Goal: Task Accomplishment & Management: Manage account settings

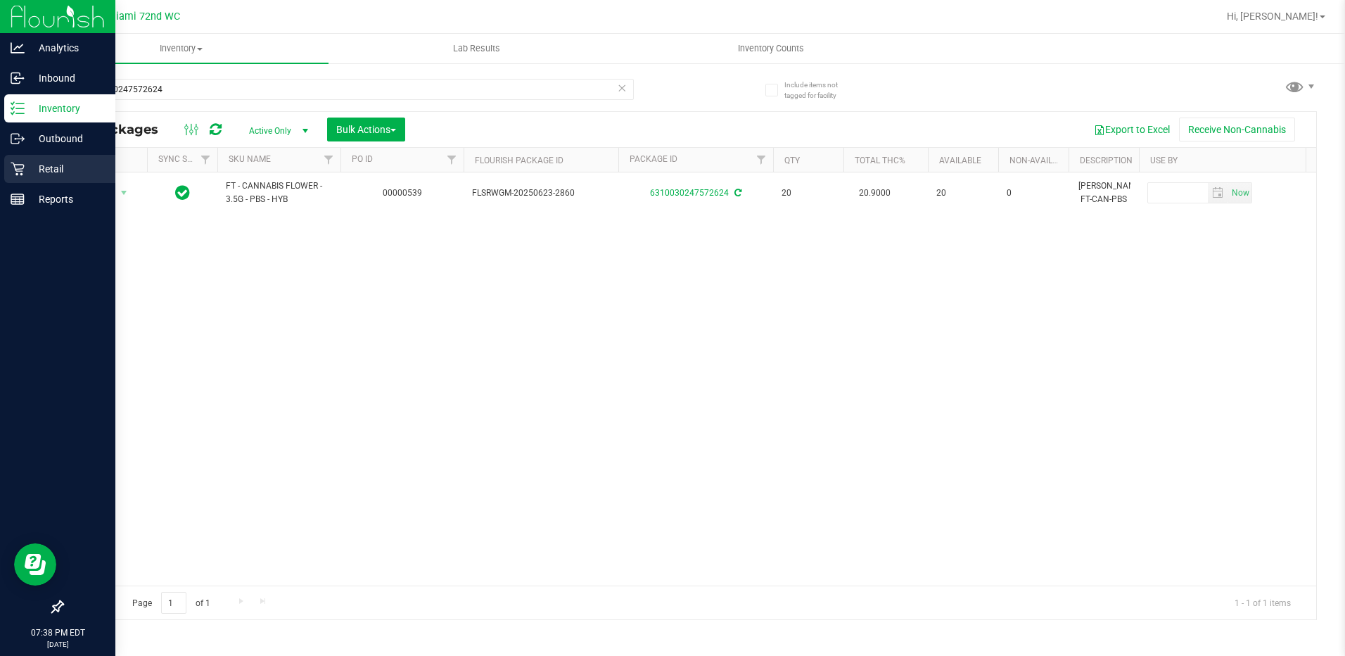
click at [21, 163] on icon at bounding box center [18, 169] width 14 height 14
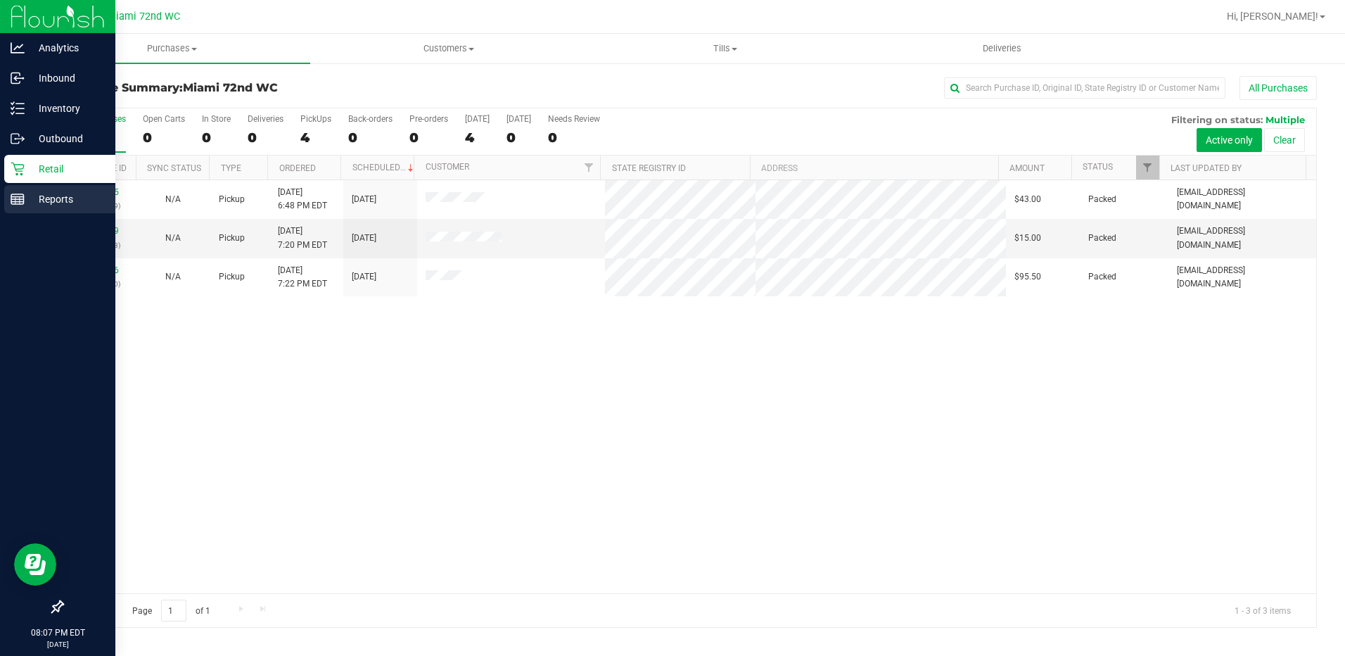
click at [26, 199] on p "Reports" at bounding box center [67, 199] width 84 height 17
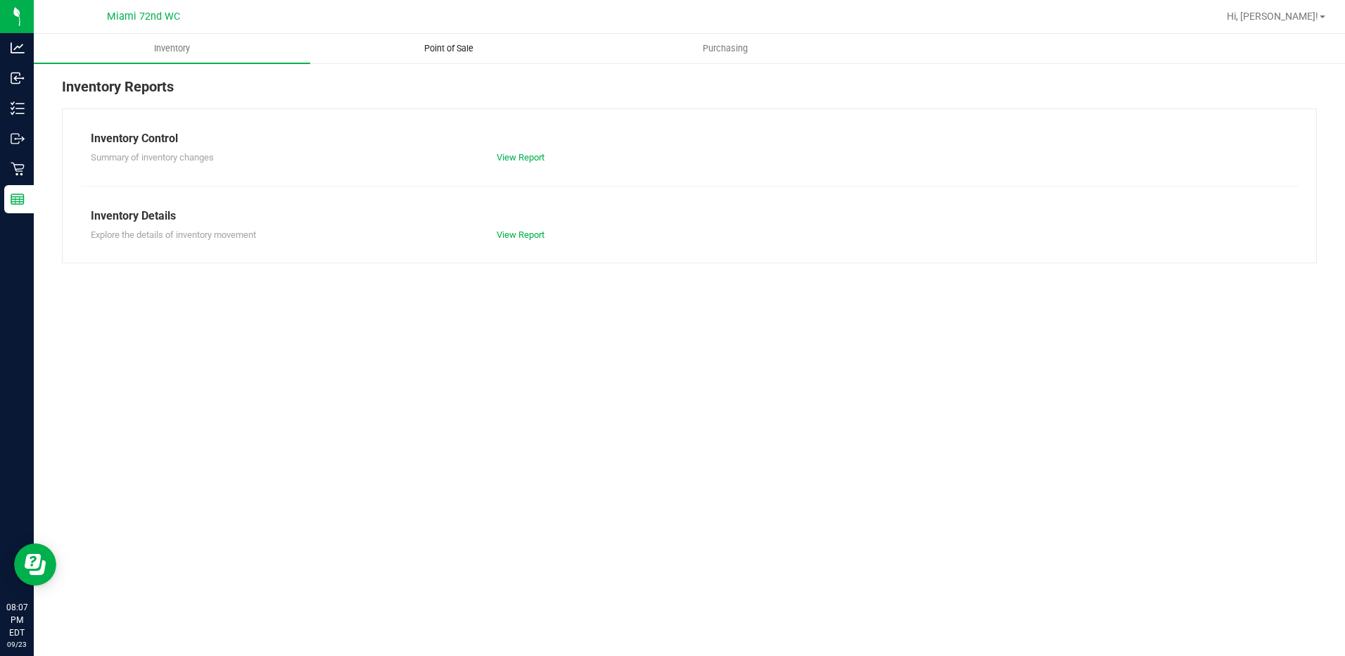
click at [443, 44] on span "Point of Sale" at bounding box center [448, 48] width 87 height 13
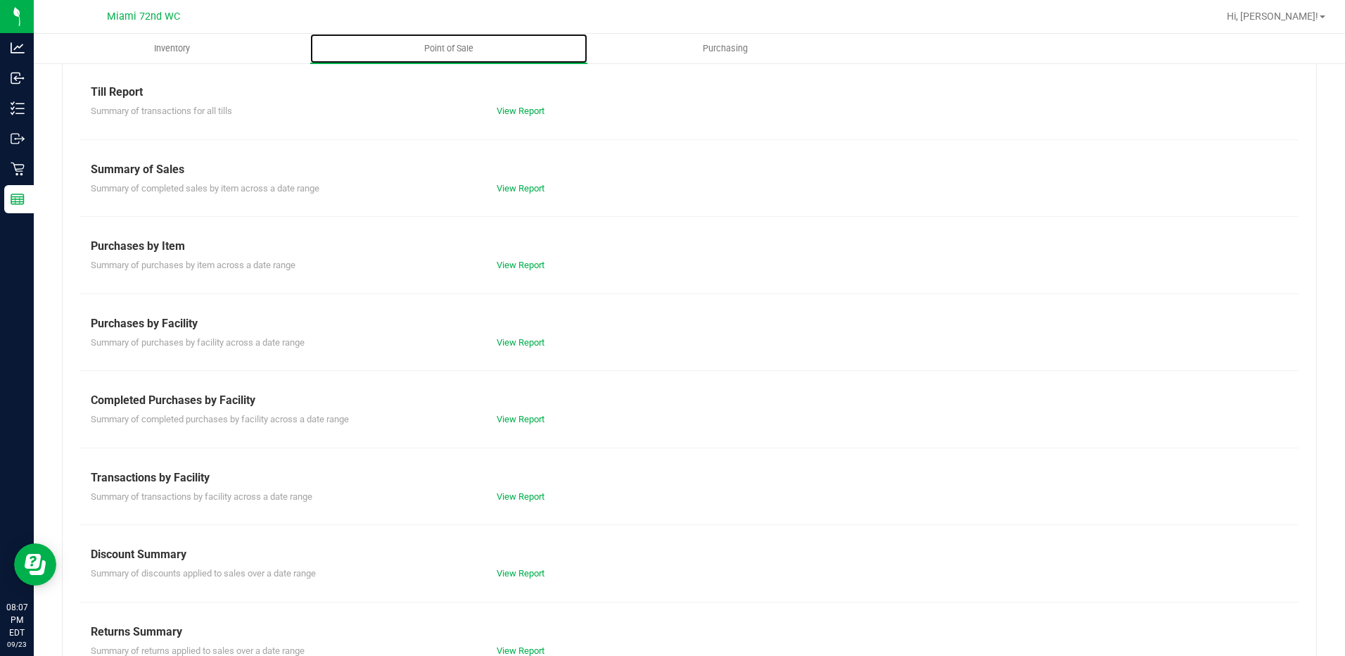
scroll to position [84, 0]
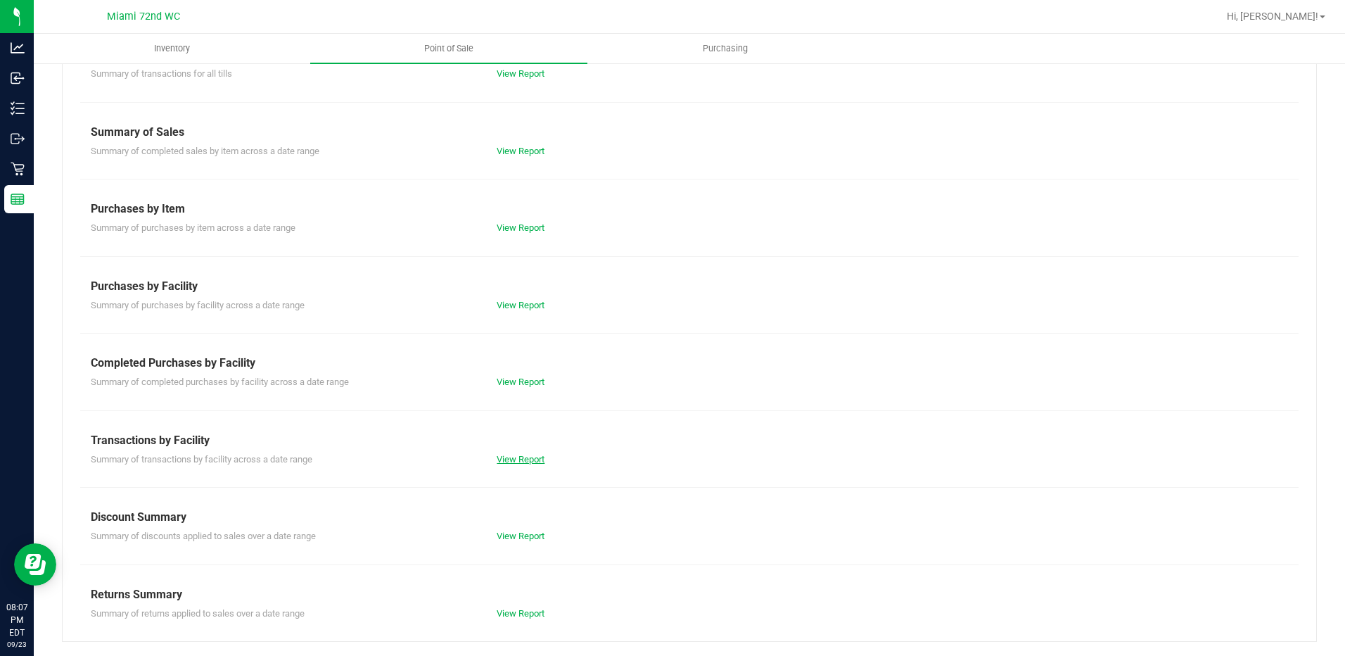
click at [526, 454] on link "View Report" at bounding box center [521, 459] width 48 height 11
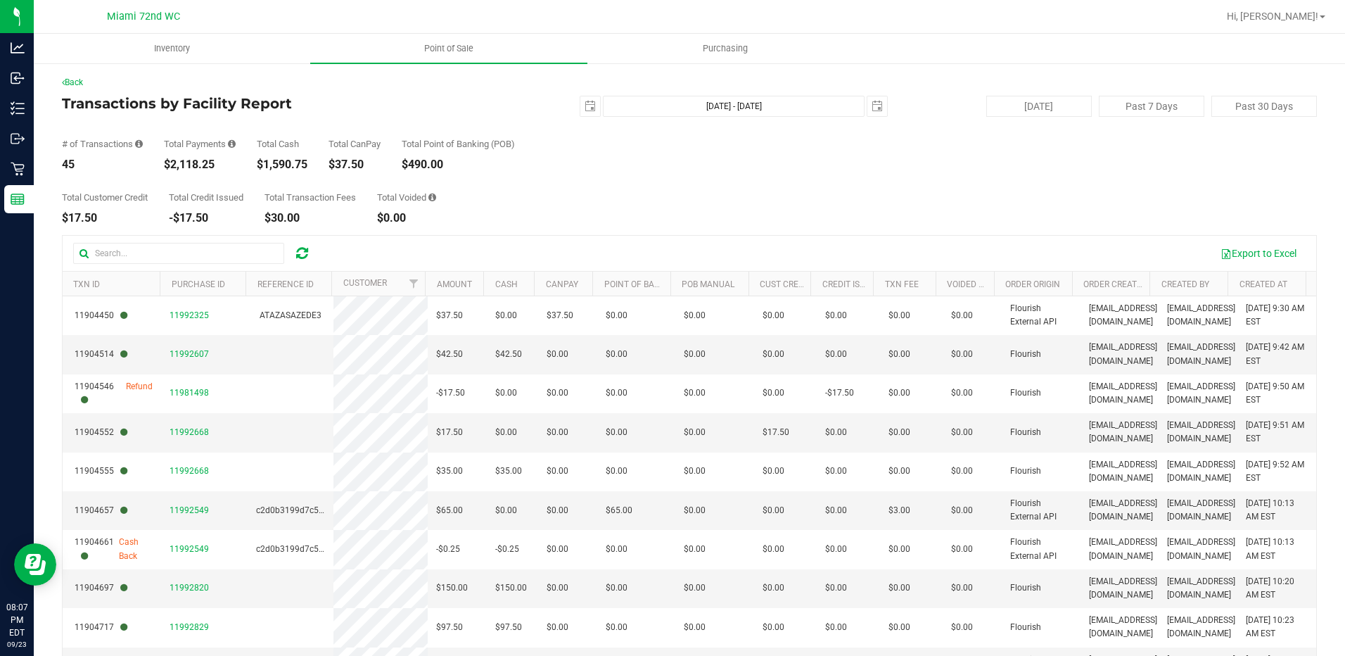
click at [36, 106] on div "Back Transactions by Facility Report [DATE] [DATE] - [DATE] [DATE] [DATE] Past …" at bounding box center [689, 410] width 1311 height 696
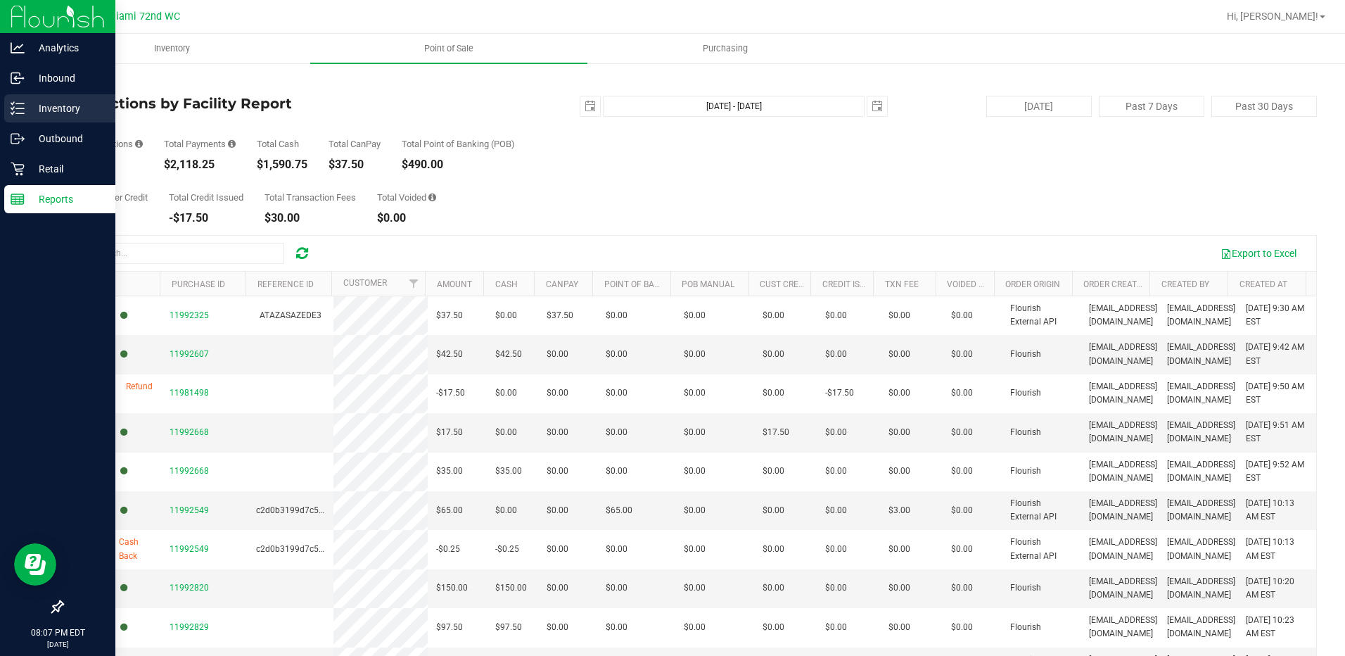
click at [25, 108] on p "Inventory" at bounding box center [67, 108] width 84 height 17
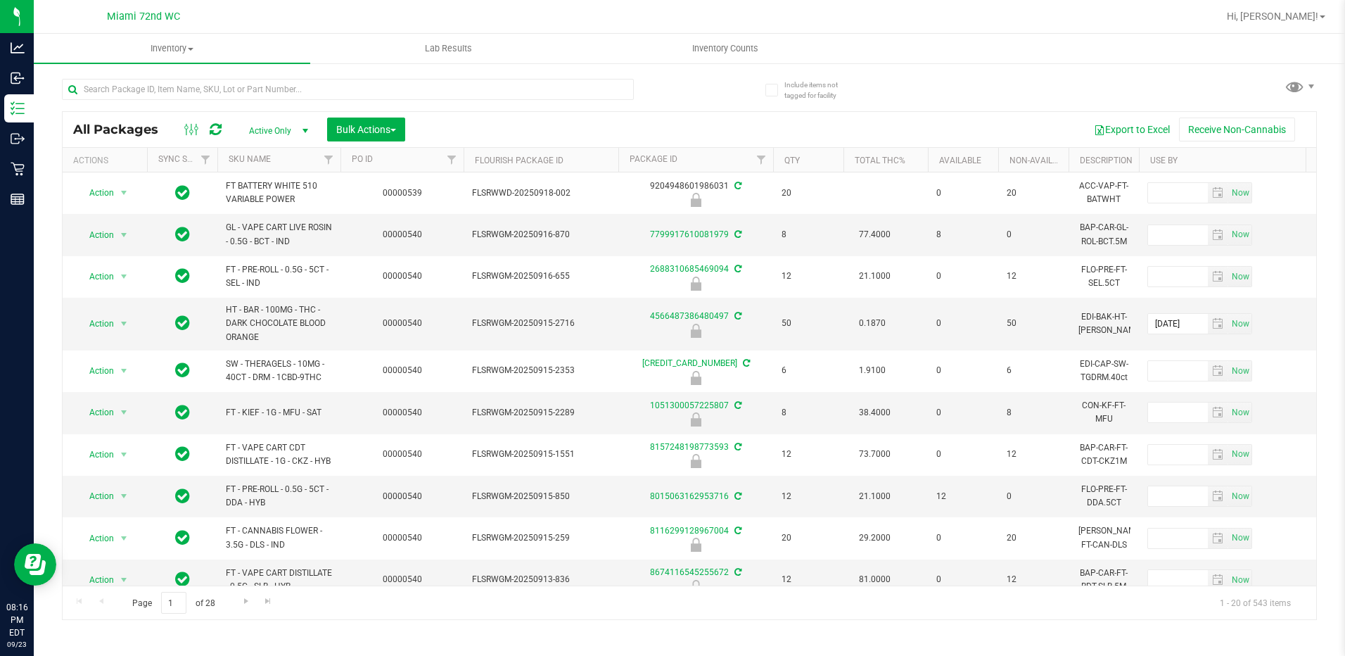
click at [652, 18] on div at bounding box center [735, 16] width 966 height 27
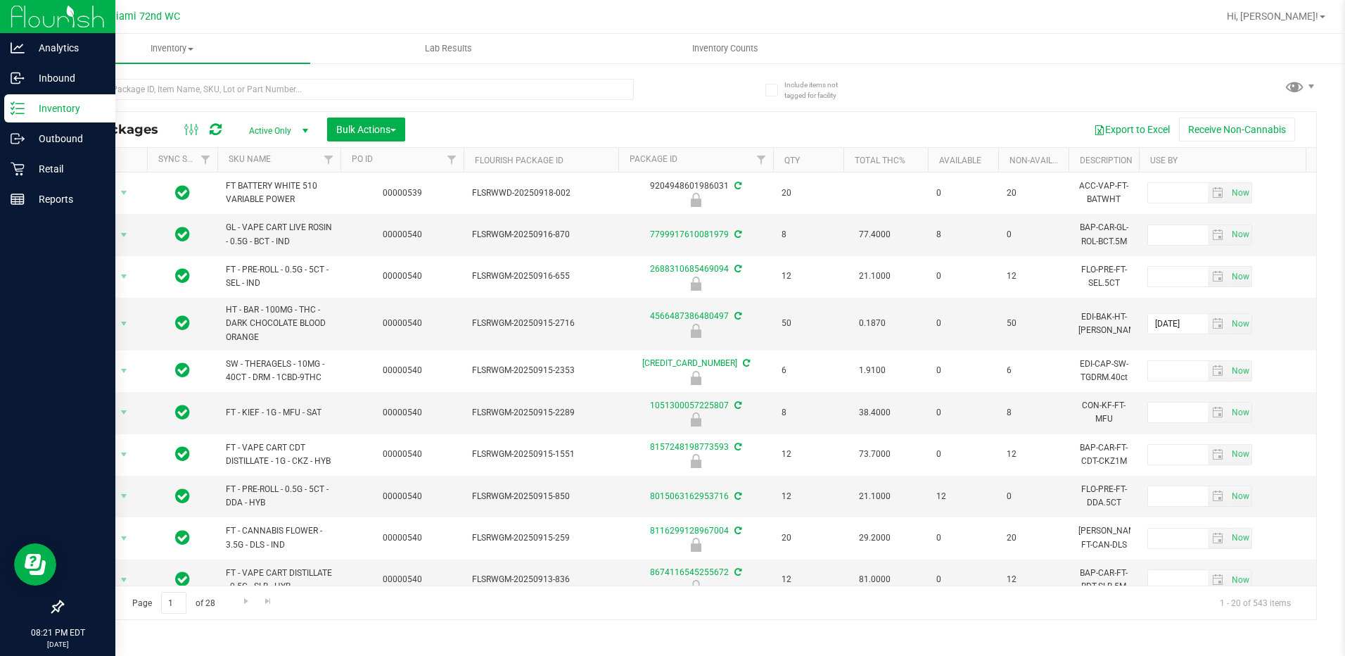
click at [45, 113] on p "Inventory" at bounding box center [67, 108] width 84 height 17
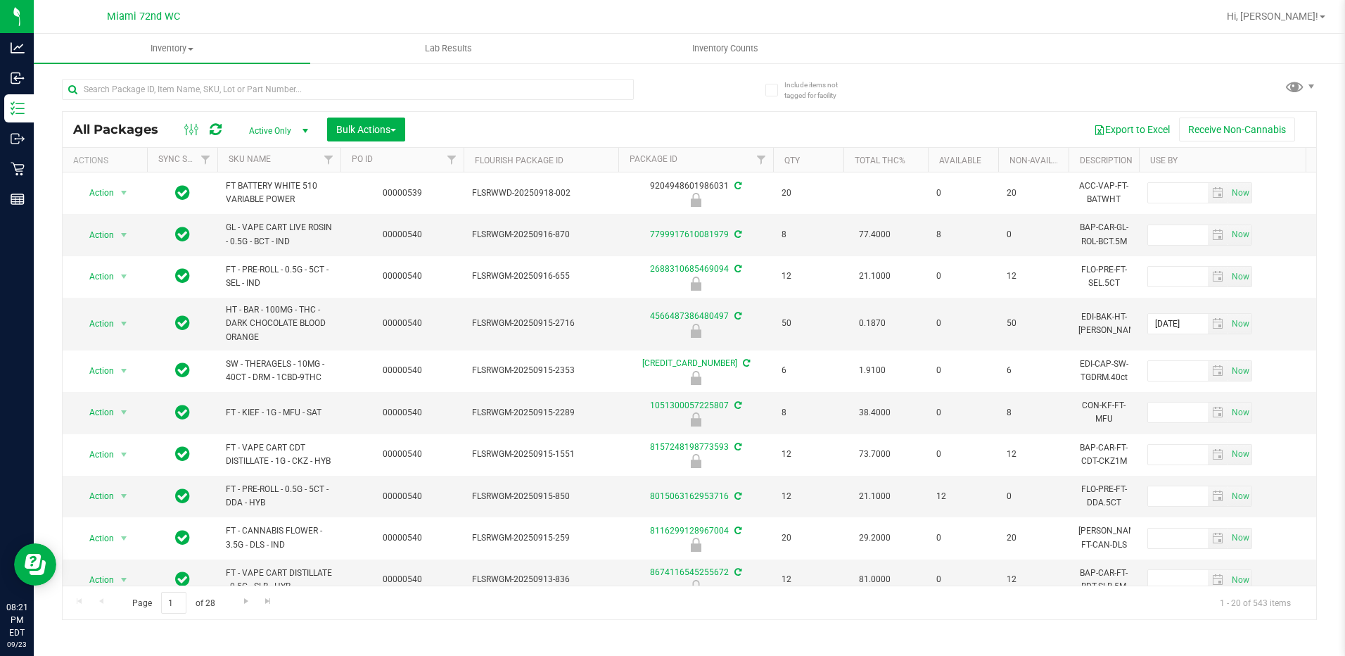
click at [291, 156] on th "SKU Name" at bounding box center [278, 160] width 123 height 25
type input "[DATE]"
click at [288, 163] on th "SKU Name" at bounding box center [278, 160] width 123 height 25
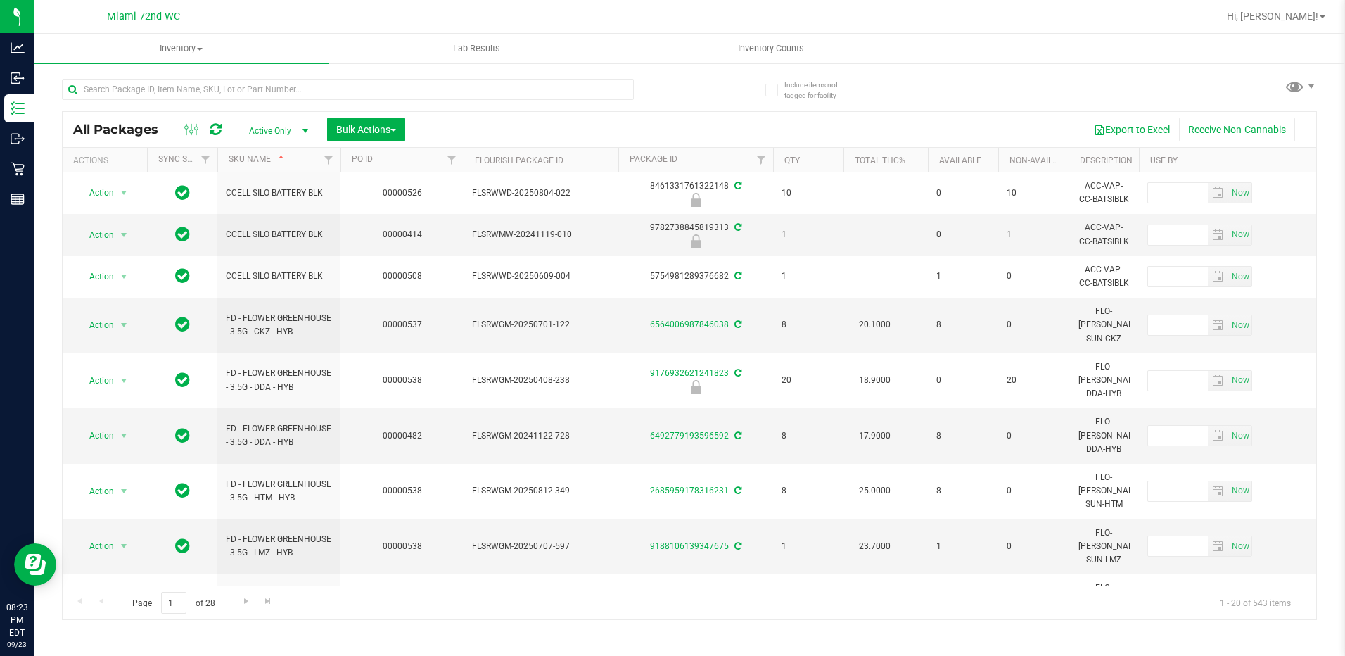
click at [1114, 129] on button "Export to Excel" at bounding box center [1132, 129] width 94 height 24
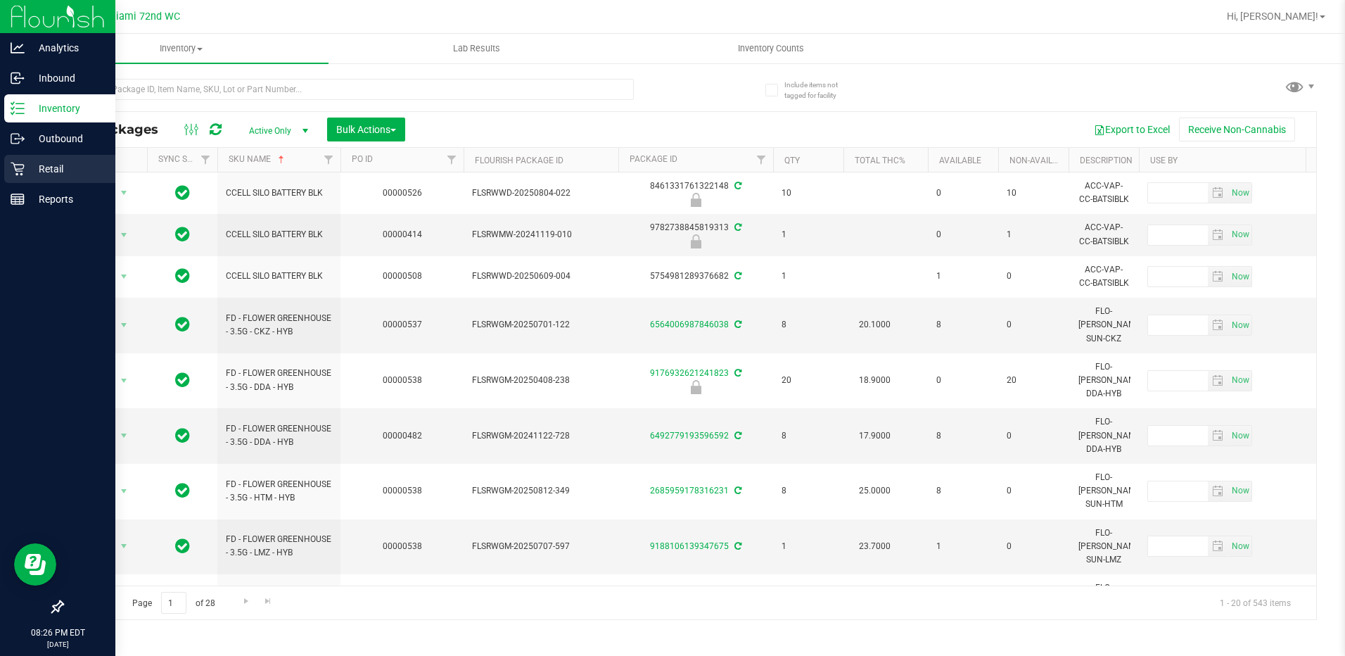
click at [35, 177] on div "Retail" at bounding box center [59, 169] width 111 height 28
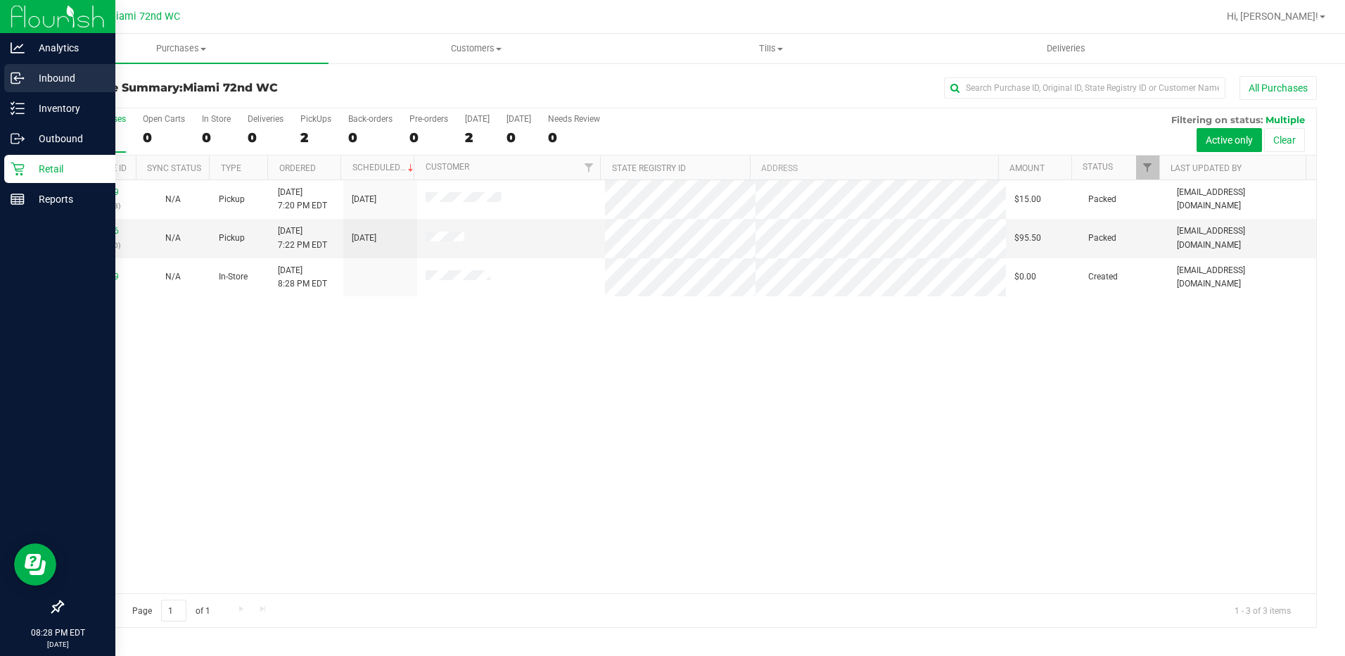
click at [49, 90] on div "Inbound" at bounding box center [59, 78] width 111 height 28
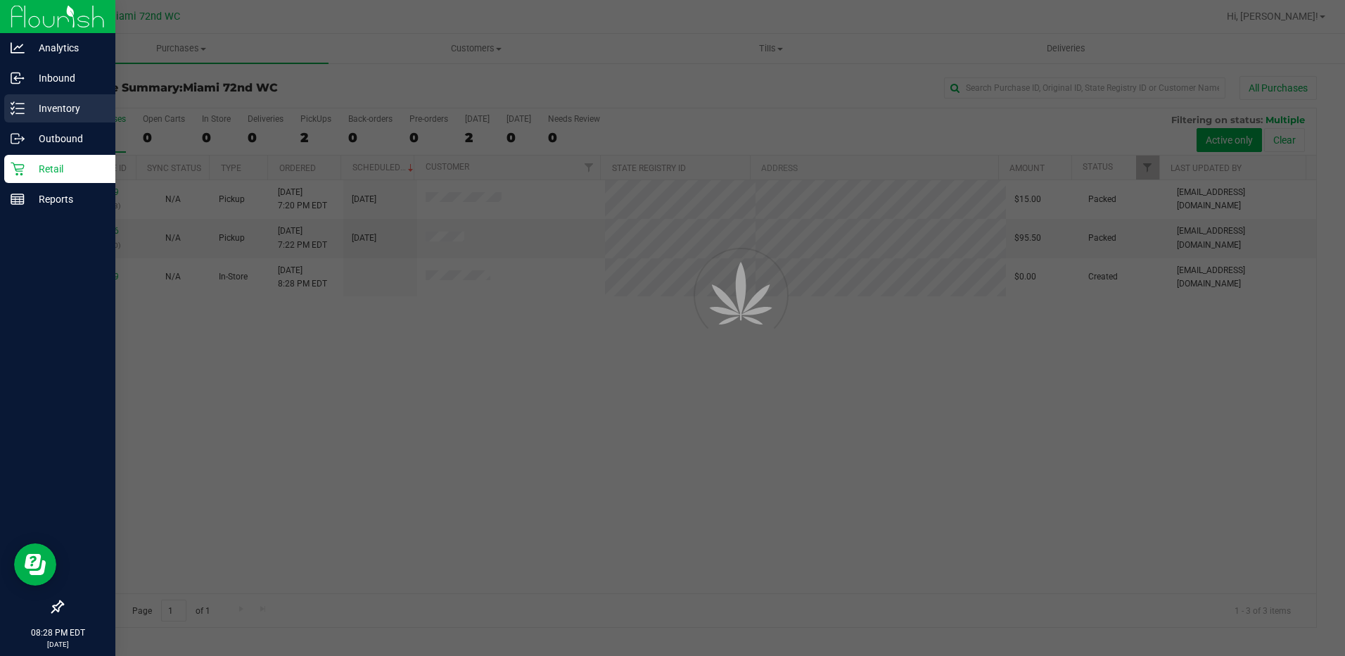
click at [54, 109] on p "Inventory" at bounding box center [67, 108] width 84 height 17
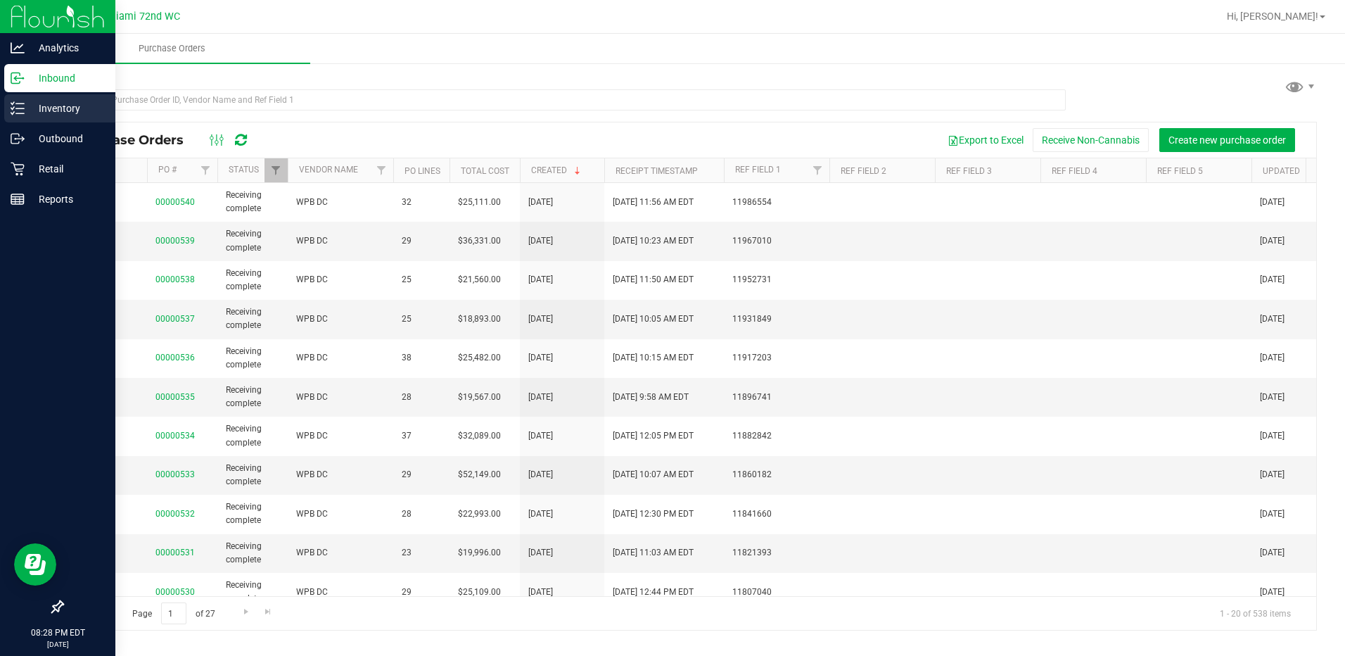
click at [52, 110] on p "Inventory" at bounding box center [67, 108] width 84 height 17
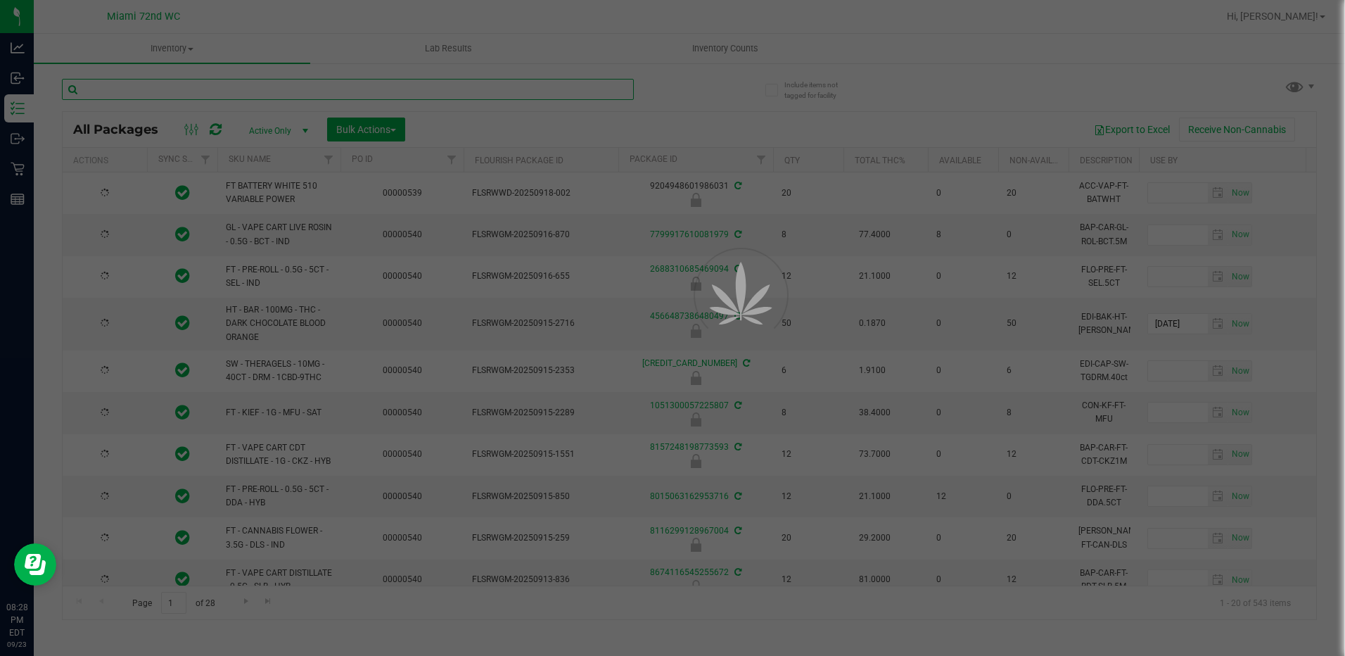
click at [195, 89] on input "text" at bounding box center [348, 89] width 572 height 21
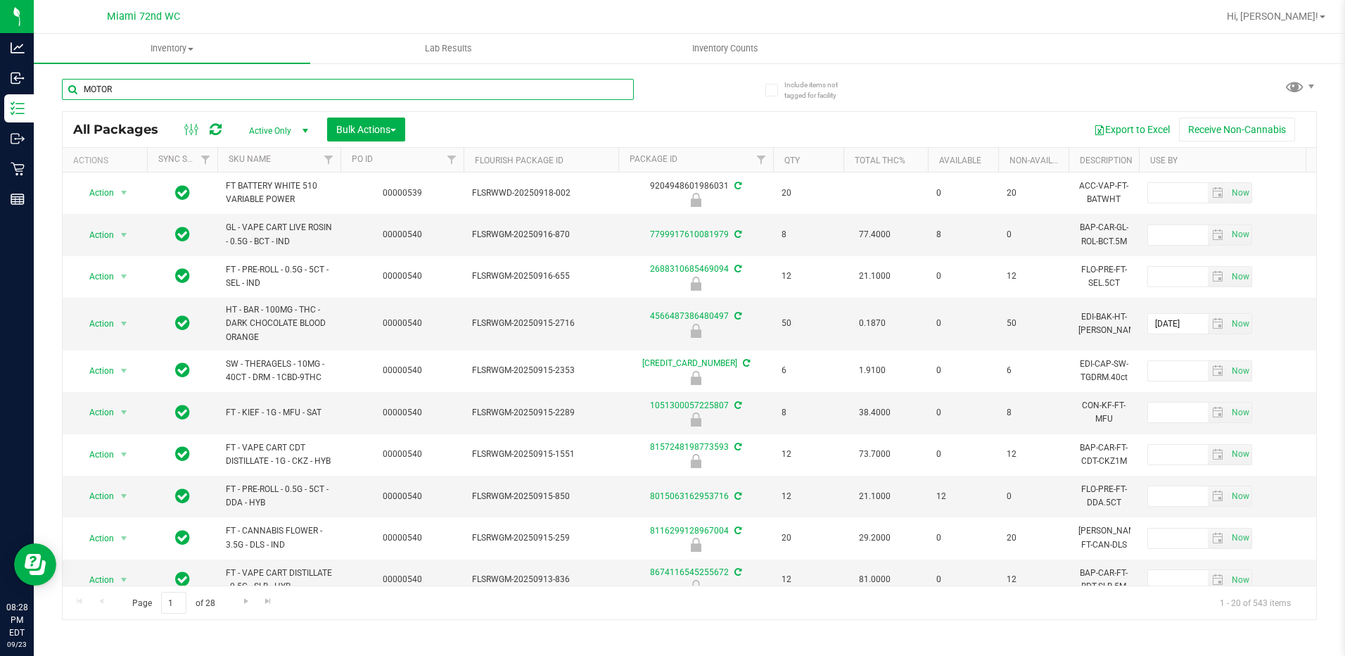
type input "MOTOR"
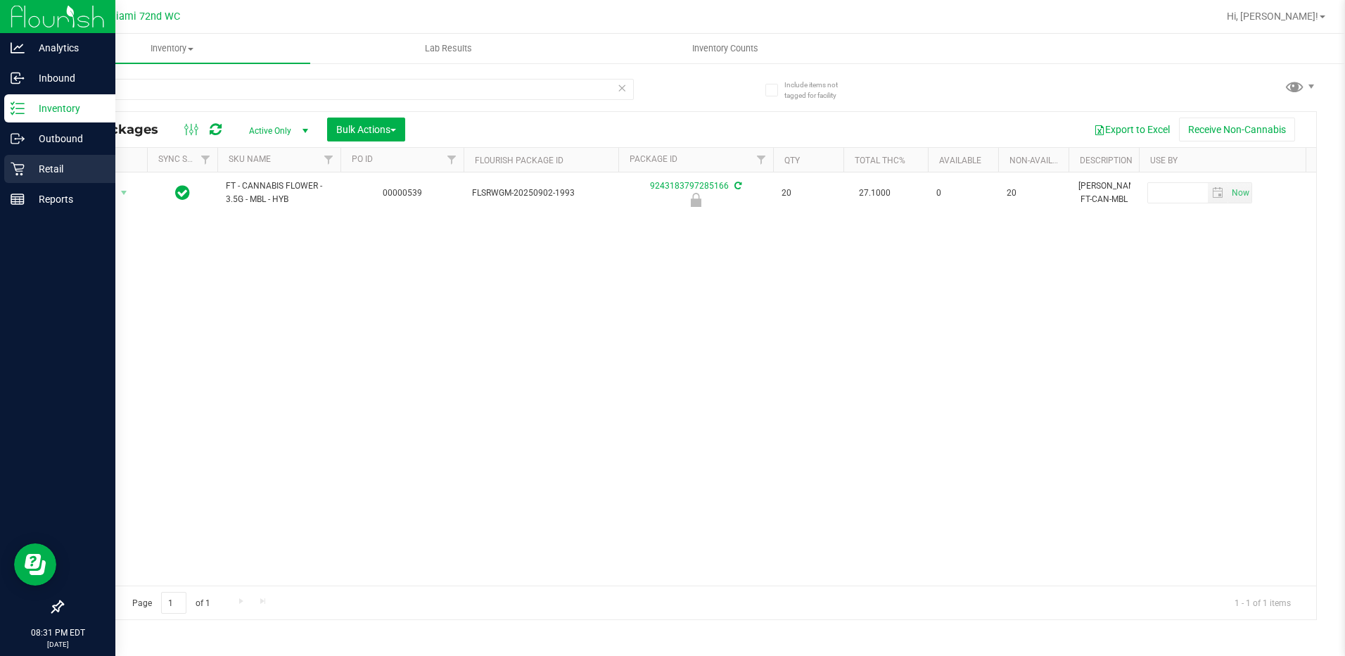
click at [23, 176] on div "Retail" at bounding box center [59, 169] width 111 height 28
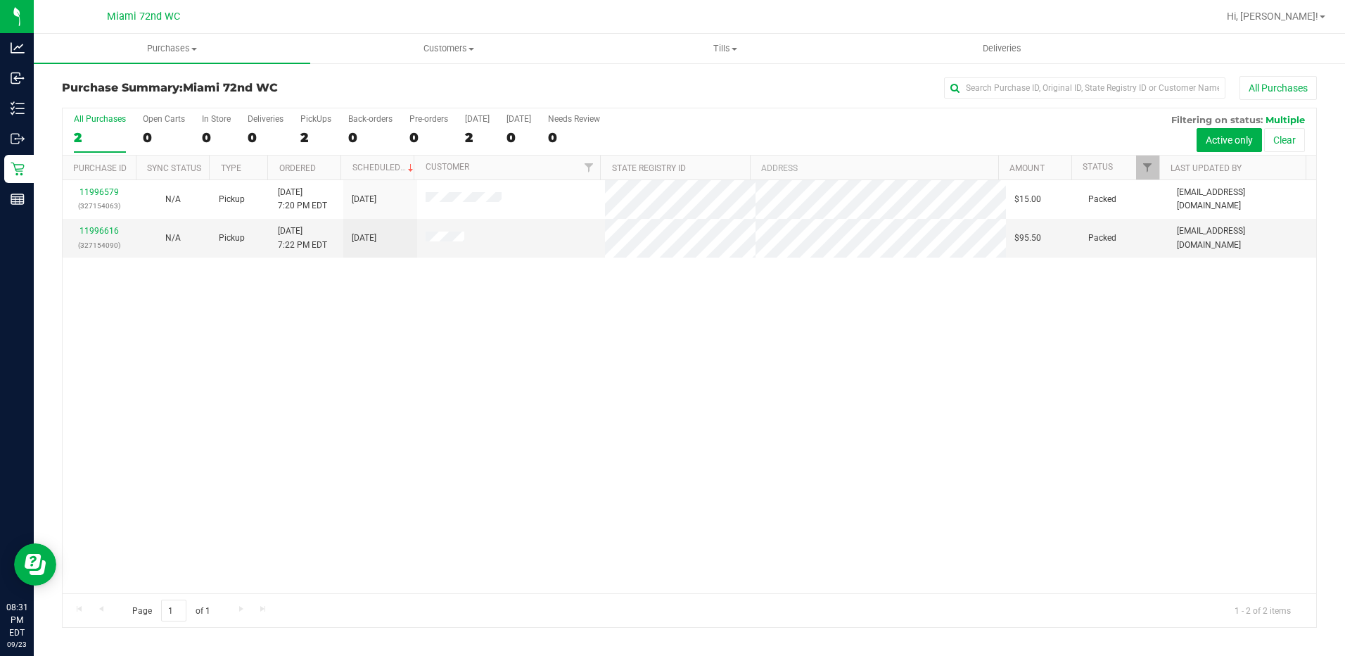
click at [759, 30] on nav "Miami 72nd WC Hi, [PERSON_NAME]!" at bounding box center [689, 17] width 1311 height 34
click at [742, 46] on span "Tills" at bounding box center [725, 48] width 275 height 13
click at [670, 84] on span "Manage tills" at bounding box center [634, 85] width 95 height 12
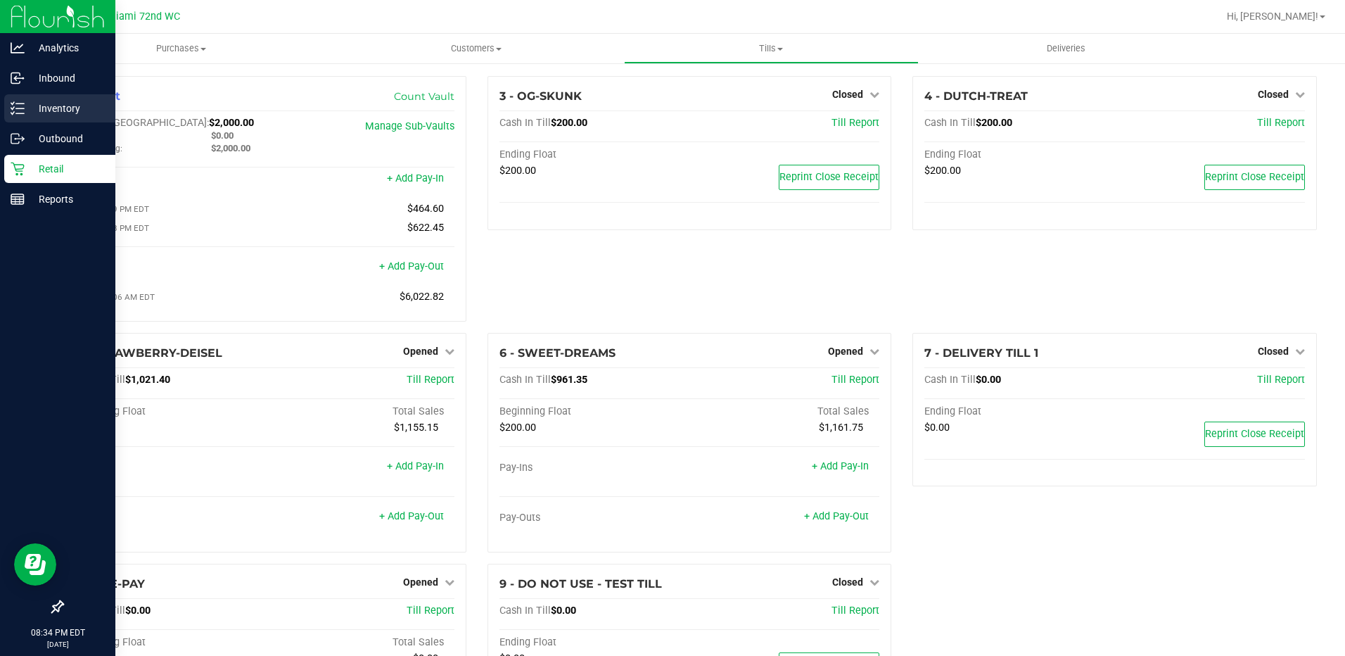
click at [44, 112] on p "Inventory" at bounding box center [67, 108] width 84 height 17
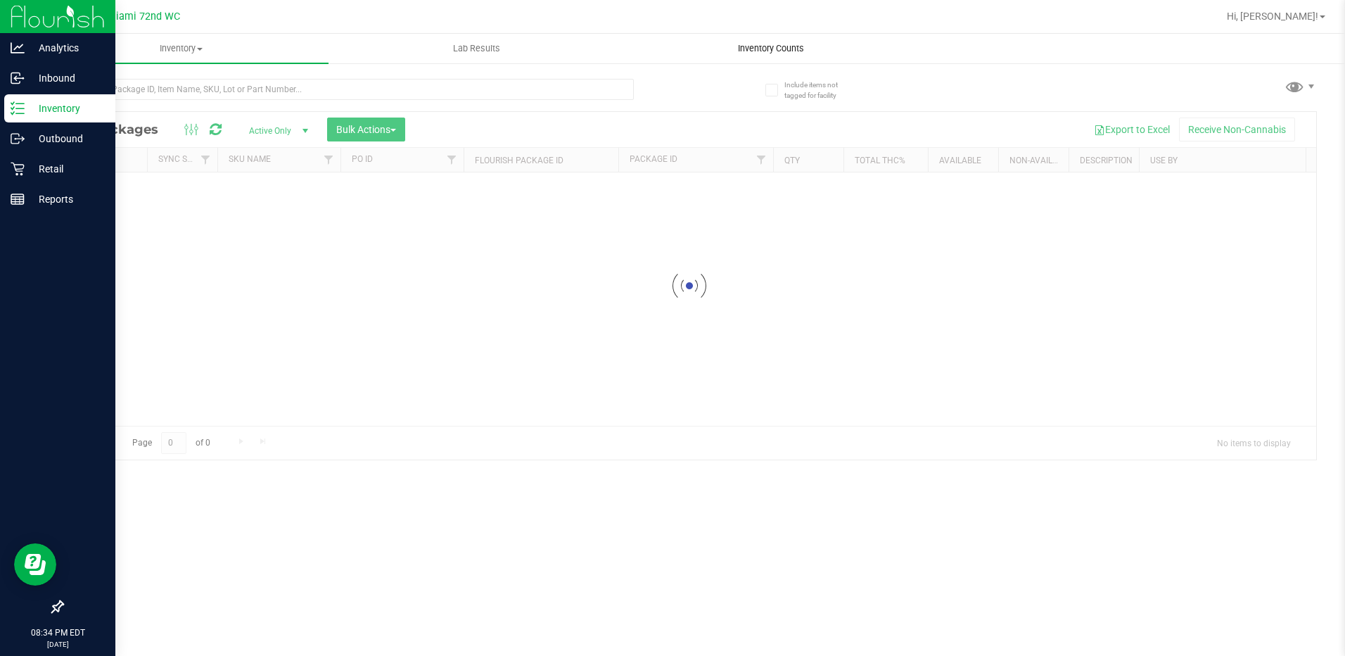
click at [734, 42] on span "Inventory Counts" at bounding box center [771, 48] width 104 height 13
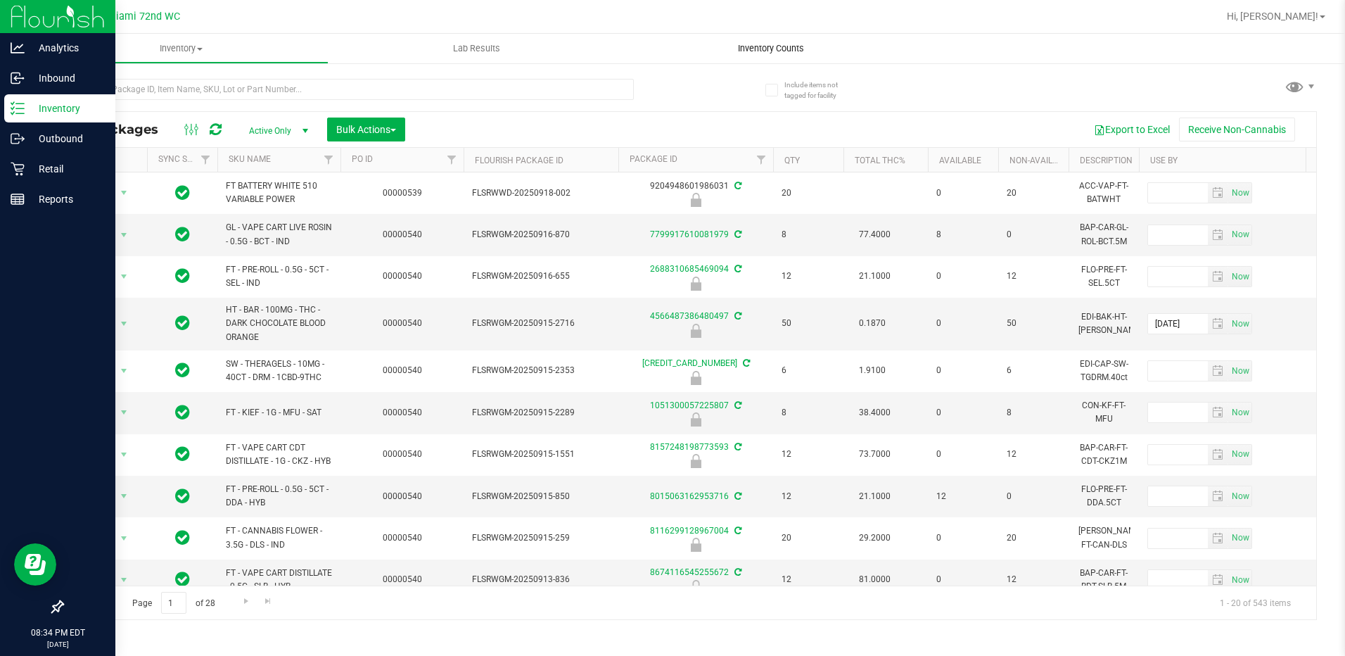
click at [765, 53] on span "Inventory Counts" at bounding box center [771, 48] width 104 height 13
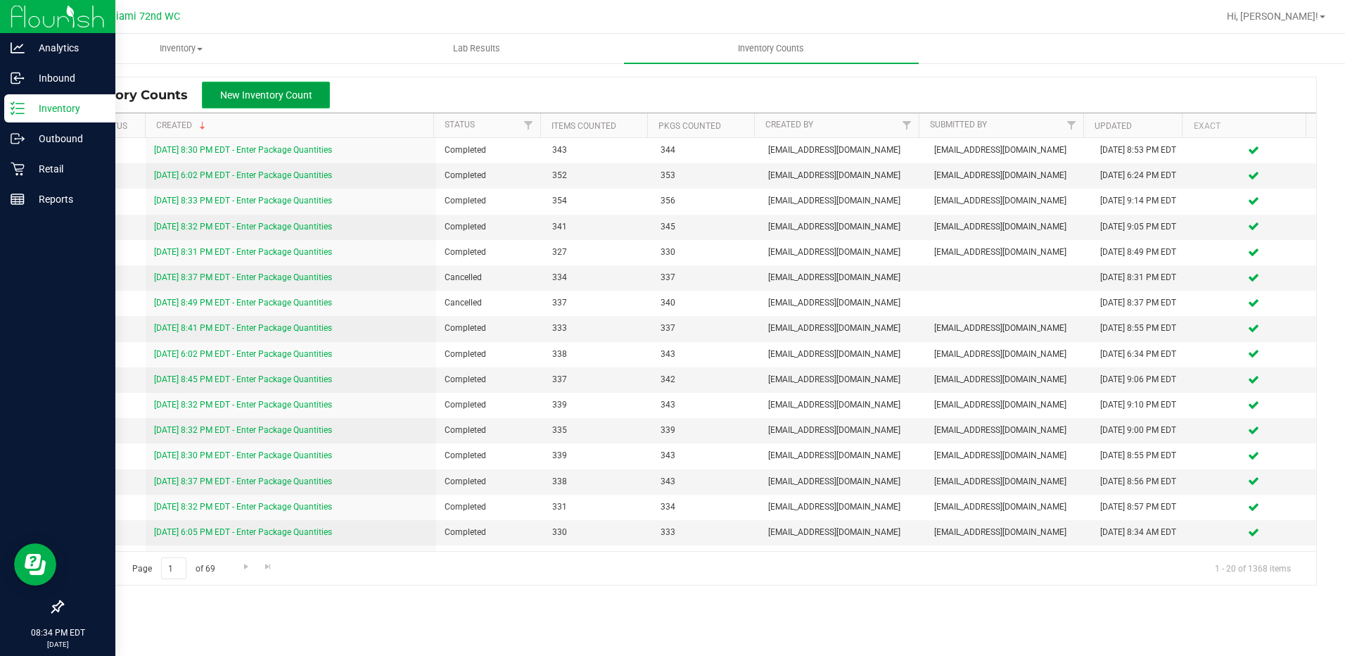
click at [267, 96] on span "New Inventory Count" at bounding box center [266, 94] width 92 height 11
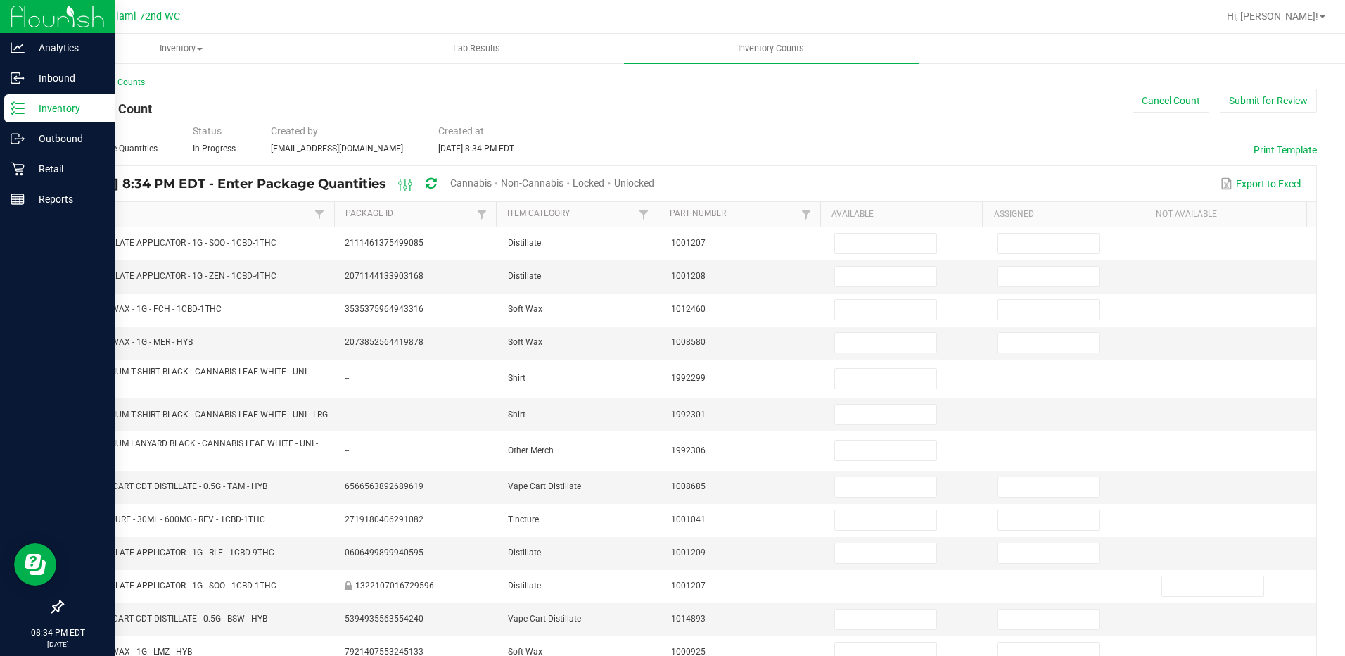
click at [237, 212] on link "Item" at bounding box center [193, 213] width 236 height 11
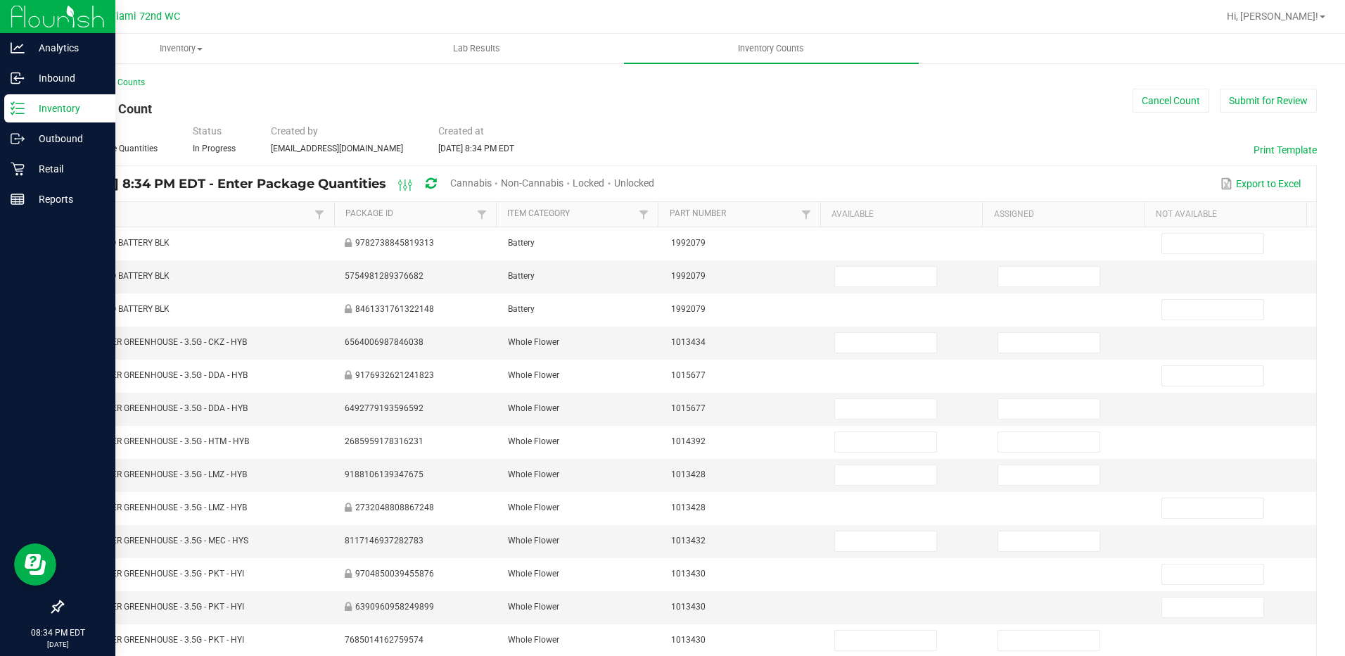
click at [654, 191] on div "Unlocked" at bounding box center [634, 184] width 40 height 26
click at [654, 189] on div "Unlocked" at bounding box center [634, 184] width 40 height 26
click at [654, 180] on span "Unlocked" at bounding box center [634, 182] width 40 height 11
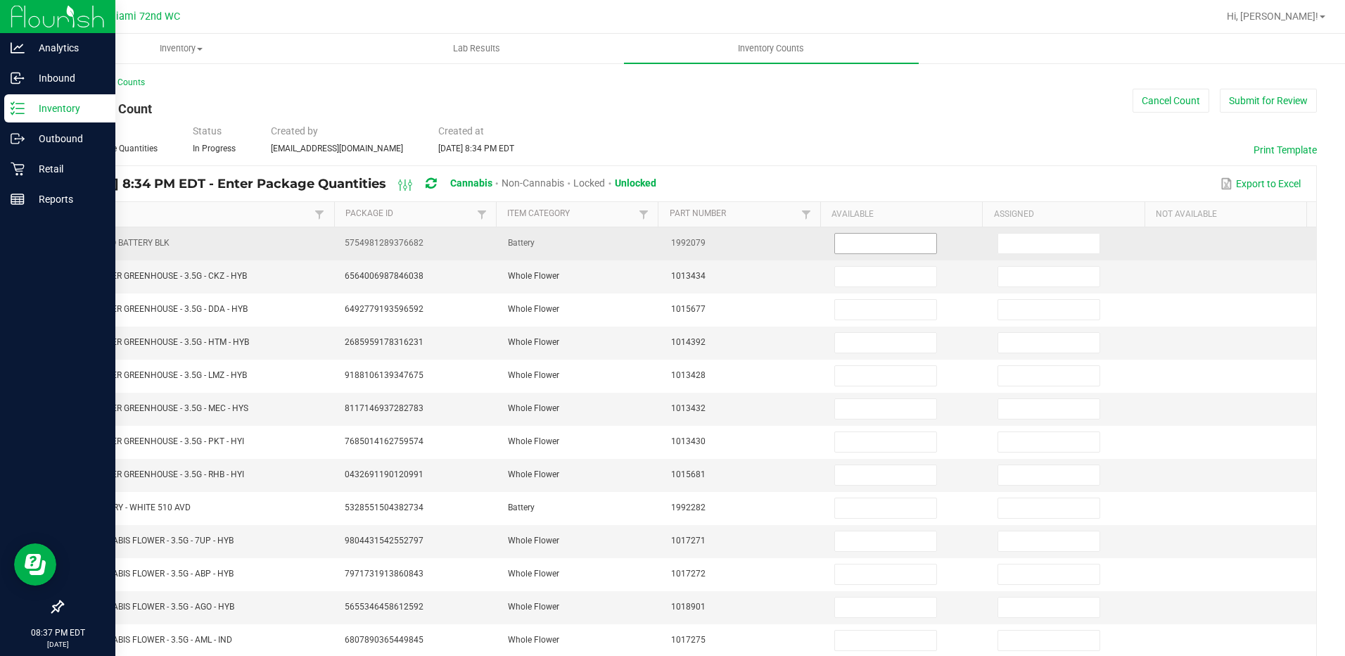
click at [894, 239] on input at bounding box center [885, 244] width 101 height 20
type input "1"
type input "8"
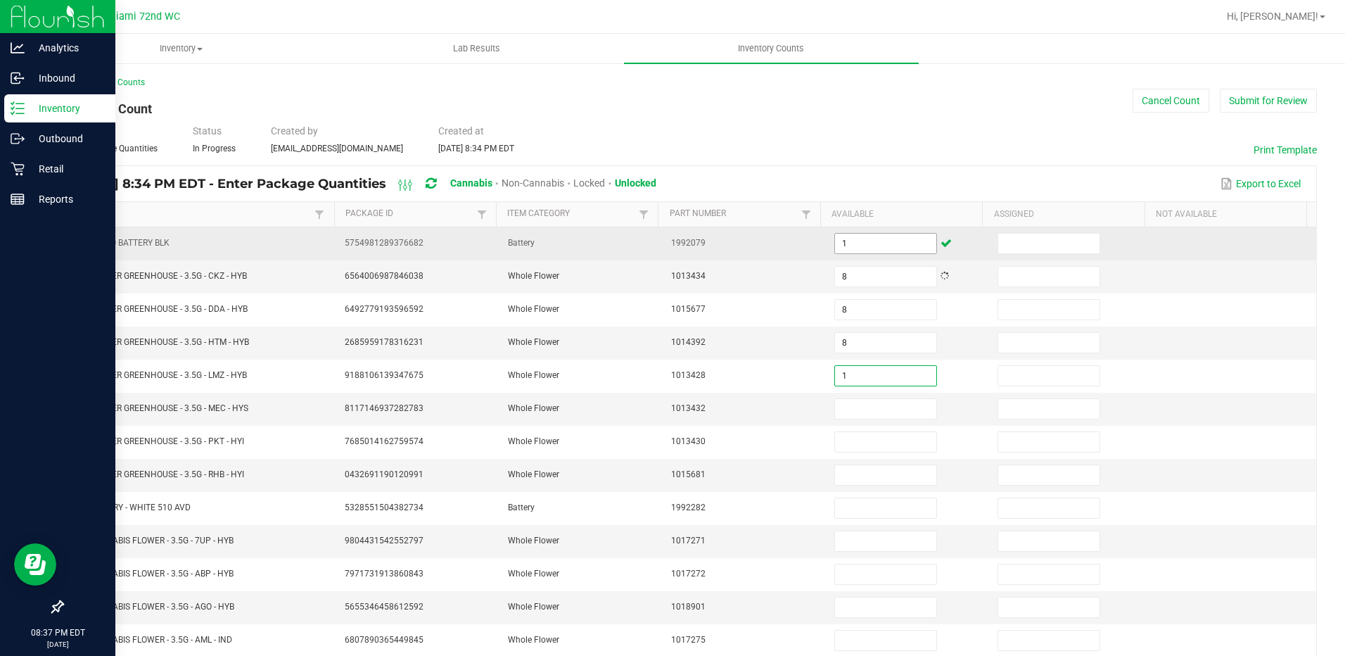
type input "1"
type input "5"
type input "6"
type input "14"
type input "7"
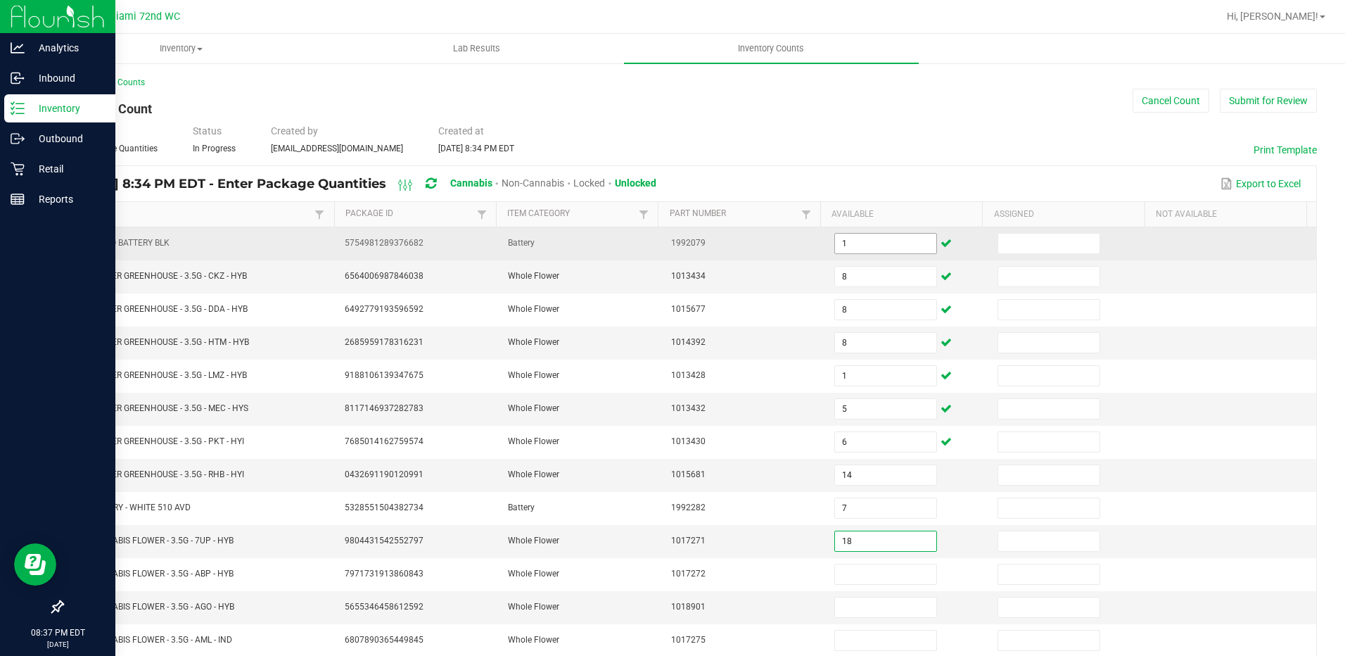
type input "18"
type input "17"
type input "19"
type input "15"
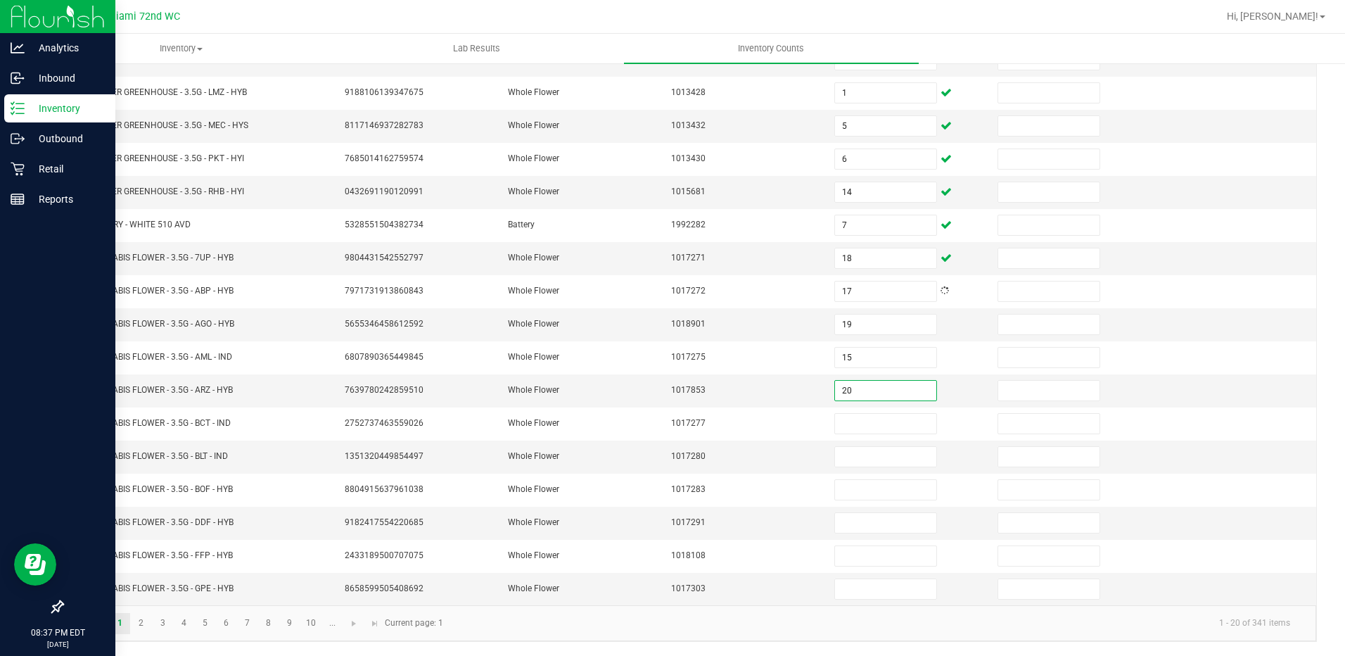
type input "20"
type input "13"
type input "18"
type input "13"
type input "2"
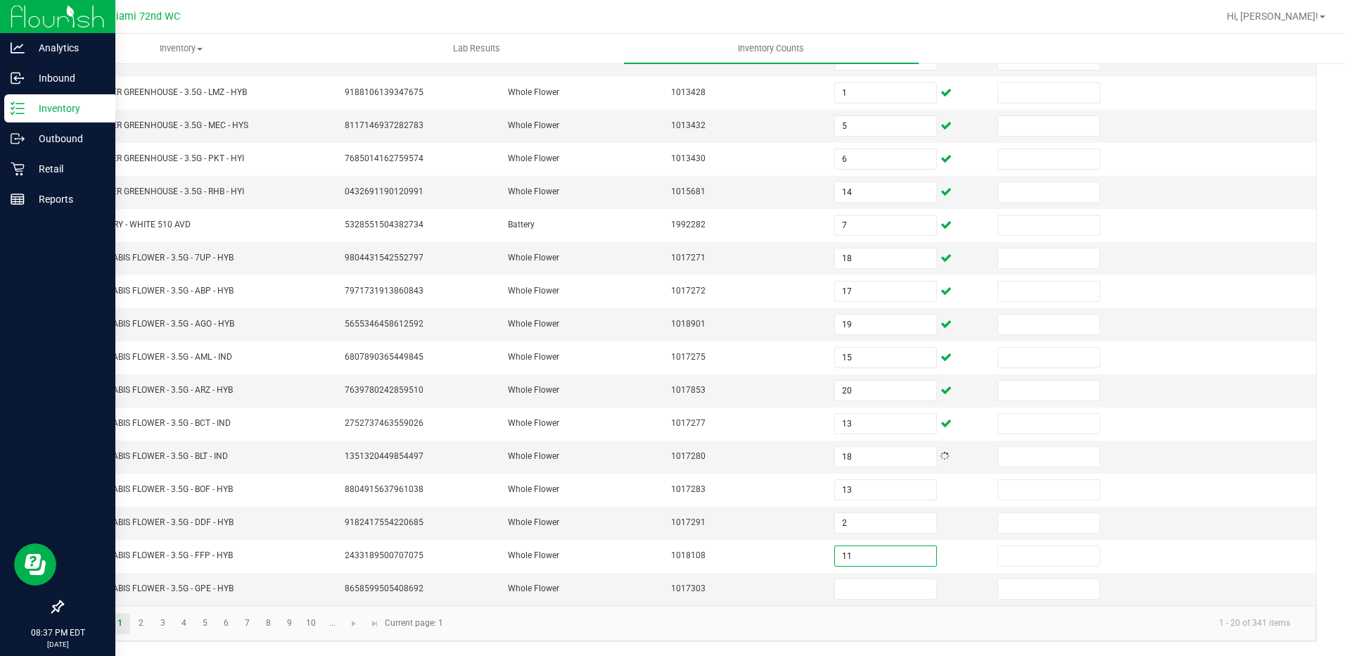
type input "11"
type input "5"
click at [142, 624] on link "2" at bounding box center [141, 623] width 20 height 21
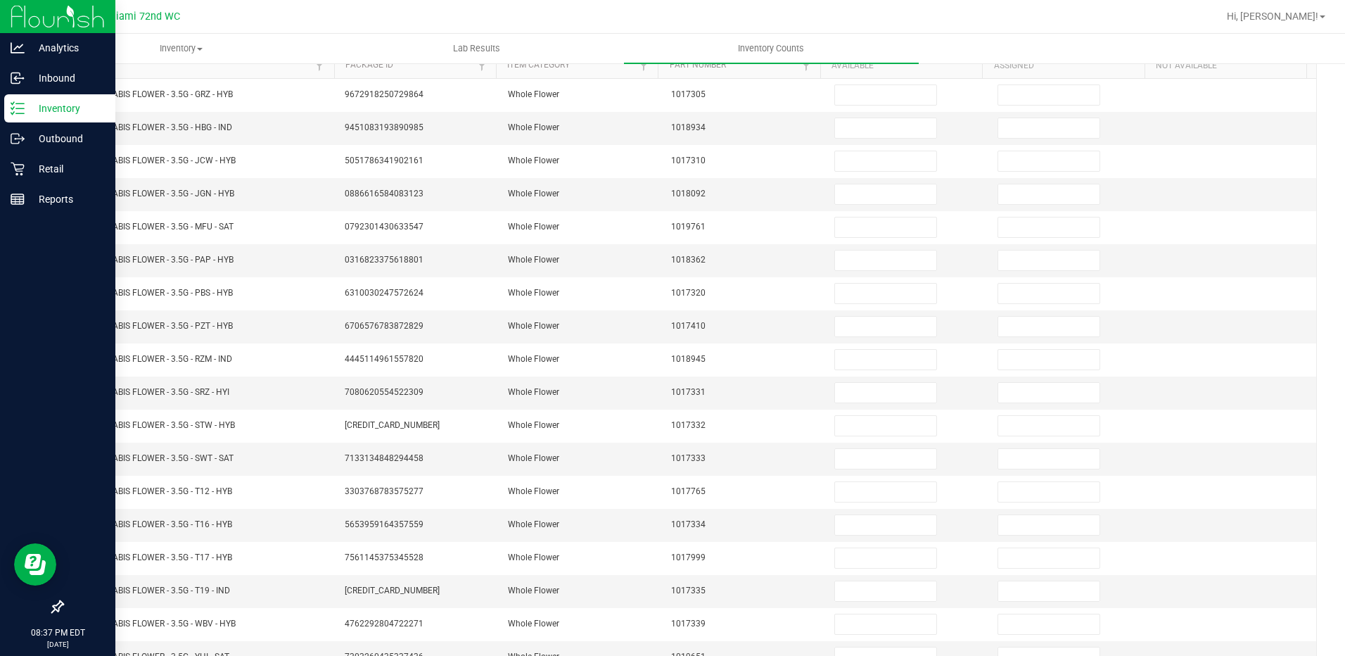
scroll to position [0, 0]
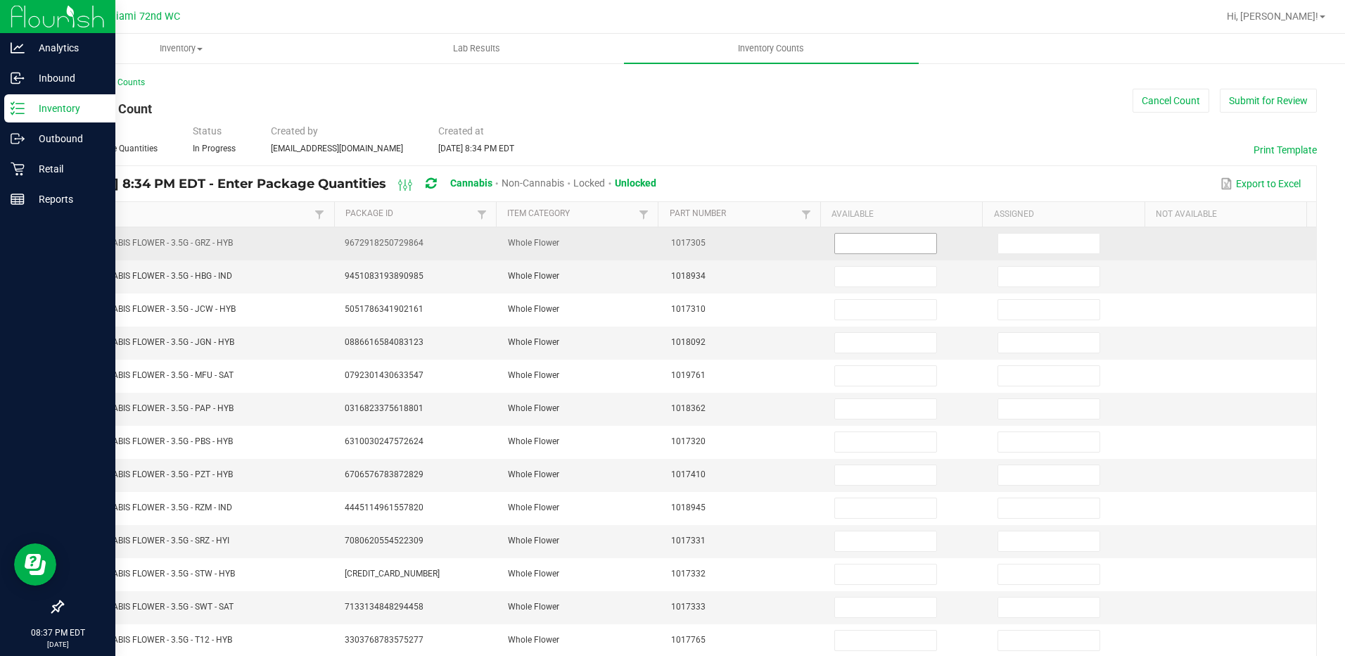
click at [865, 247] on input at bounding box center [885, 244] width 101 height 20
type input "7"
type input "13"
type input "2"
type input "16"
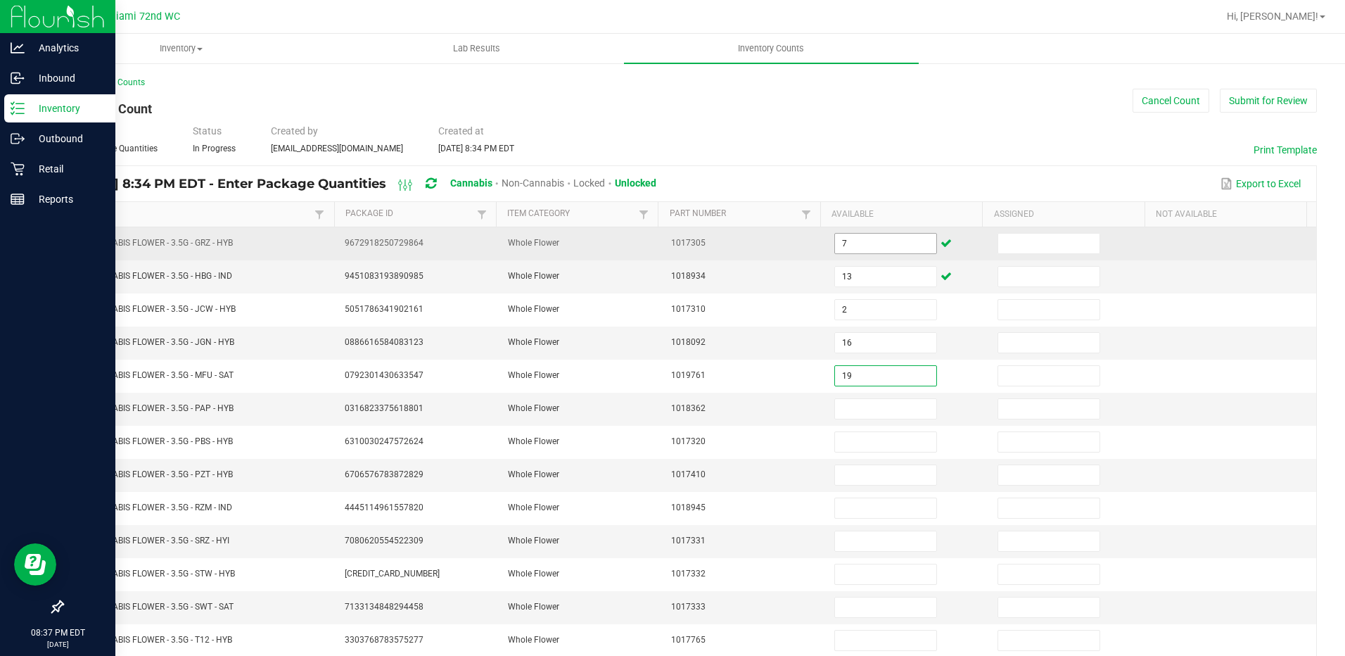
type input "19"
type input "14"
type input "19"
type input "4"
type input "14"
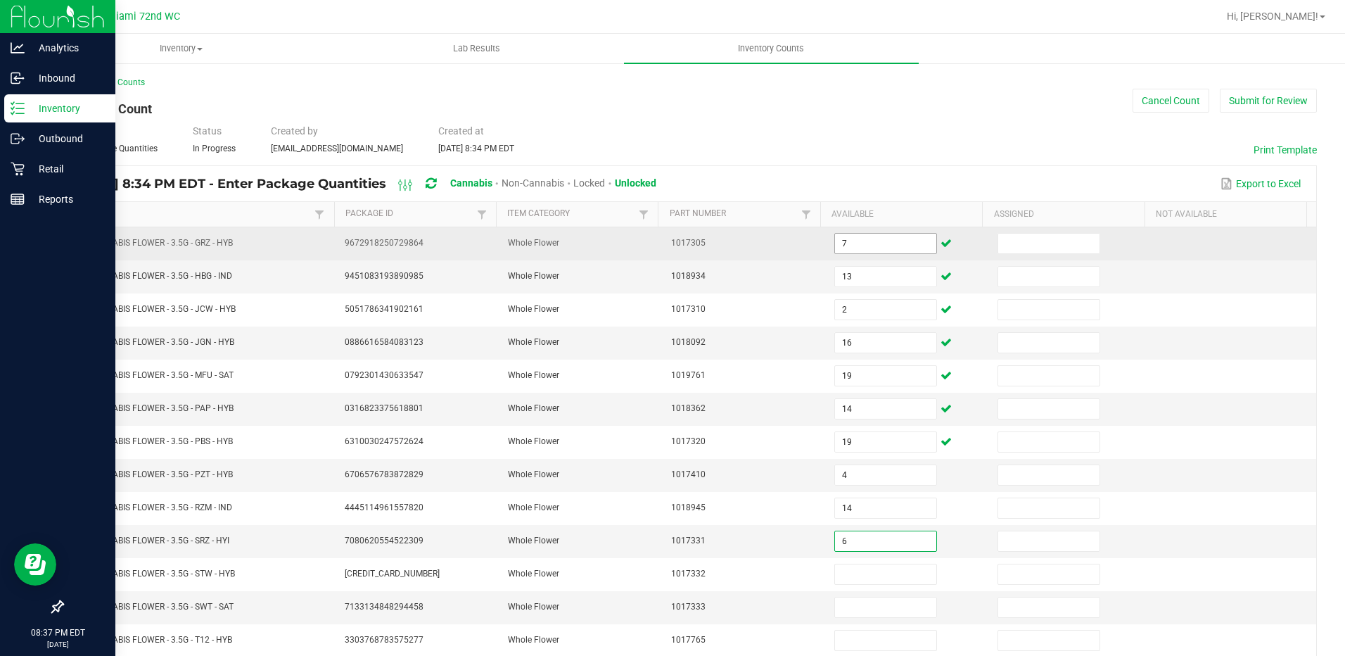
type input "6"
type input "12"
type input "2"
type input "29"
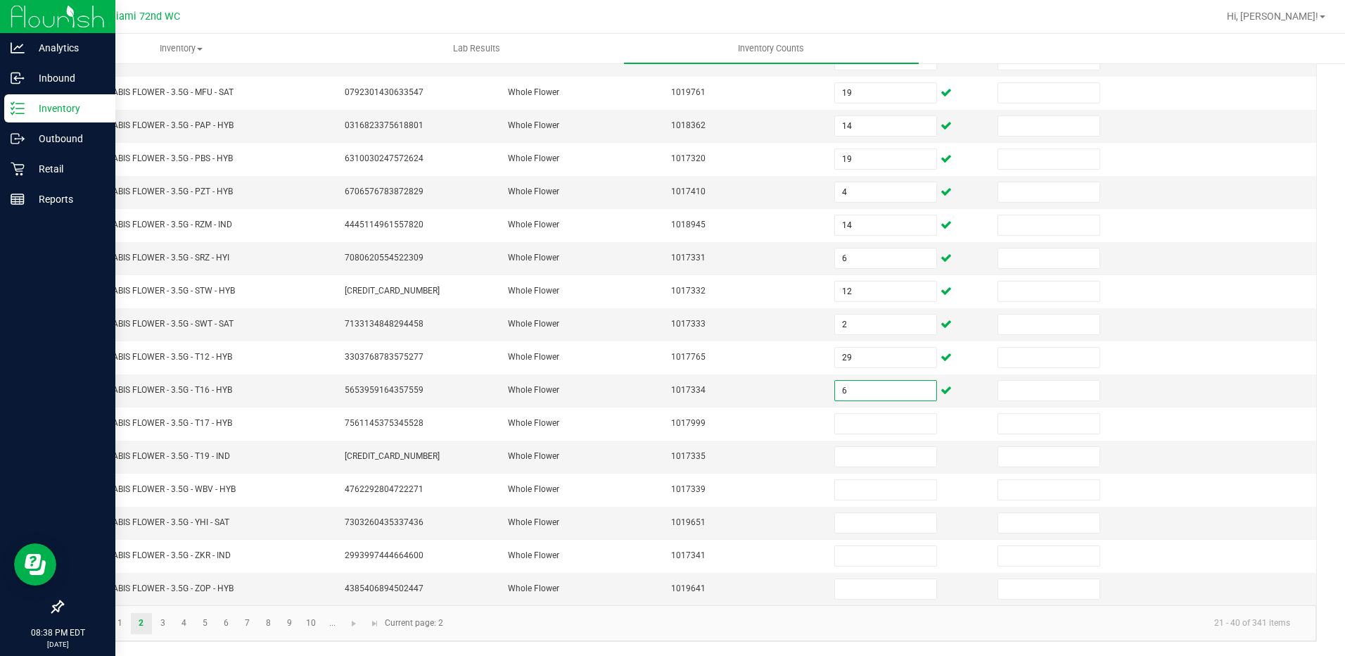
type input "6"
type input "12"
type input "14"
type input "5"
type input "10"
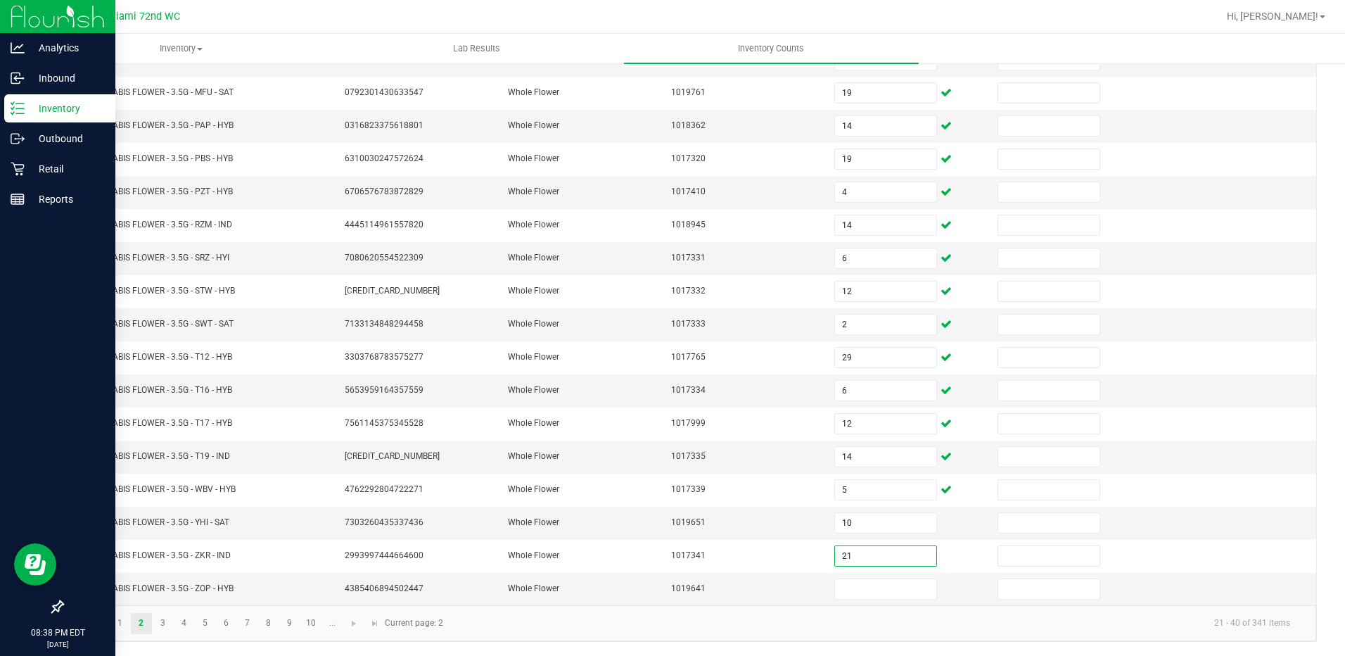
type input "21"
type input "16"
click at [160, 624] on link "3" at bounding box center [163, 623] width 20 height 21
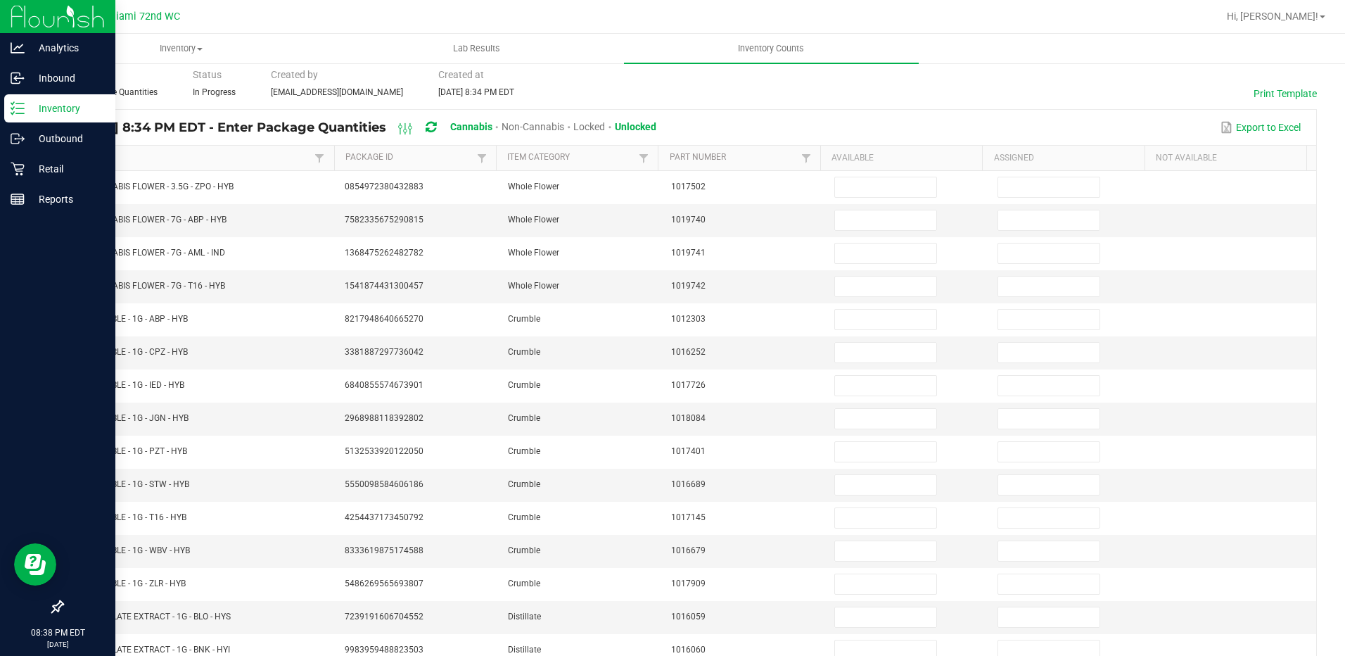
scroll to position [0, 0]
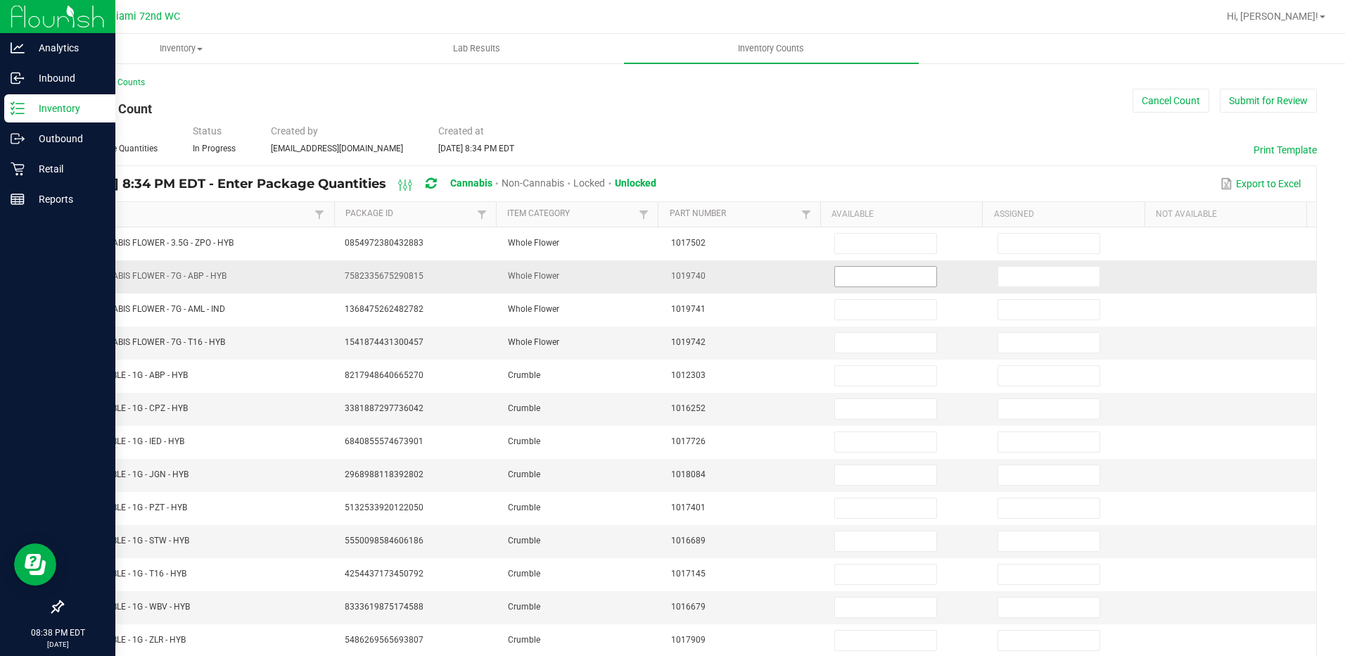
click at [888, 273] on input at bounding box center [885, 277] width 101 height 20
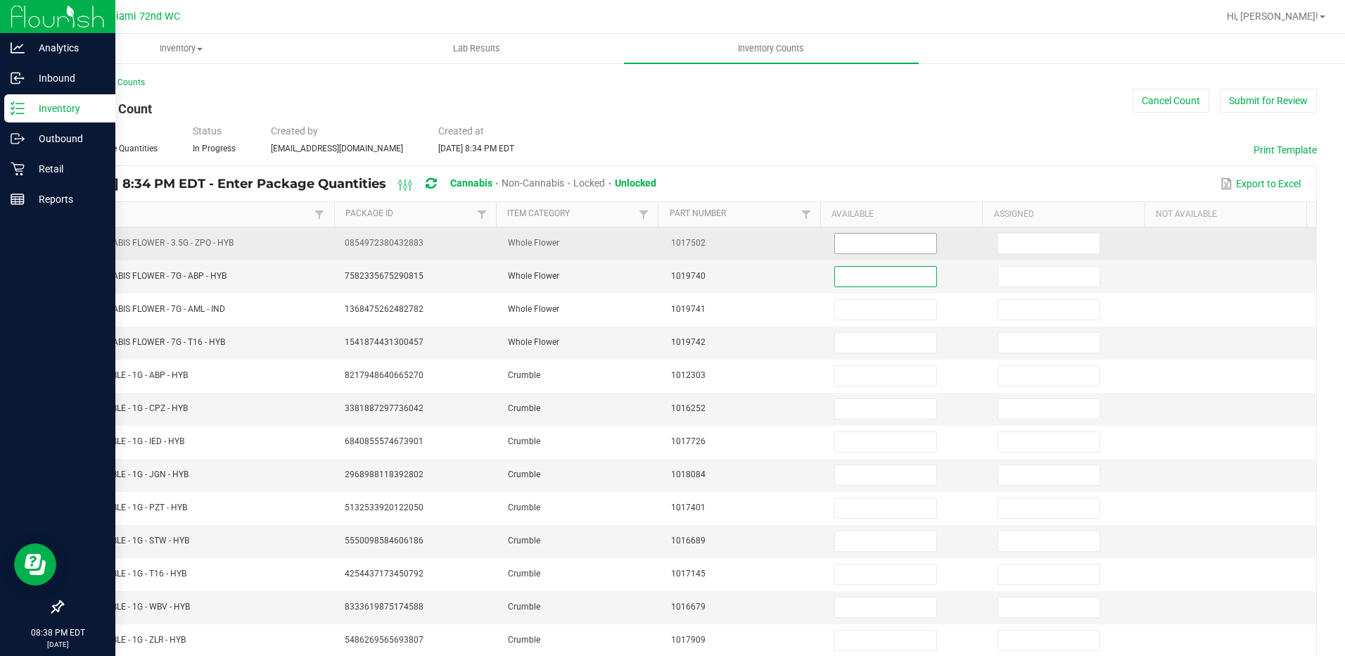
click at [863, 245] on input at bounding box center [885, 244] width 101 height 20
type input "20"
type input "14"
type input "16"
type input "12"
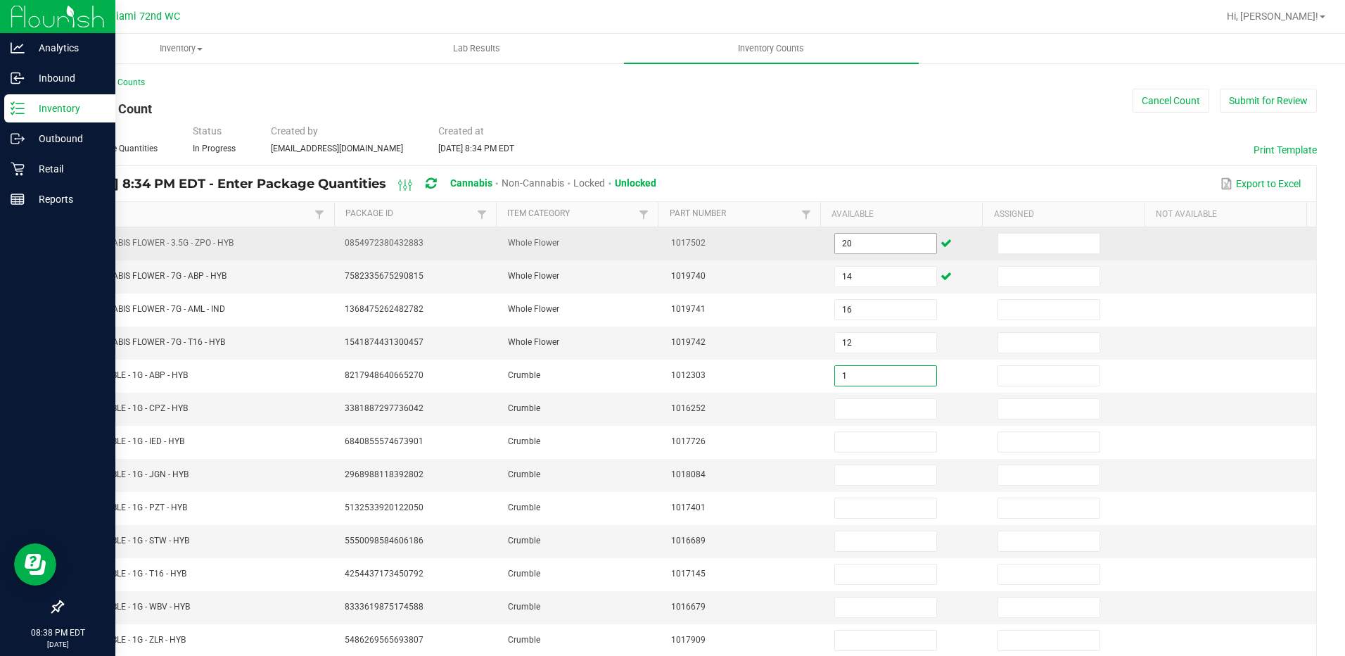
type input "1"
type input "2"
type input "7"
type input "5"
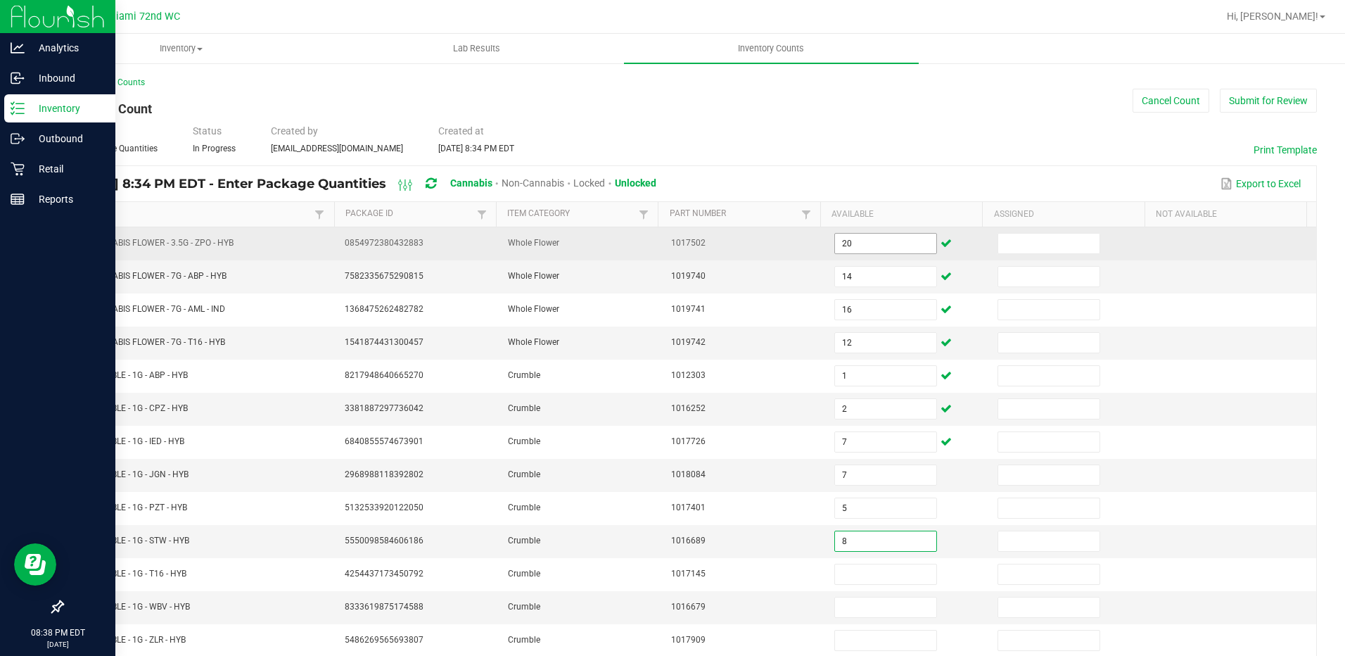
type input "8"
type input "3"
type input "4"
type input "8"
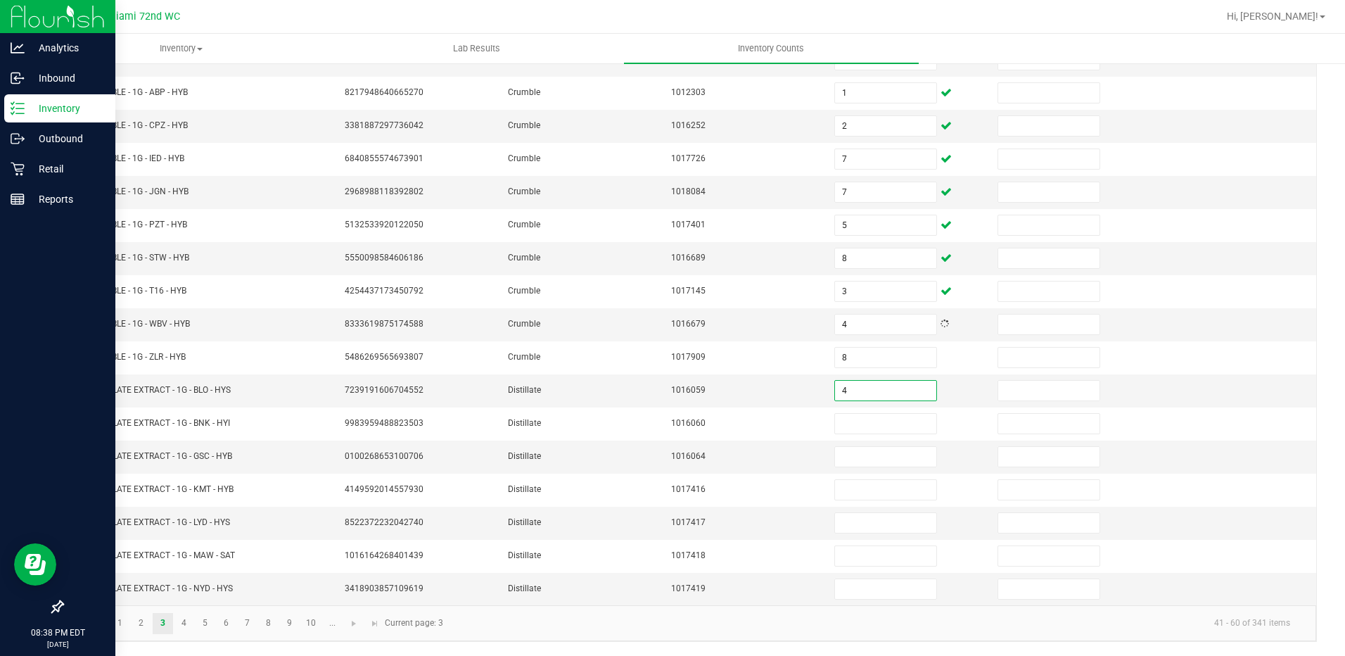
type input "4"
type input "6"
type input "2"
type input "5"
type input "1"
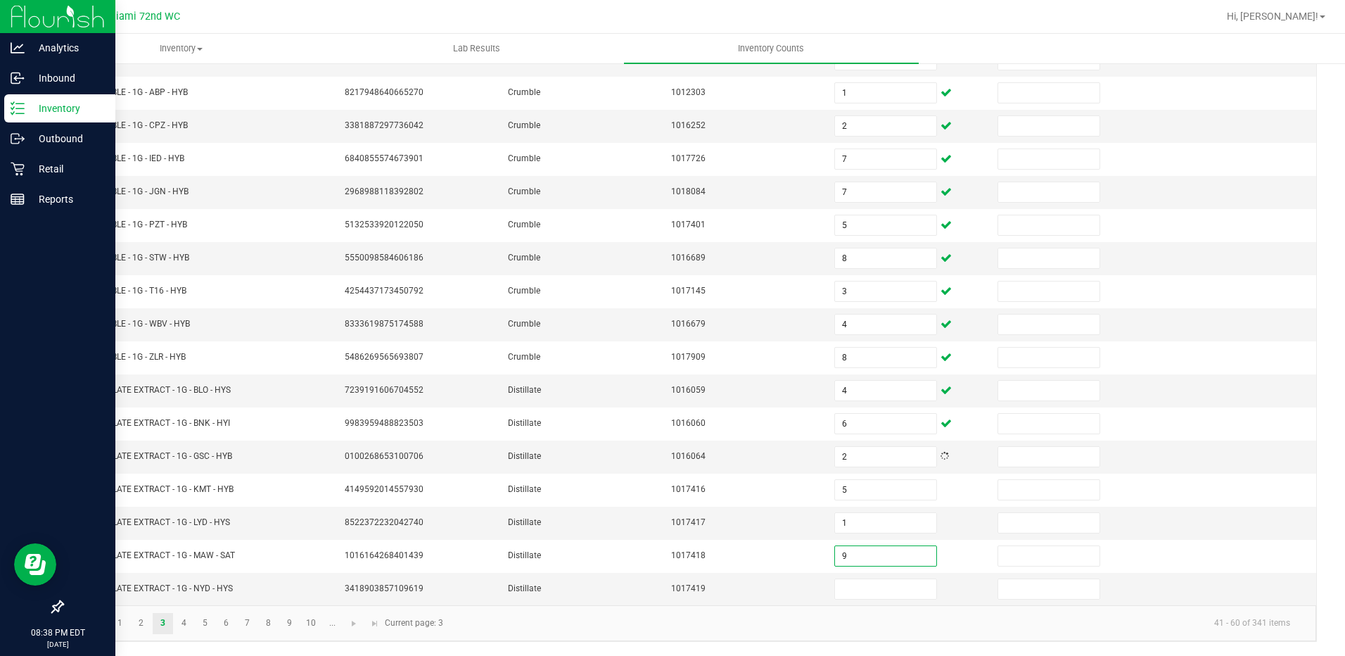
type input "9"
type input "8"
click at [184, 623] on link "4" at bounding box center [184, 623] width 20 height 21
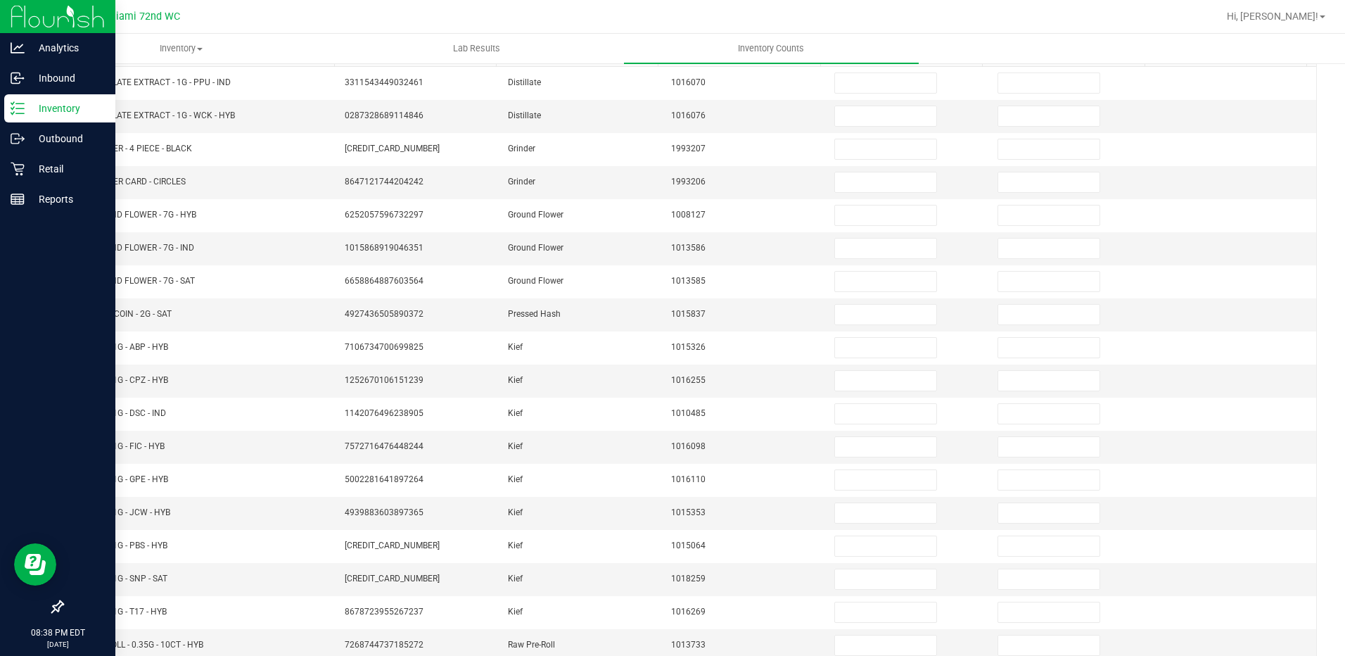
scroll to position [0, 0]
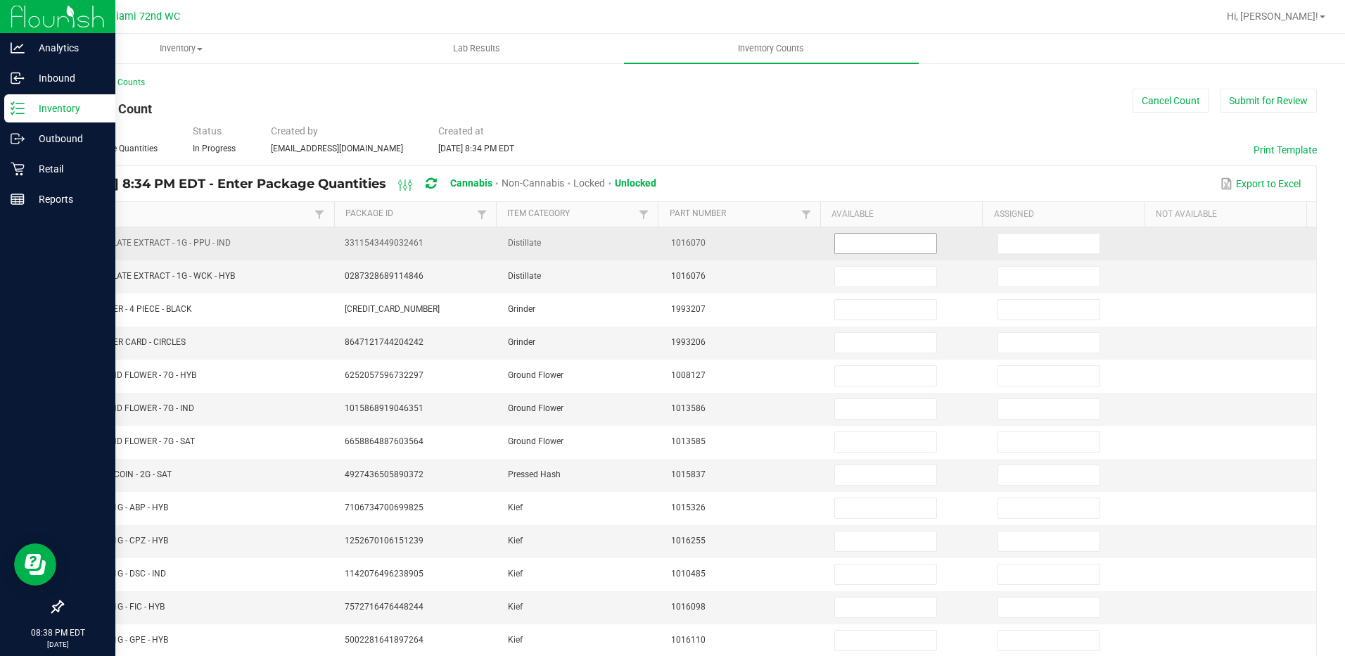
click at [874, 243] on input at bounding box center [885, 244] width 101 height 20
type input "5"
type input "3"
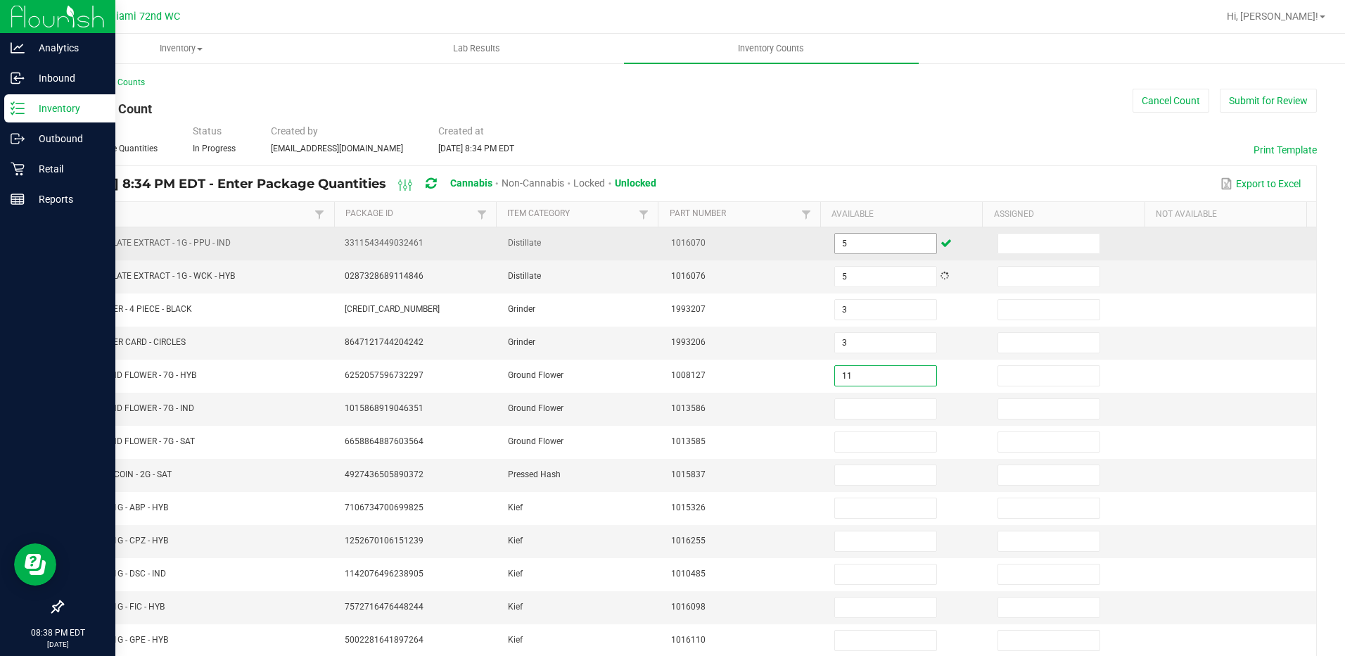
type input "11"
type input "16"
type input "8"
type input "7"
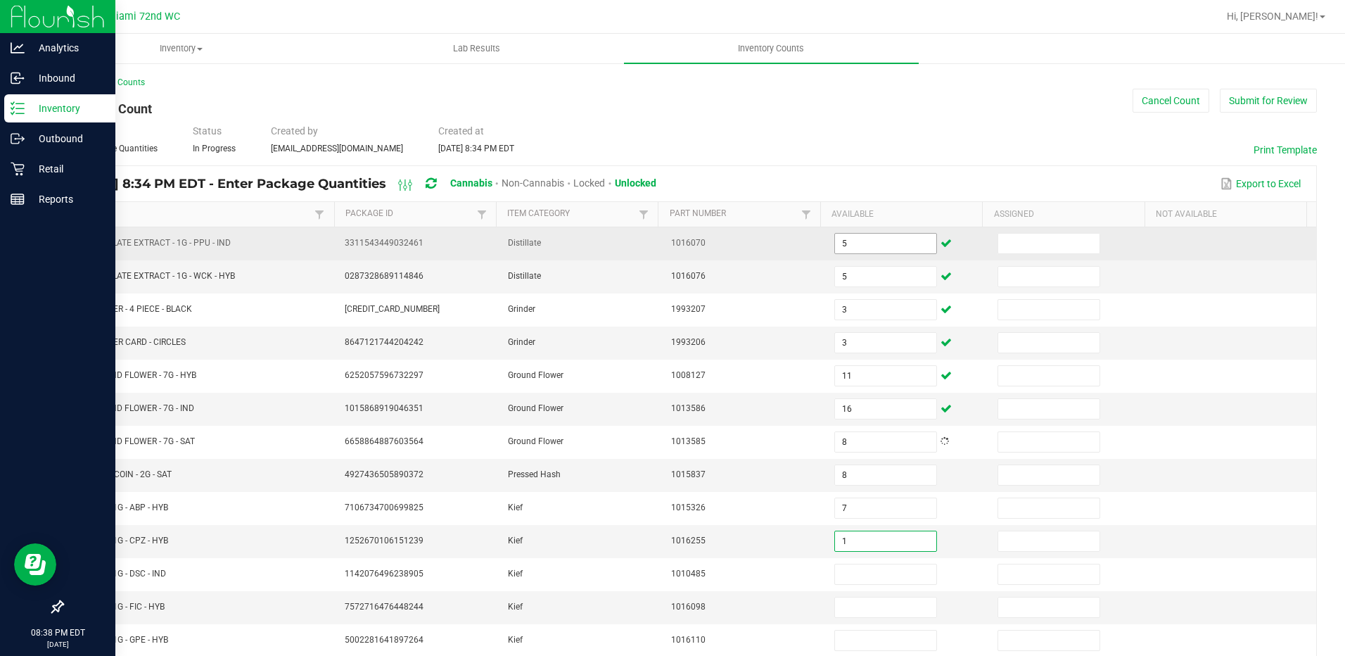
type input "1"
type input "4"
type input "6"
type input "2"
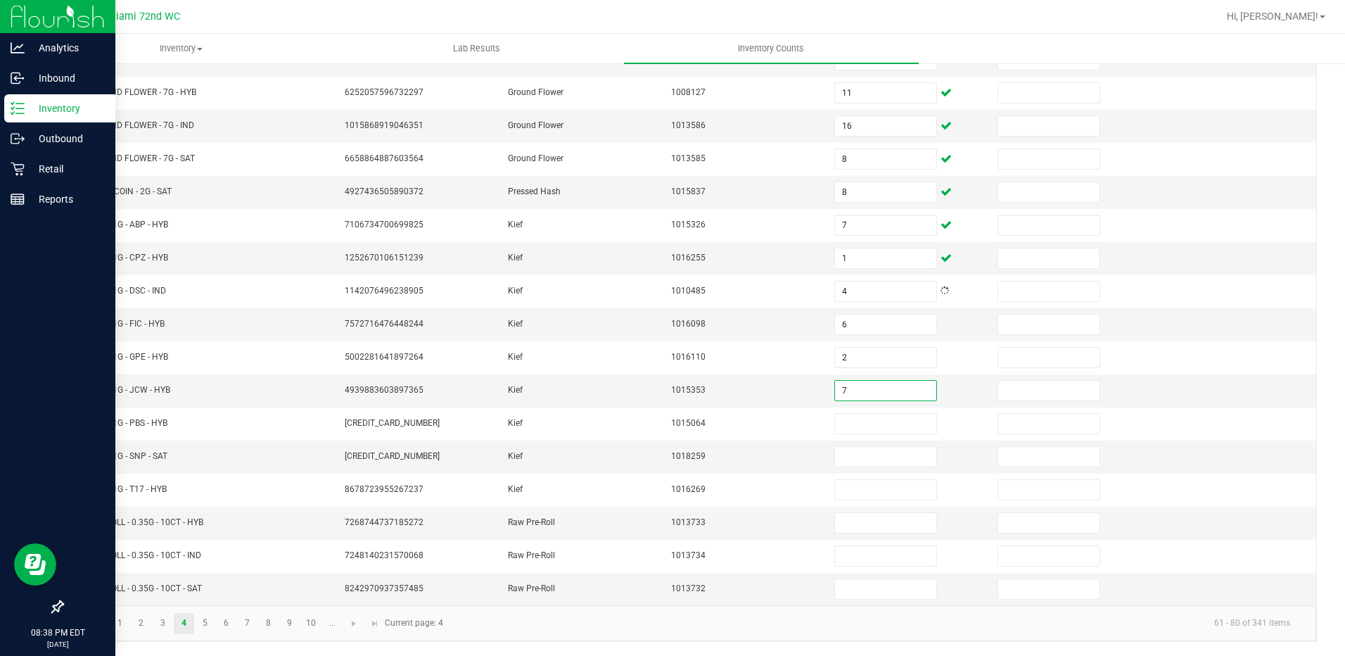
type input "7"
type input "5"
type input "2"
type input "9"
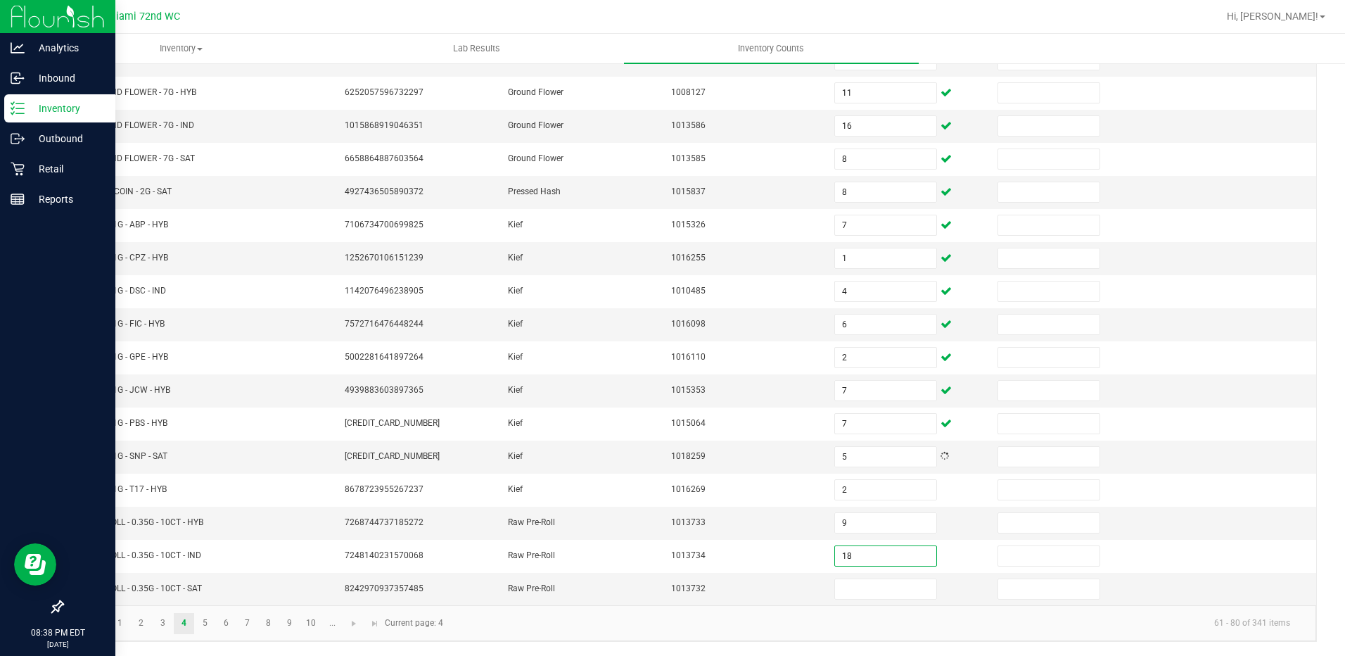
type input "18"
type input "16"
click at [205, 622] on link "5" at bounding box center [205, 623] width 20 height 21
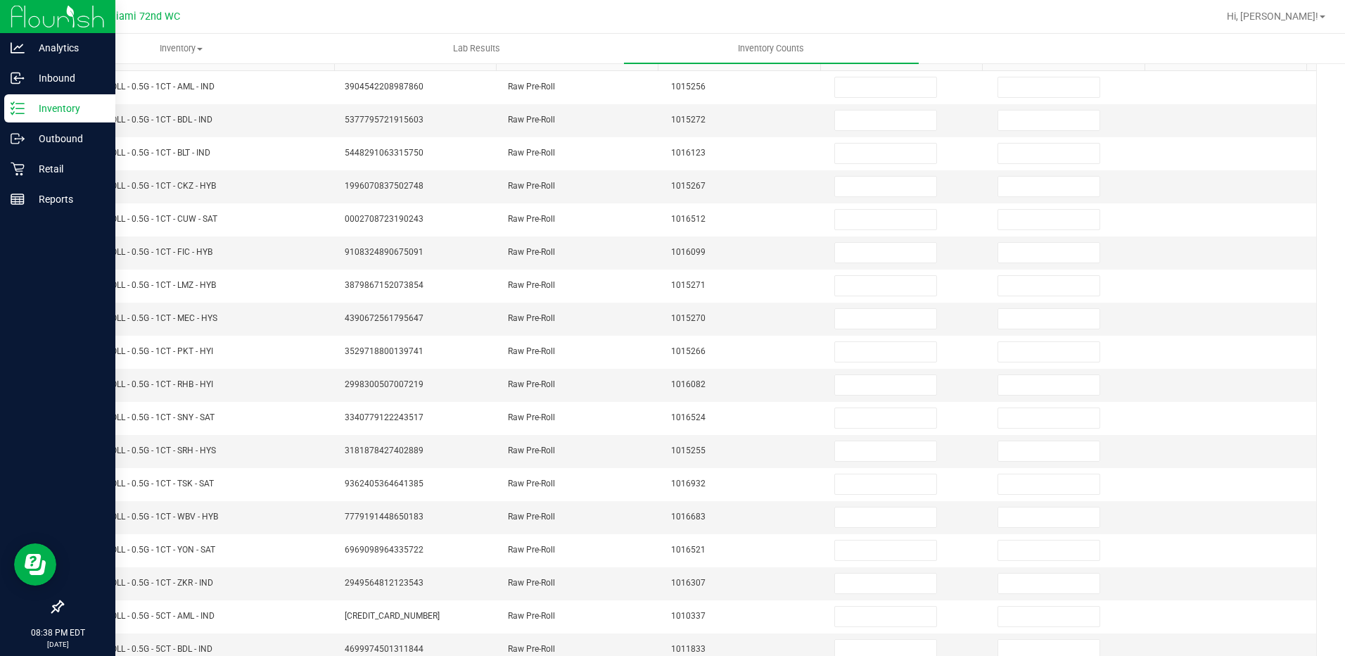
scroll to position [0, 0]
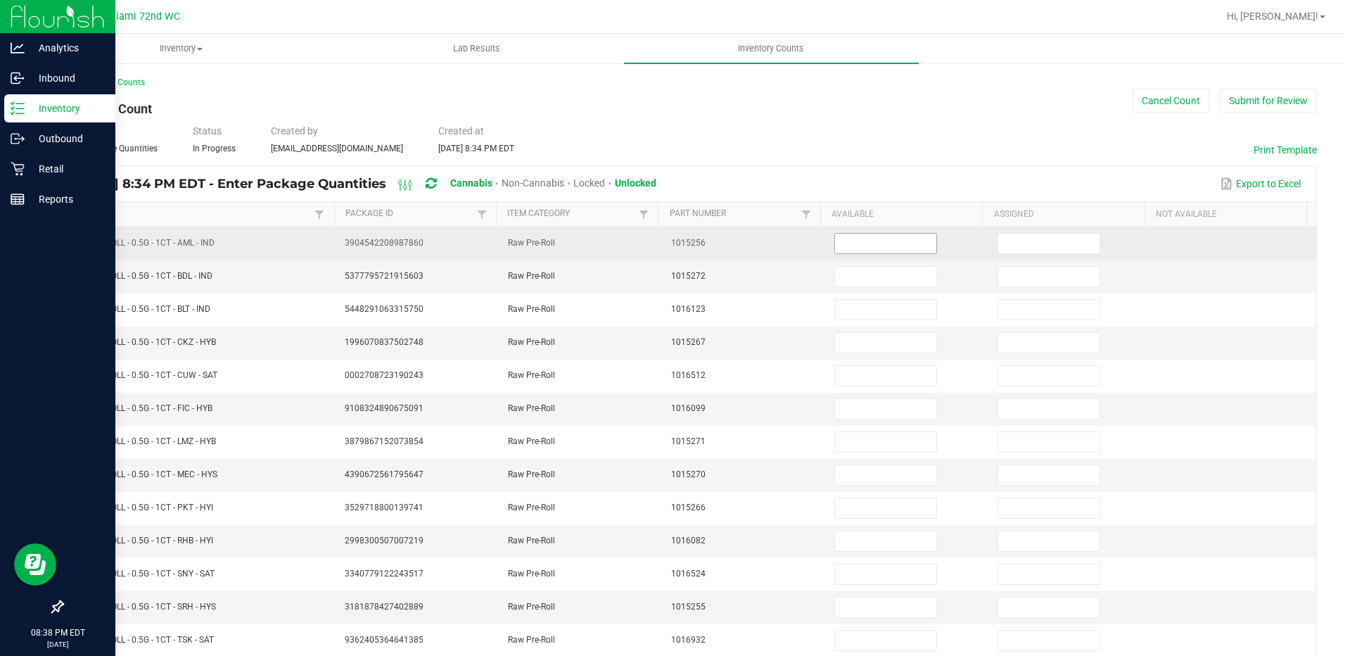
click at [893, 242] on input at bounding box center [885, 244] width 101 height 20
type input "18"
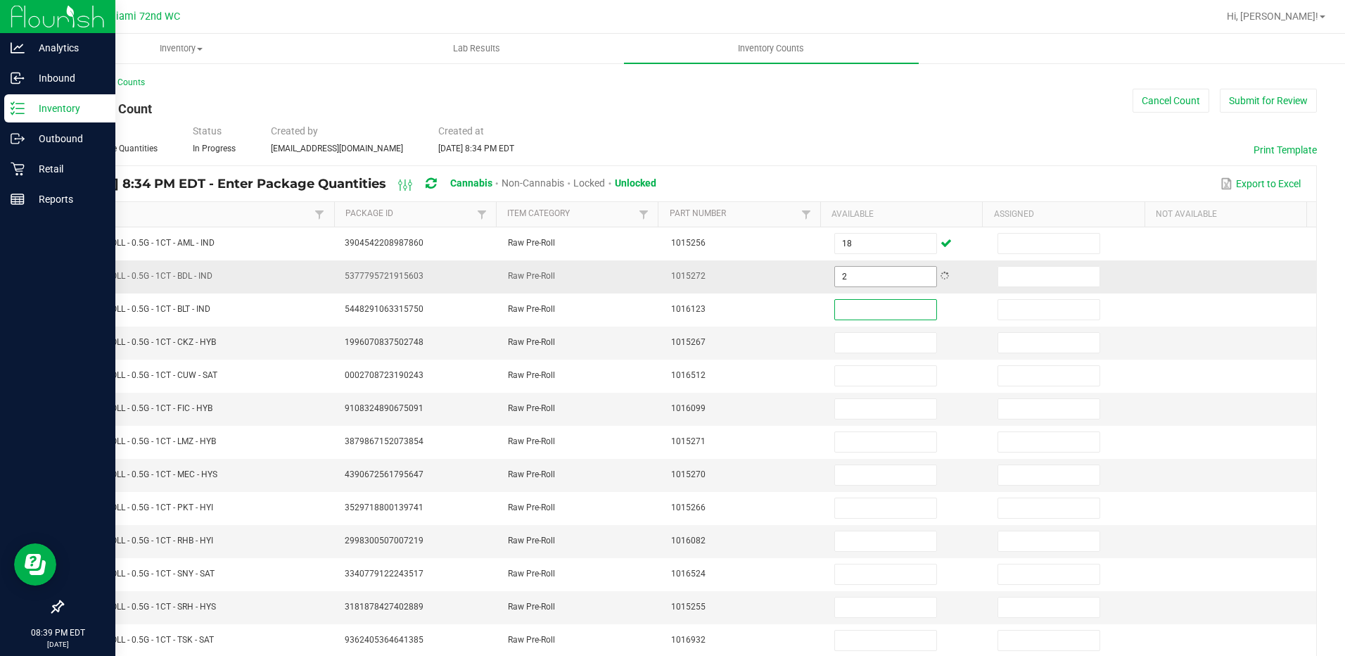
click at [863, 276] on input "2" at bounding box center [885, 277] width 101 height 20
type input "22"
type input "12"
type input "22"
type input "9"
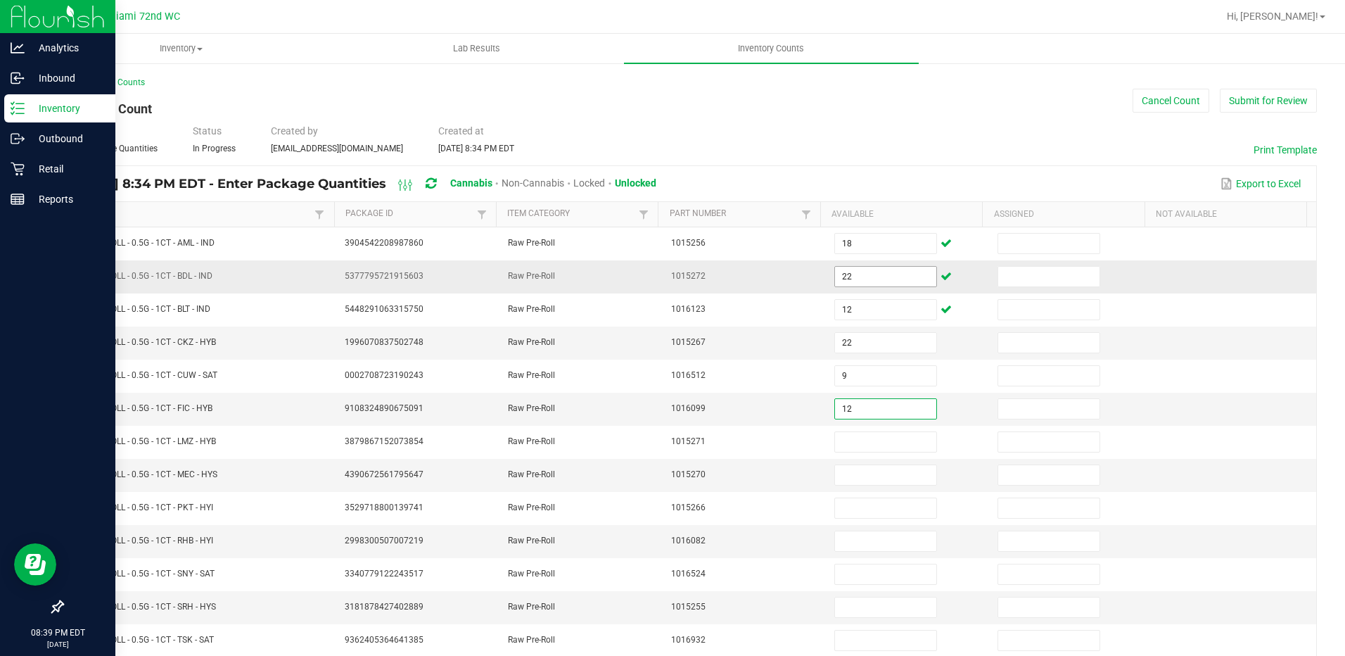
type input "12"
type input "4"
type input "3"
type input "16"
type input "12"
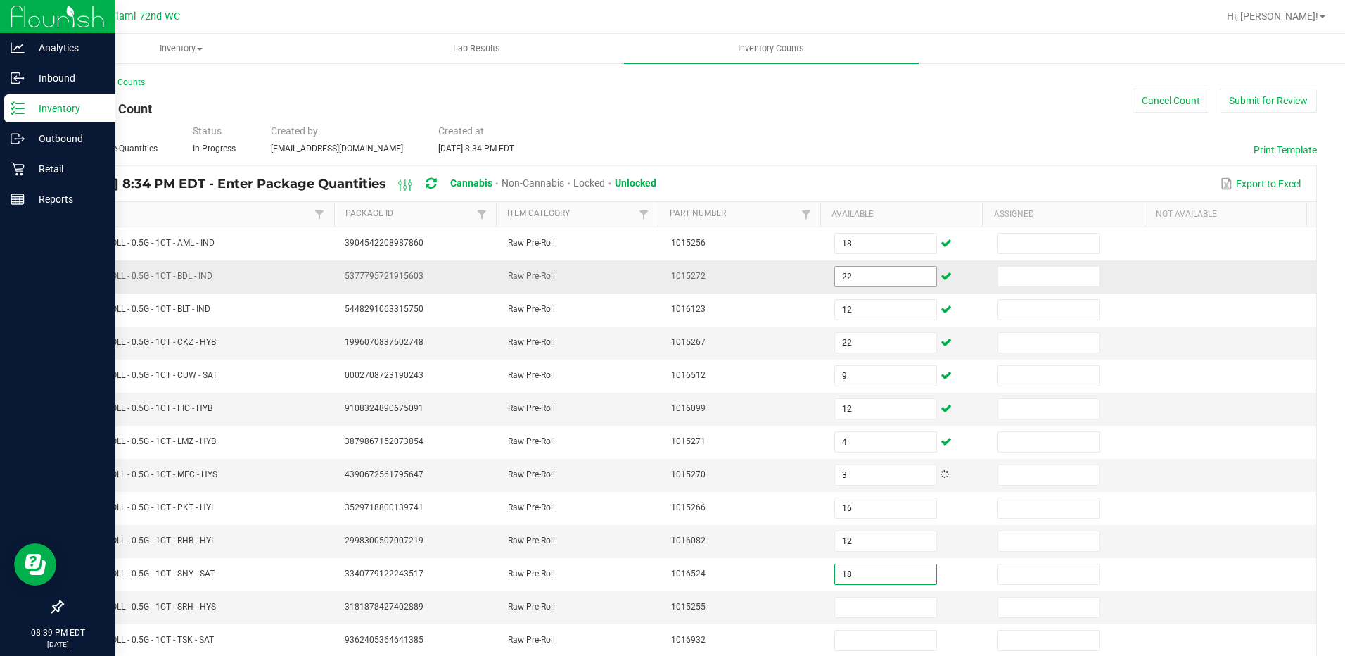
type input "18"
type input "21"
type input "1"
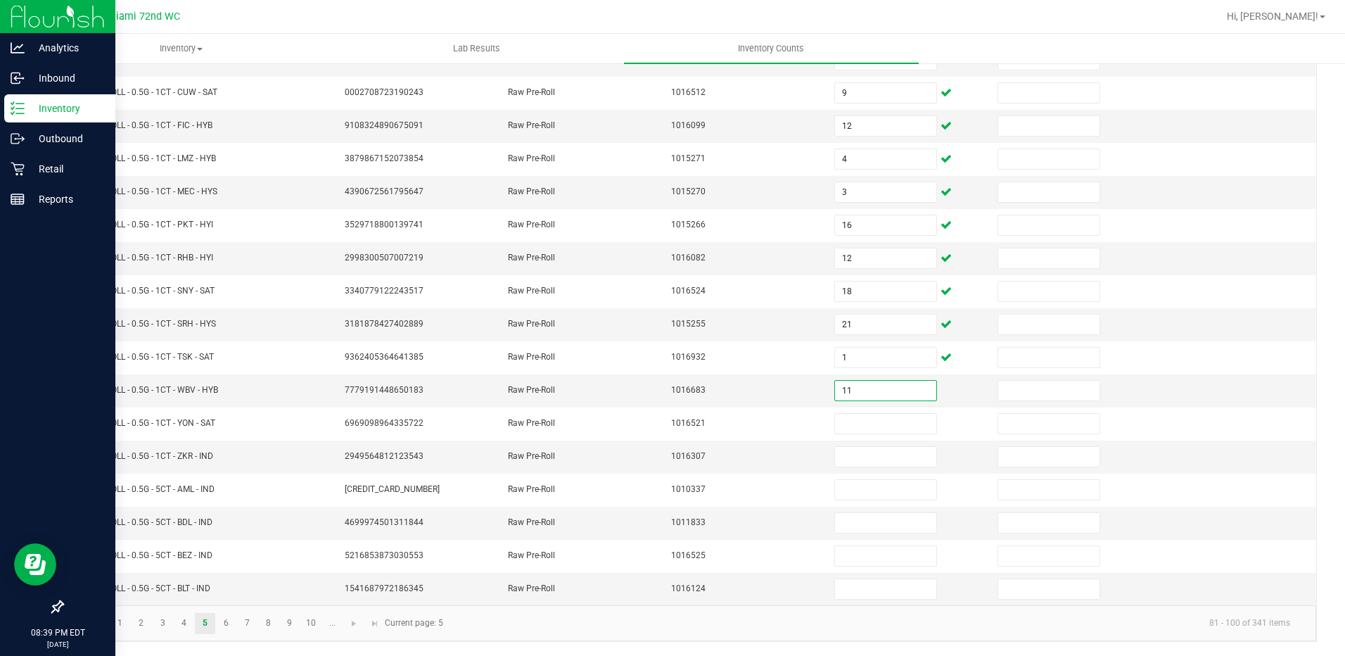
type input "11"
type input "9"
type input "12"
type input "9"
type input "6"
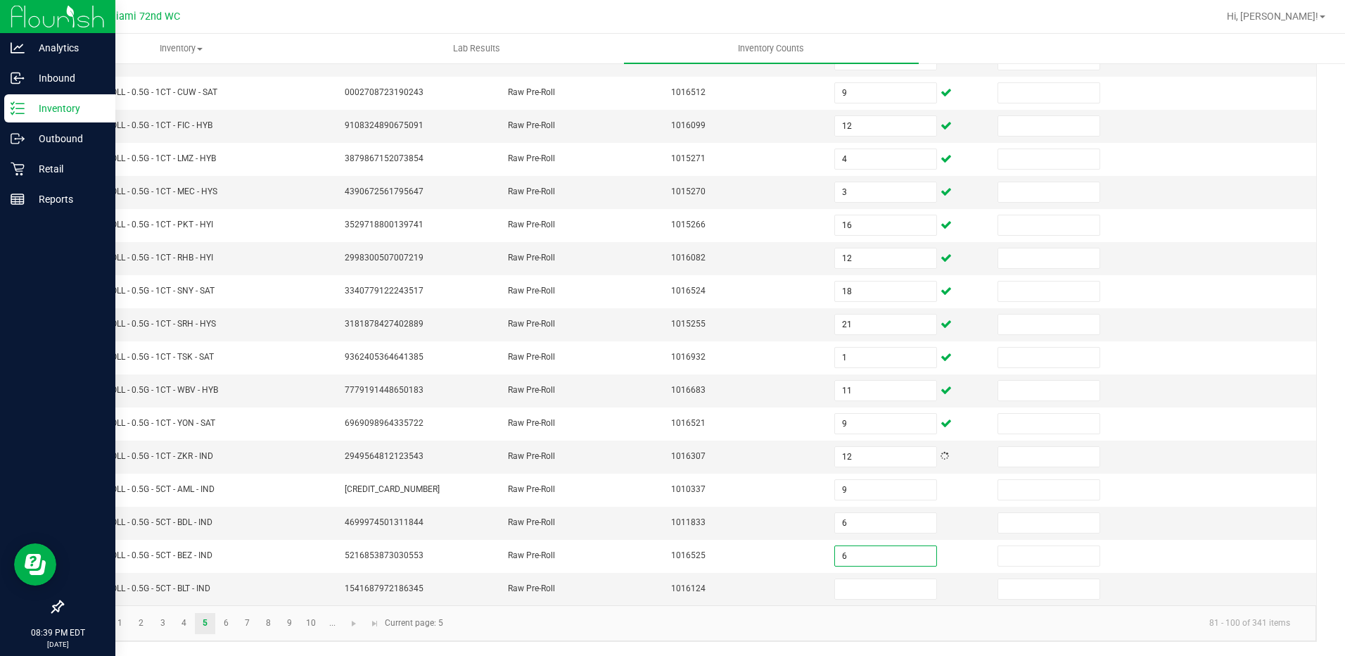
type input "6"
click at [226, 622] on link "6" at bounding box center [226, 623] width 20 height 21
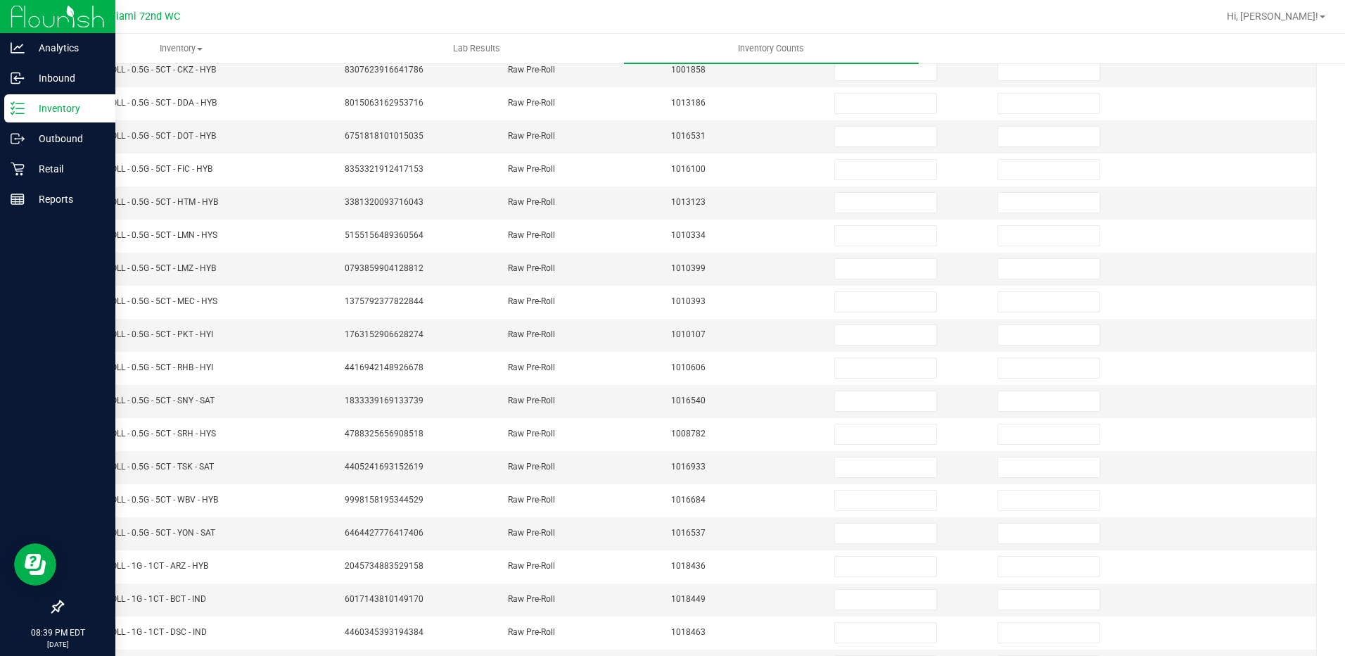
scroll to position [0, 0]
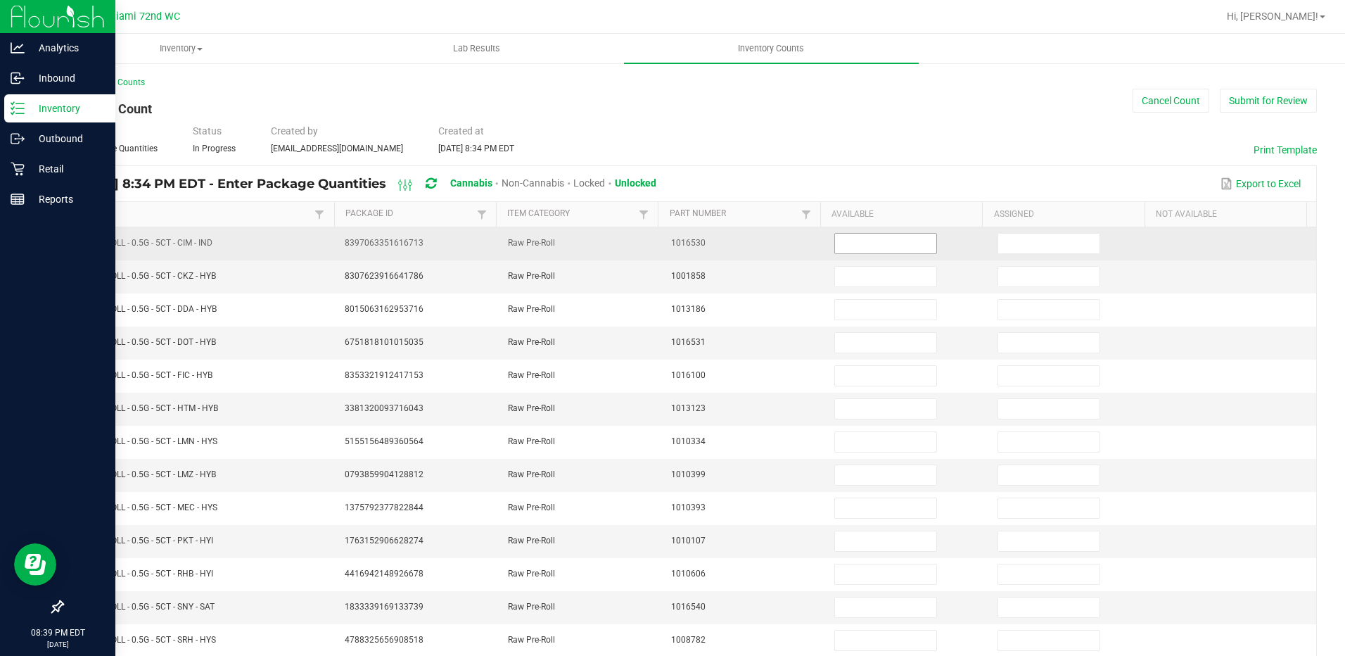
click at [876, 246] on input at bounding box center [885, 244] width 101 height 20
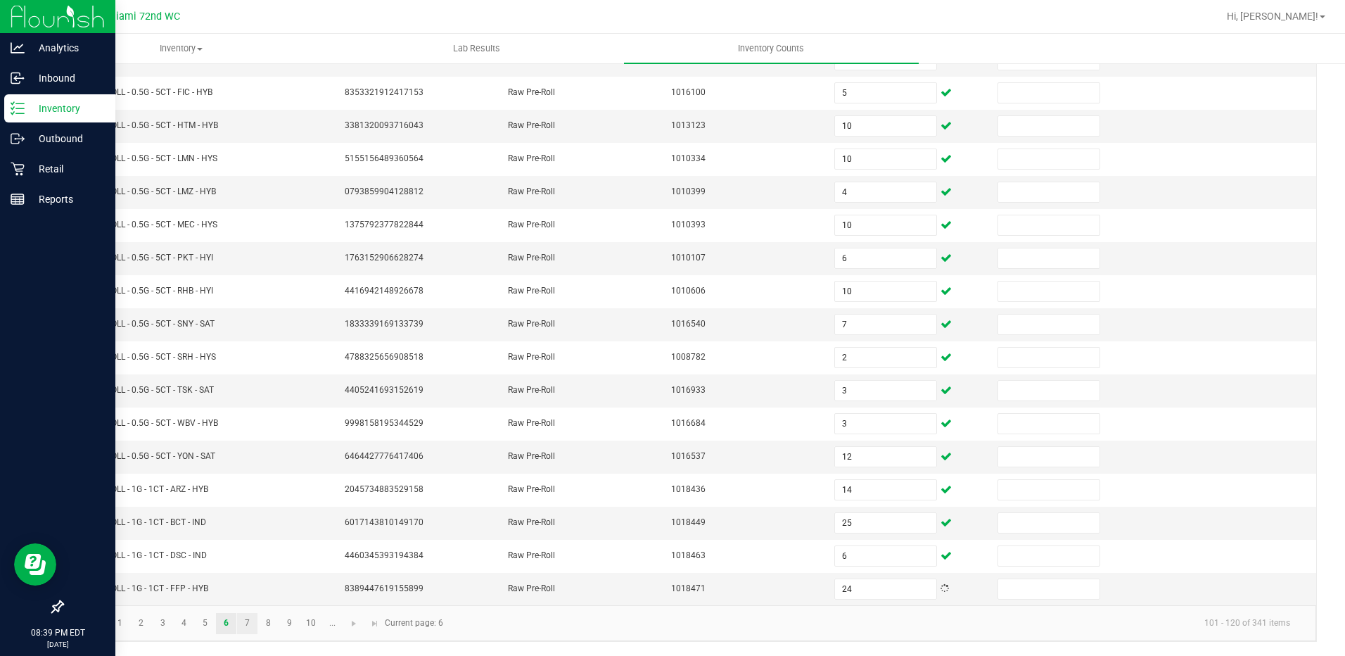
click at [248, 622] on link "7" at bounding box center [247, 623] width 20 height 21
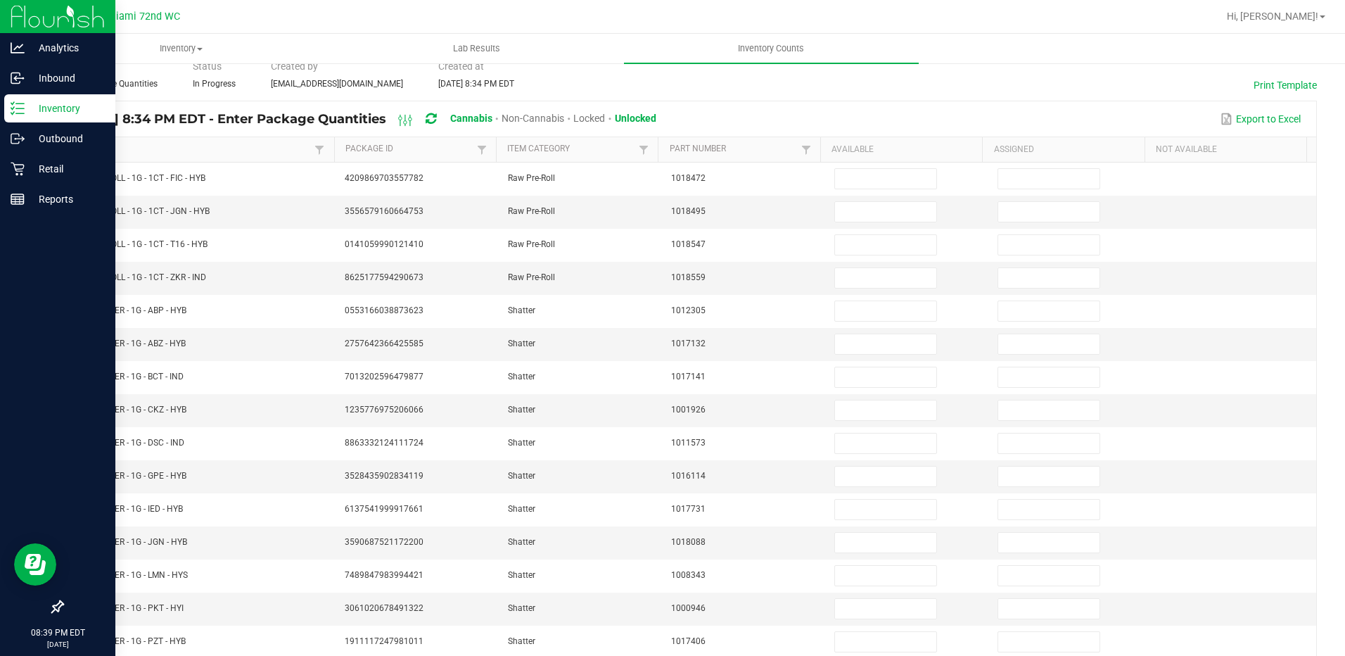
scroll to position [0, 0]
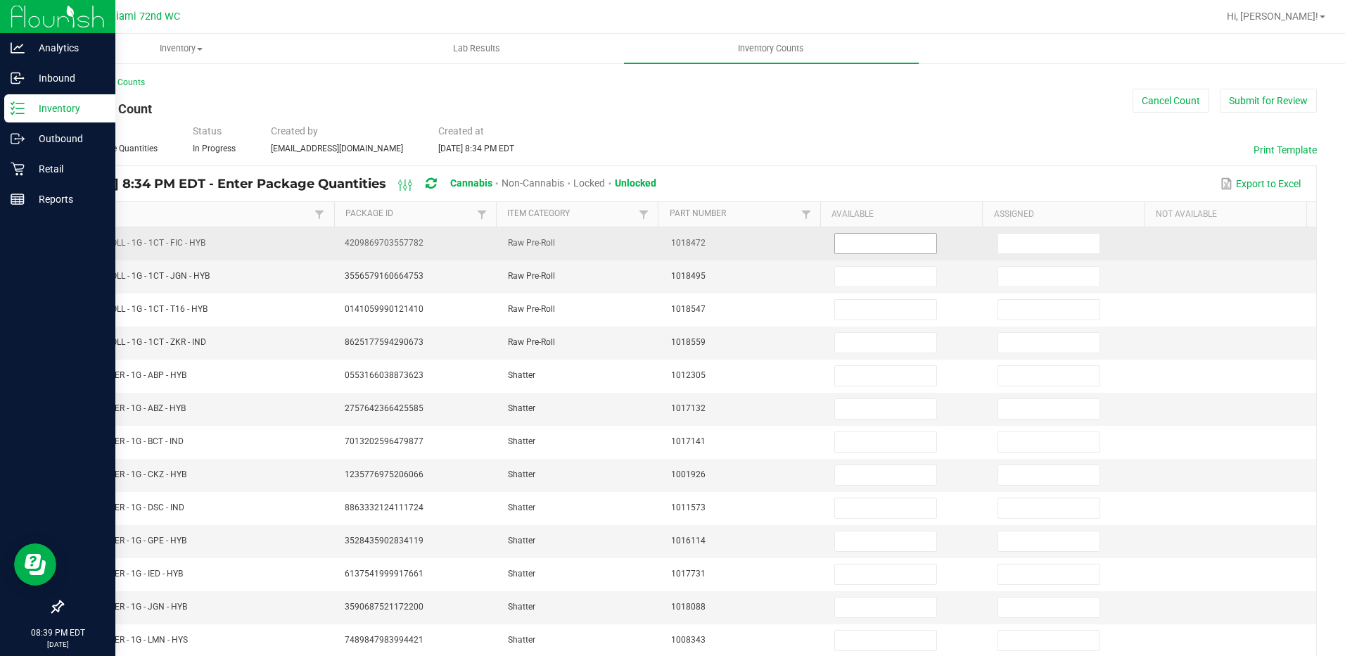
click at [890, 246] on input at bounding box center [885, 244] width 101 height 20
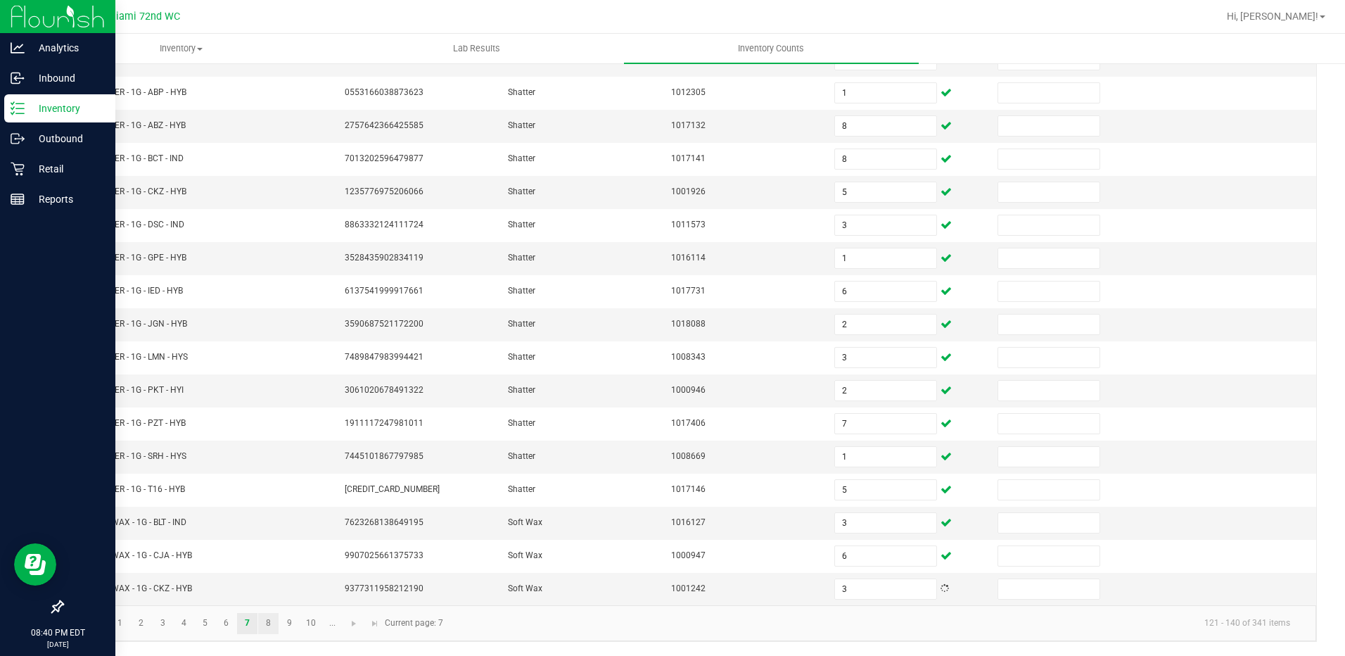
click at [269, 623] on link "8" at bounding box center [268, 623] width 20 height 21
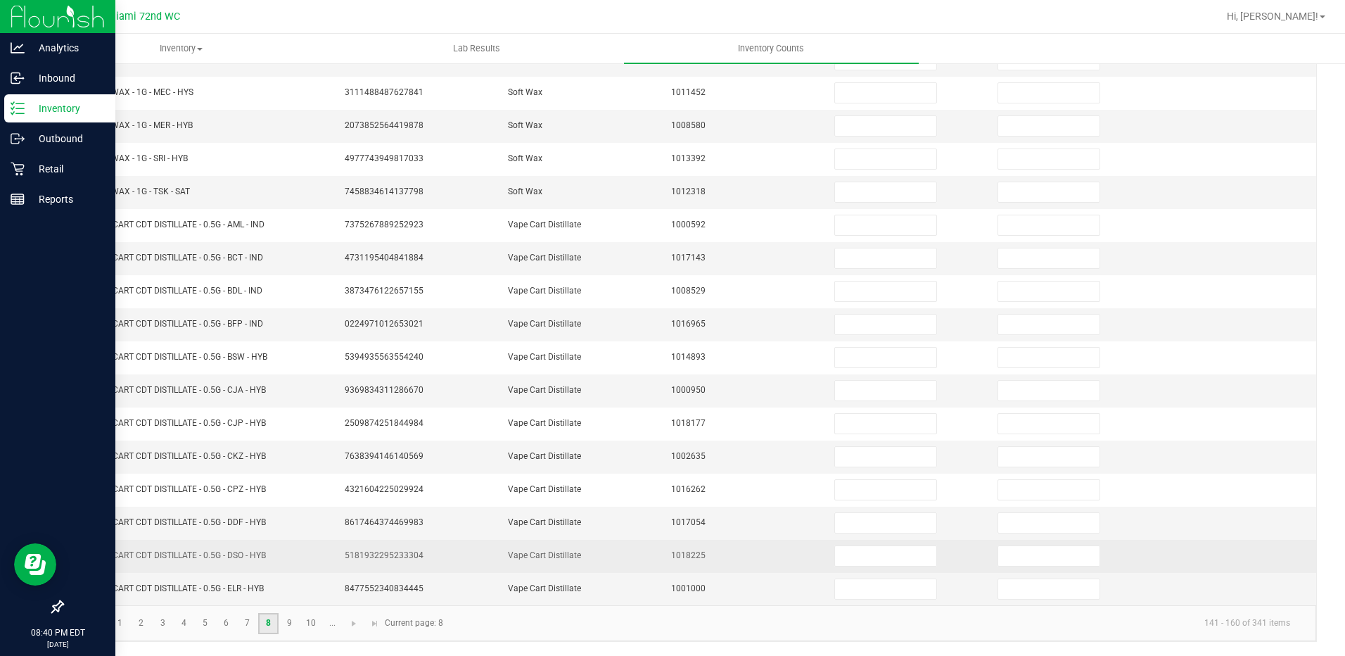
click at [412, 544] on td "5181932295233304" at bounding box center [417, 556] width 163 height 33
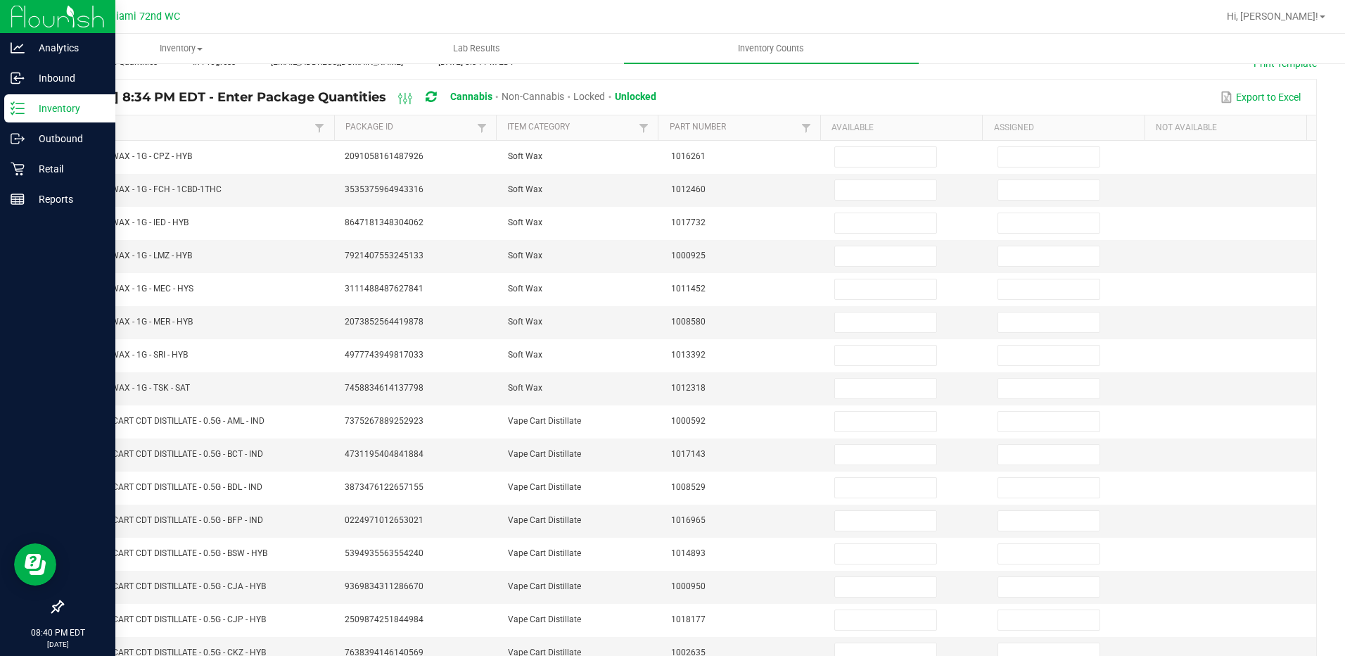
scroll to position [0, 0]
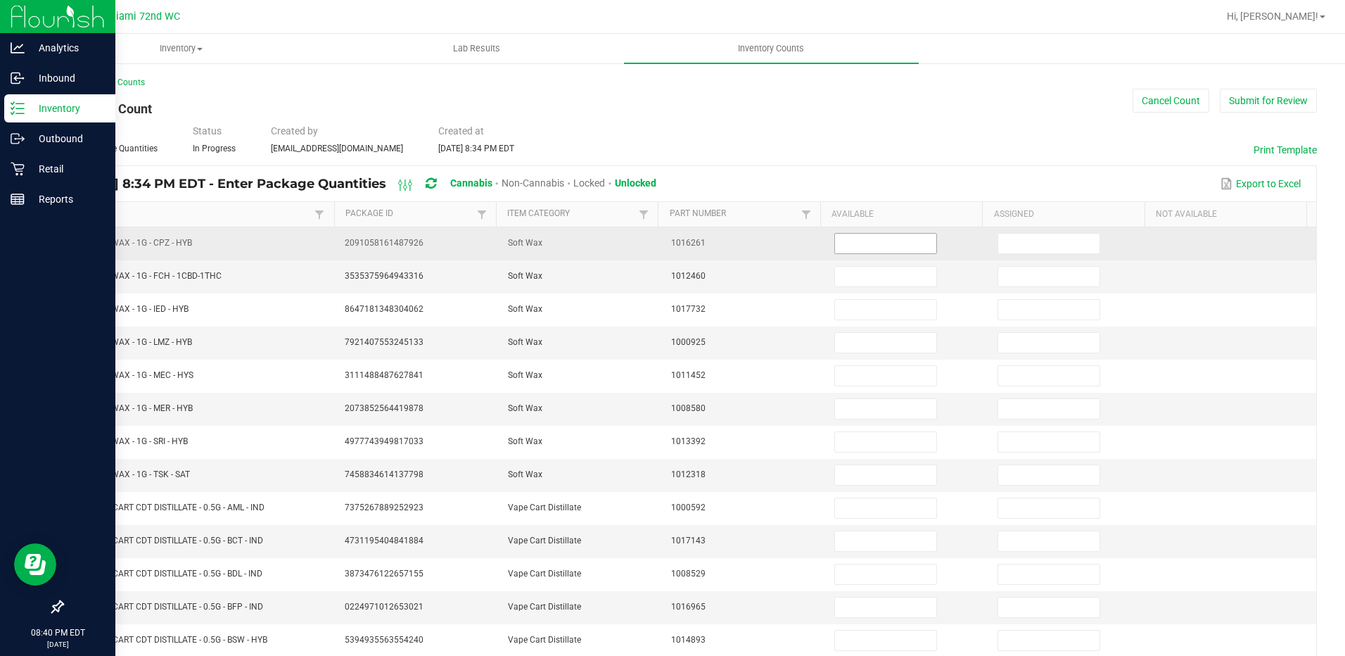
click at [903, 240] on input at bounding box center [885, 244] width 101 height 20
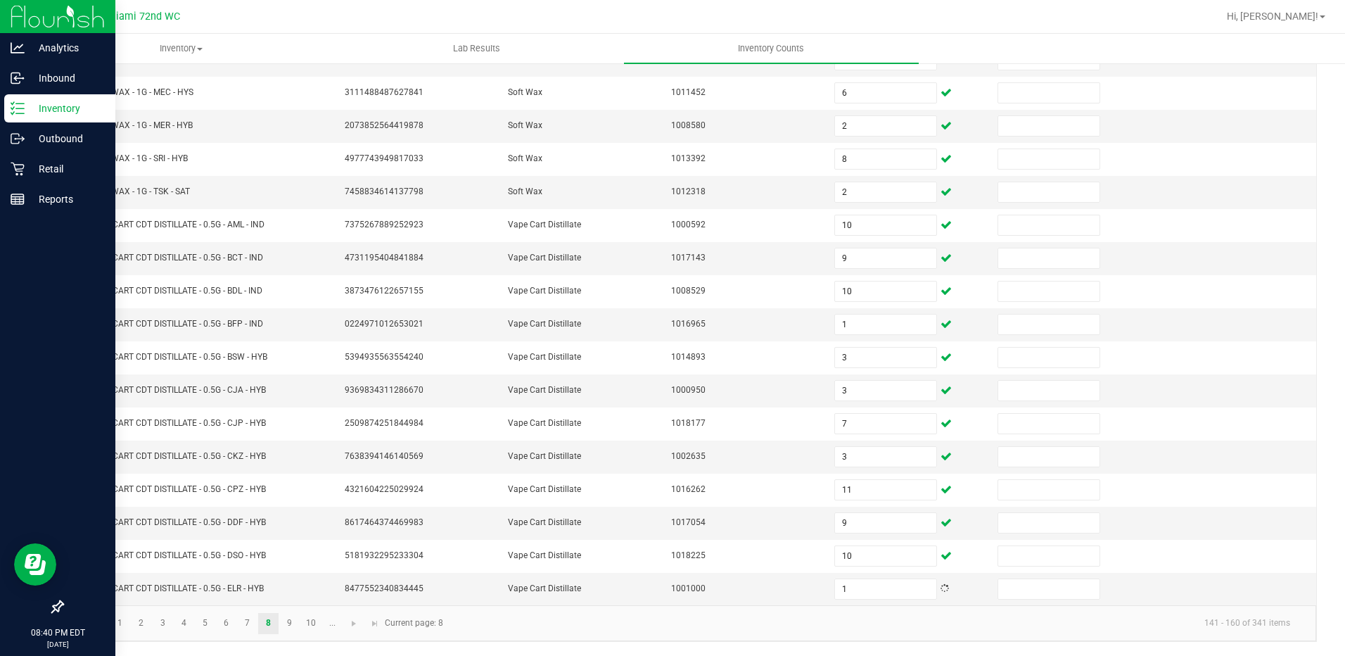
click at [290, 622] on link "9" at bounding box center [289, 623] width 20 height 21
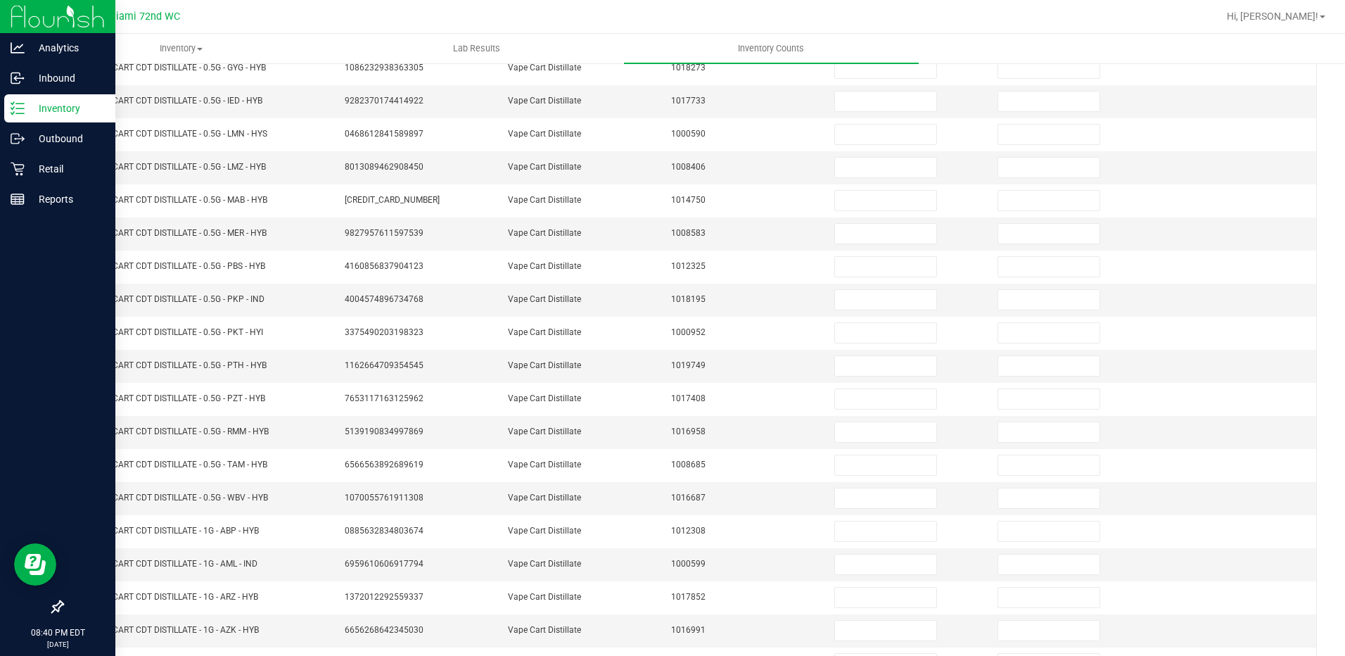
scroll to position [0, 0]
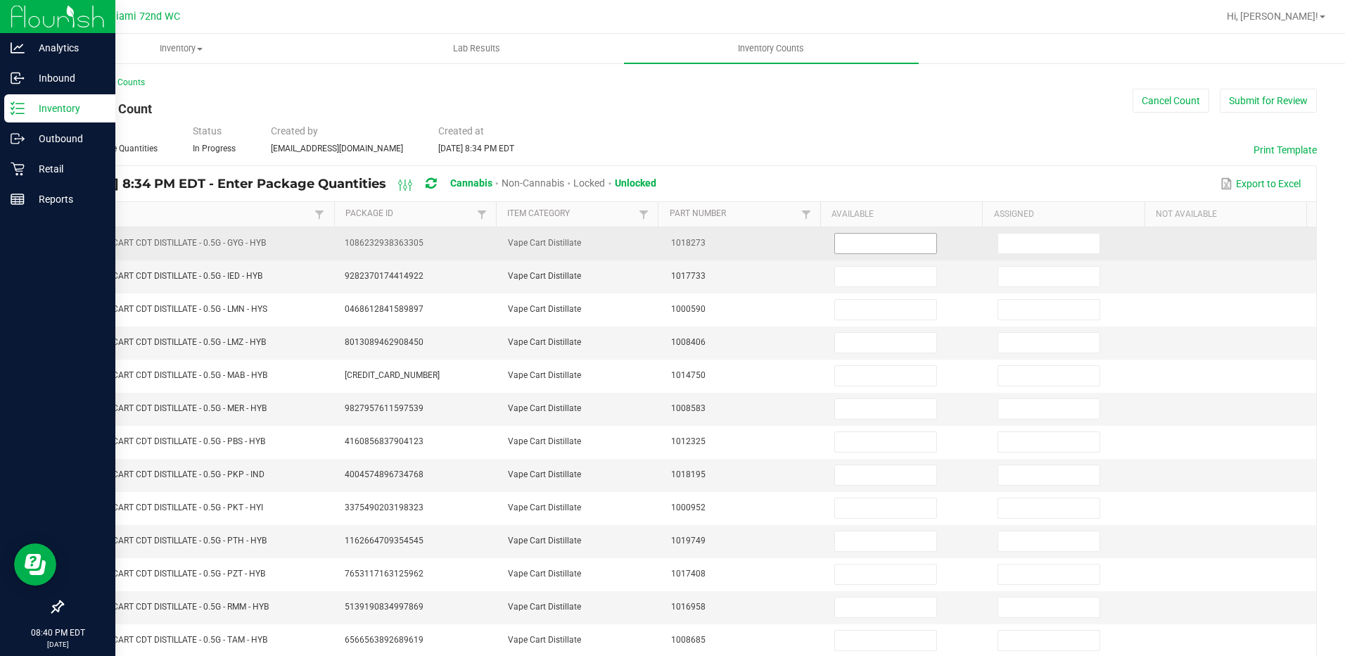
click at [885, 244] on input at bounding box center [885, 244] width 101 height 20
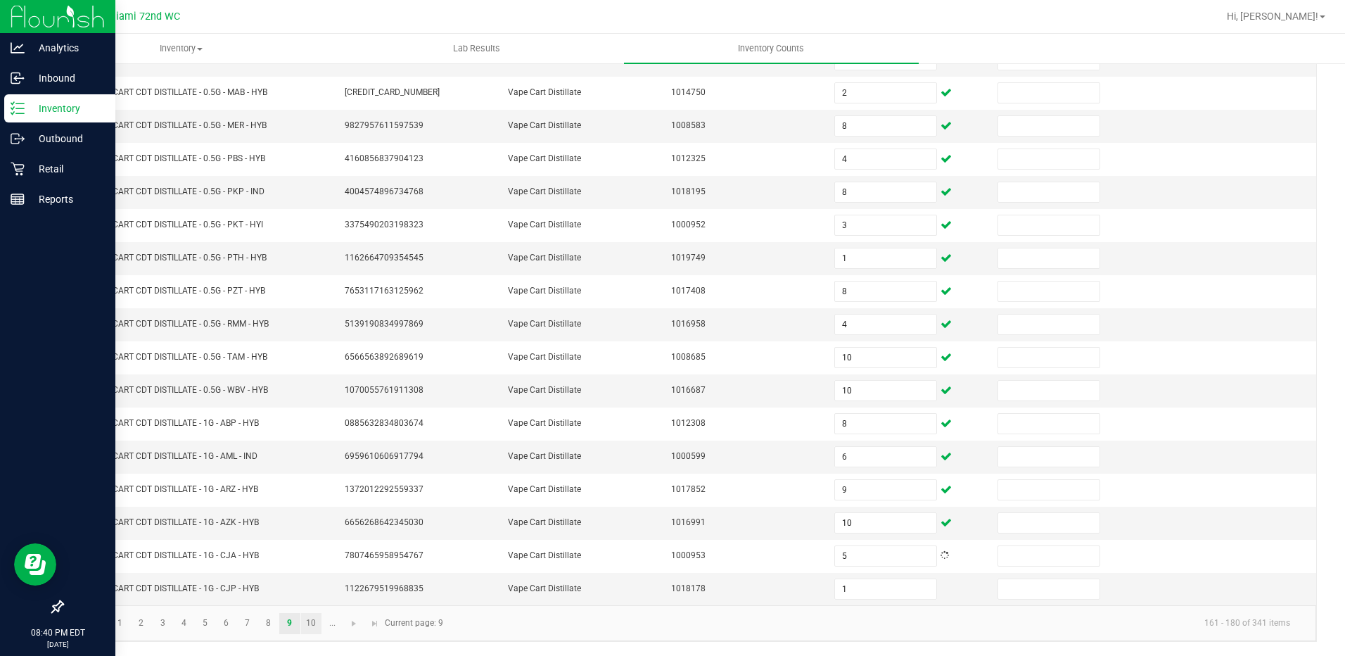
click at [312, 623] on link "10" at bounding box center [311, 623] width 20 height 21
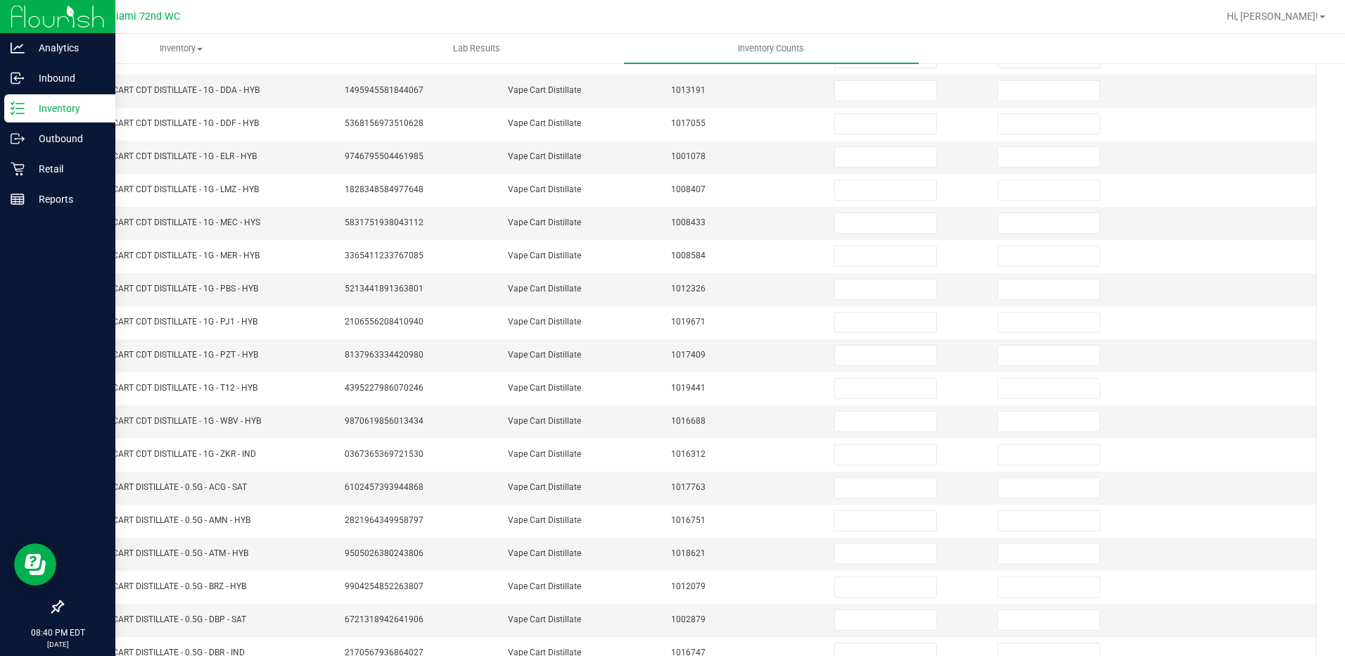
scroll to position [0, 0]
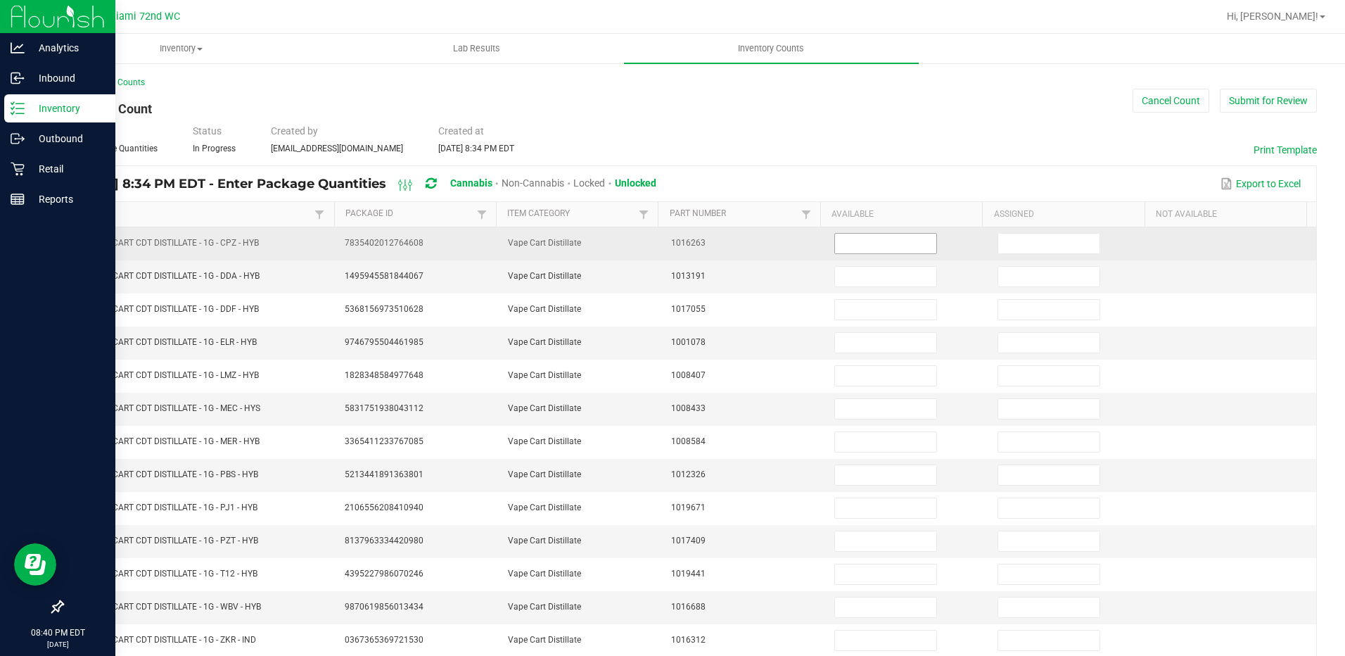
click at [881, 246] on input at bounding box center [885, 244] width 101 height 20
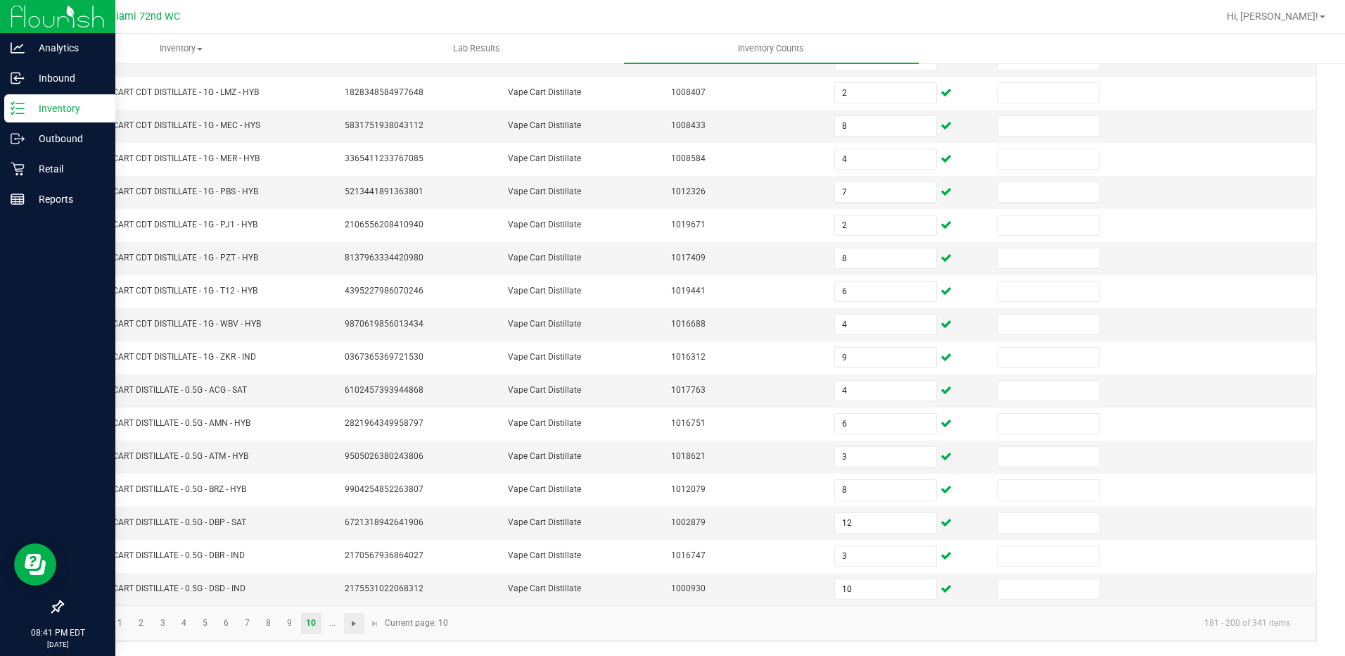
click at [353, 623] on span "Go to the next page" at bounding box center [353, 623] width 11 height 11
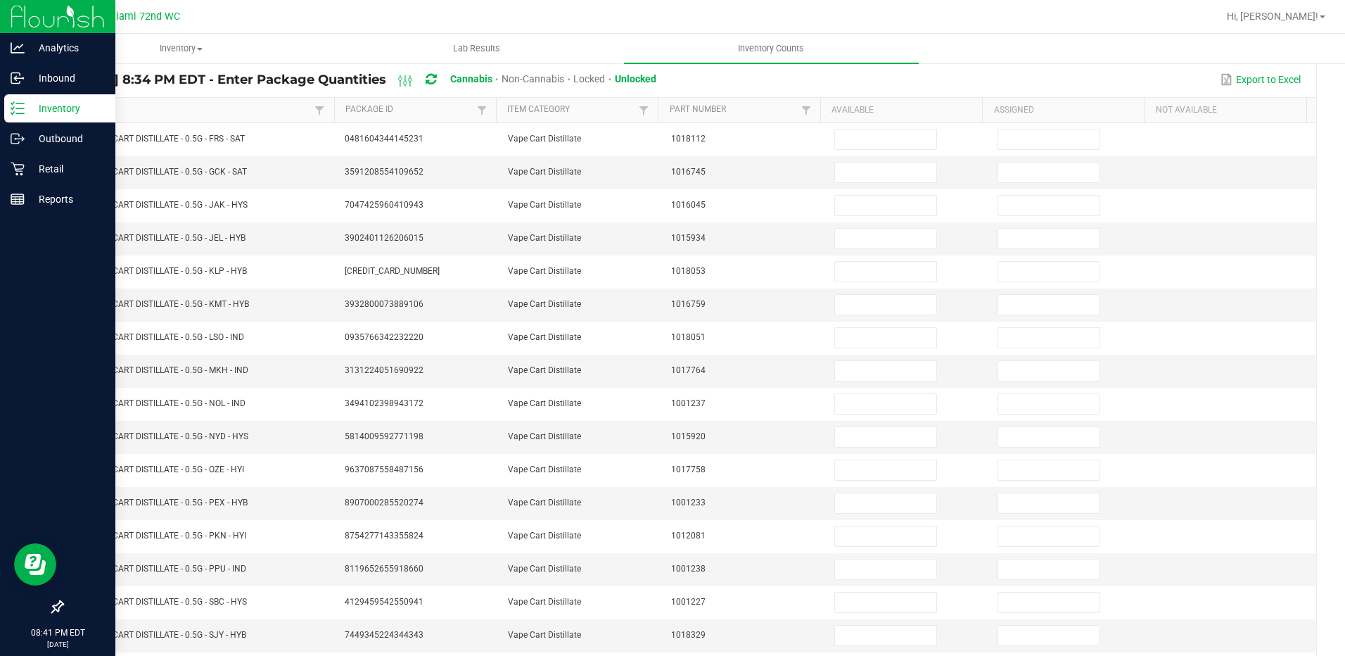
scroll to position [0, 0]
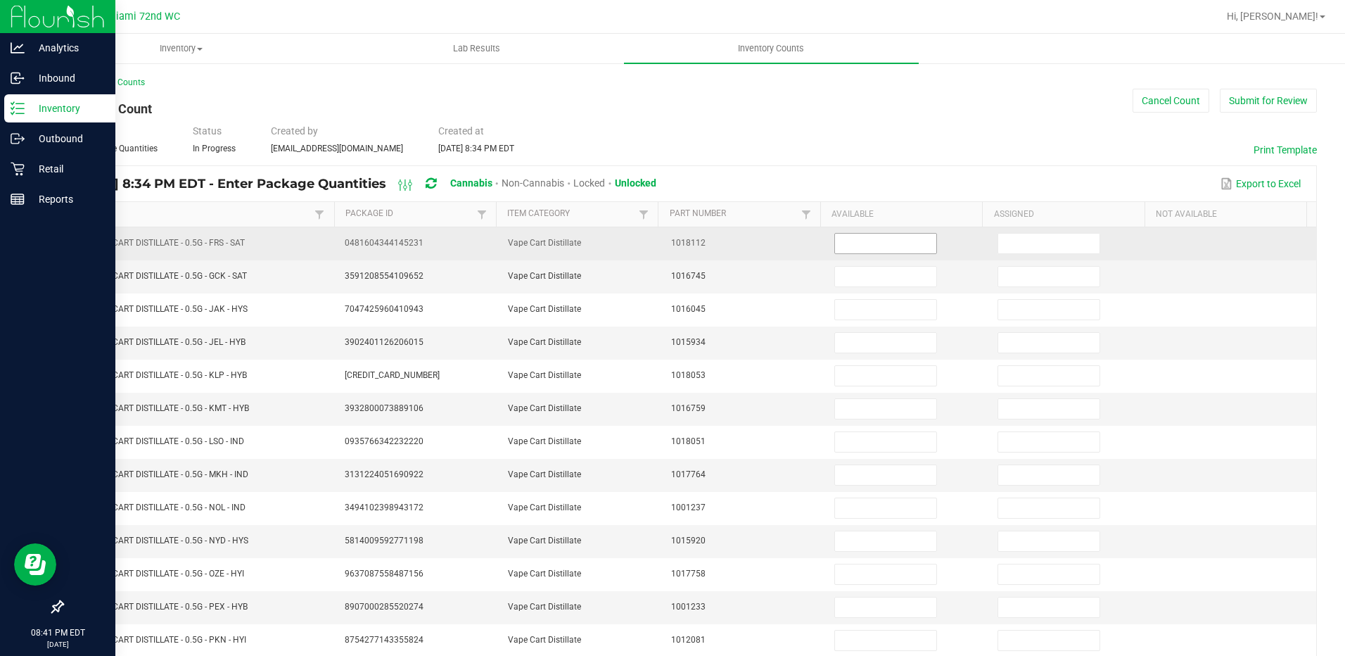
click at [877, 243] on input at bounding box center [885, 244] width 101 height 20
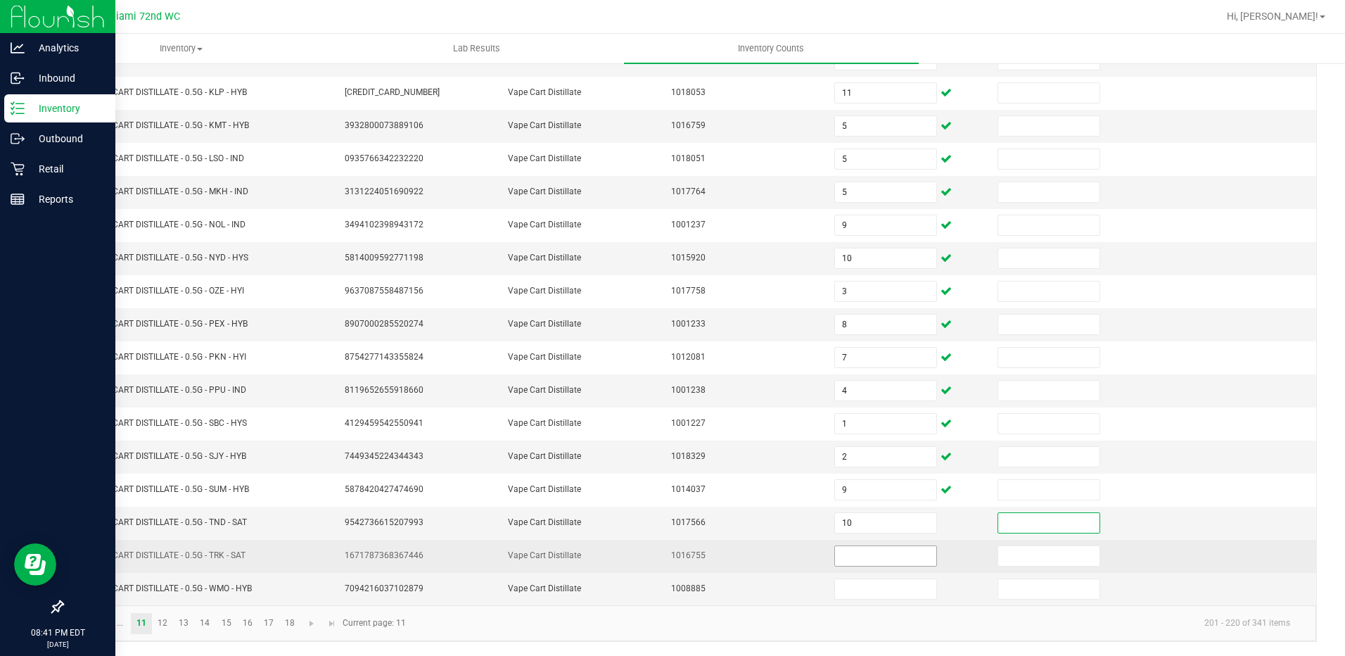
click at [869, 552] on input at bounding box center [885, 556] width 101 height 20
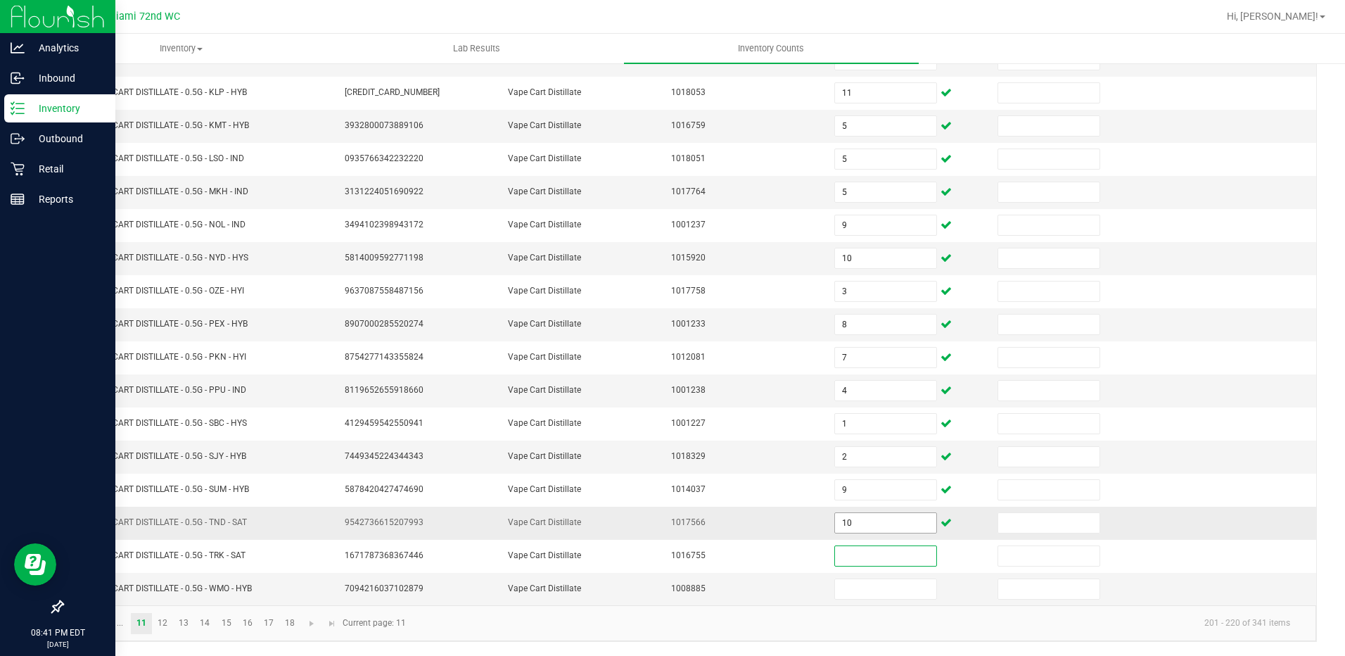
click at [865, 523] on input "10" at bounding box center [885, 523] width 101 height 20
click at [158, 626] on link "12" at bounding box center [163, 623] width 20 height 21
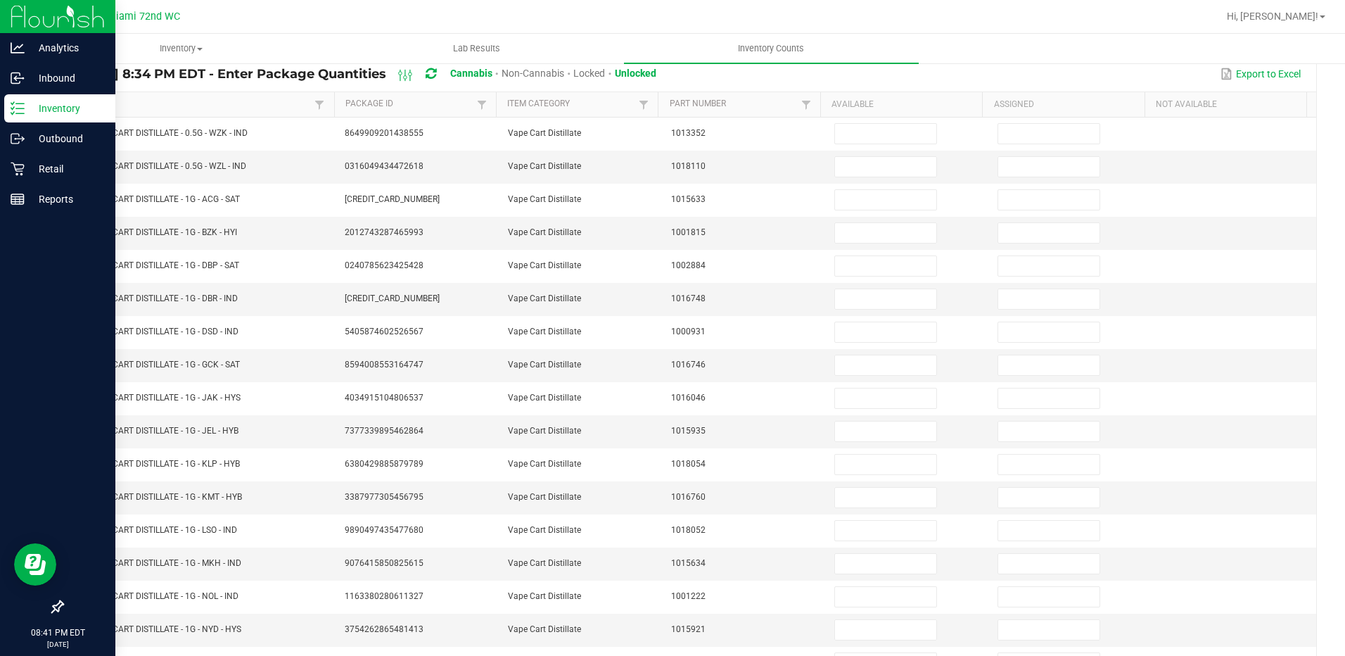
scroll to position [0, 0]
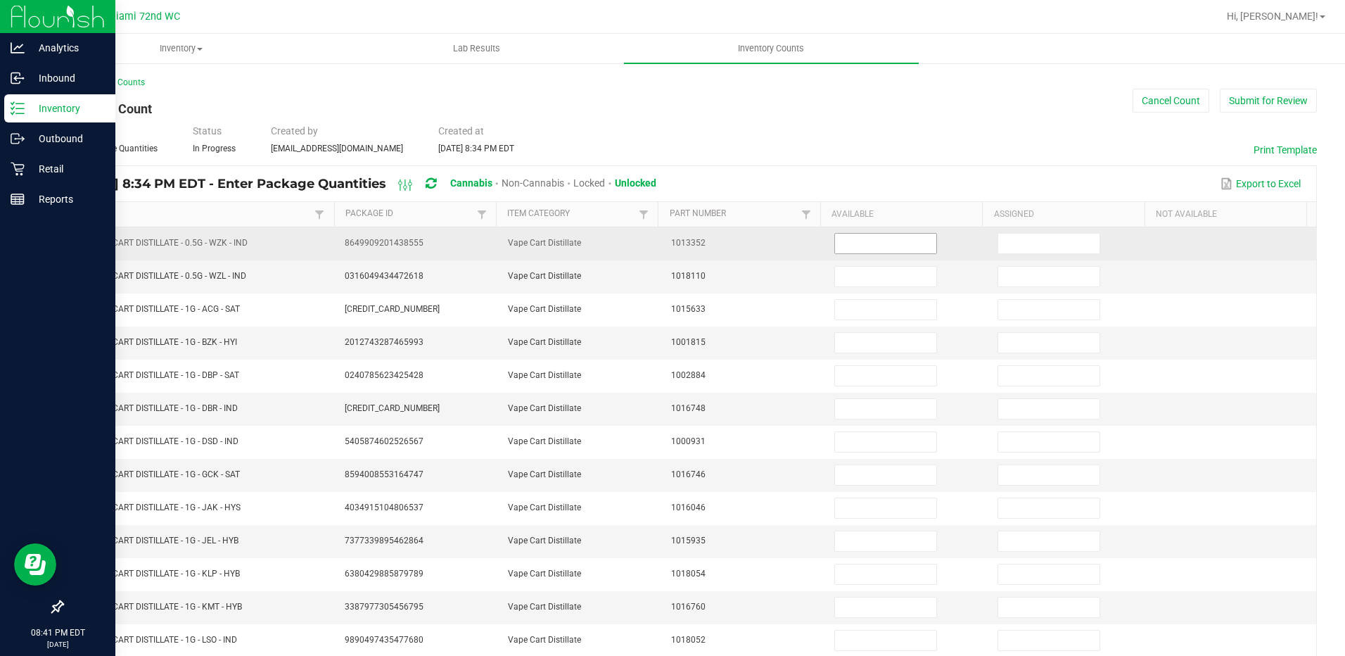
click at [903, 244] on input at bounding box center [885, 244] width 101 height 20
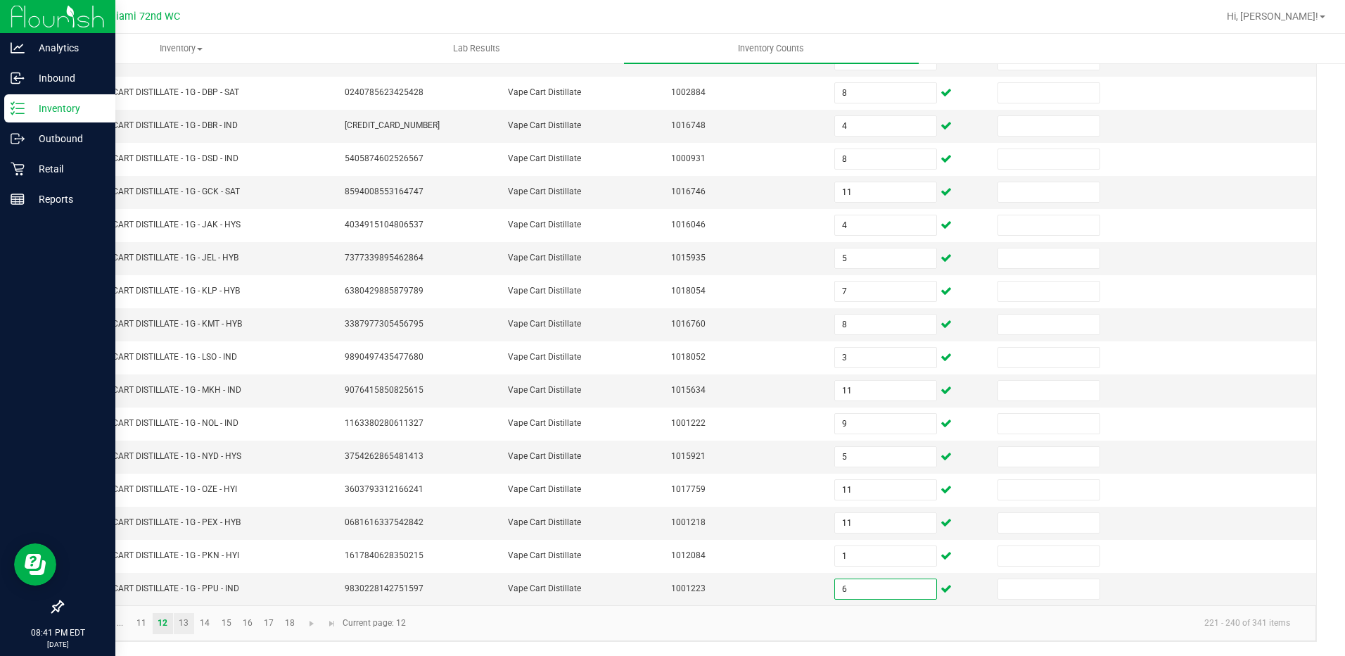
click at [184, 622] on link "13" at bounding box center [184, 623] width 20 height 21
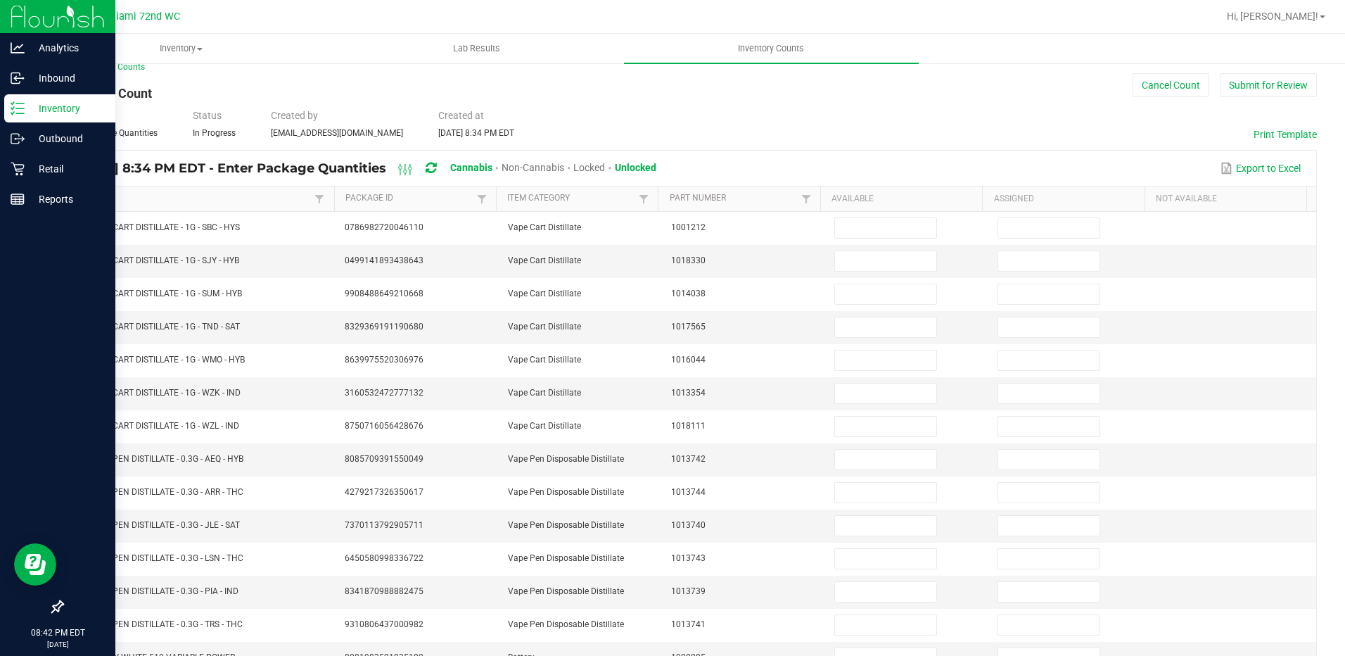
scroll to position [0, 0]
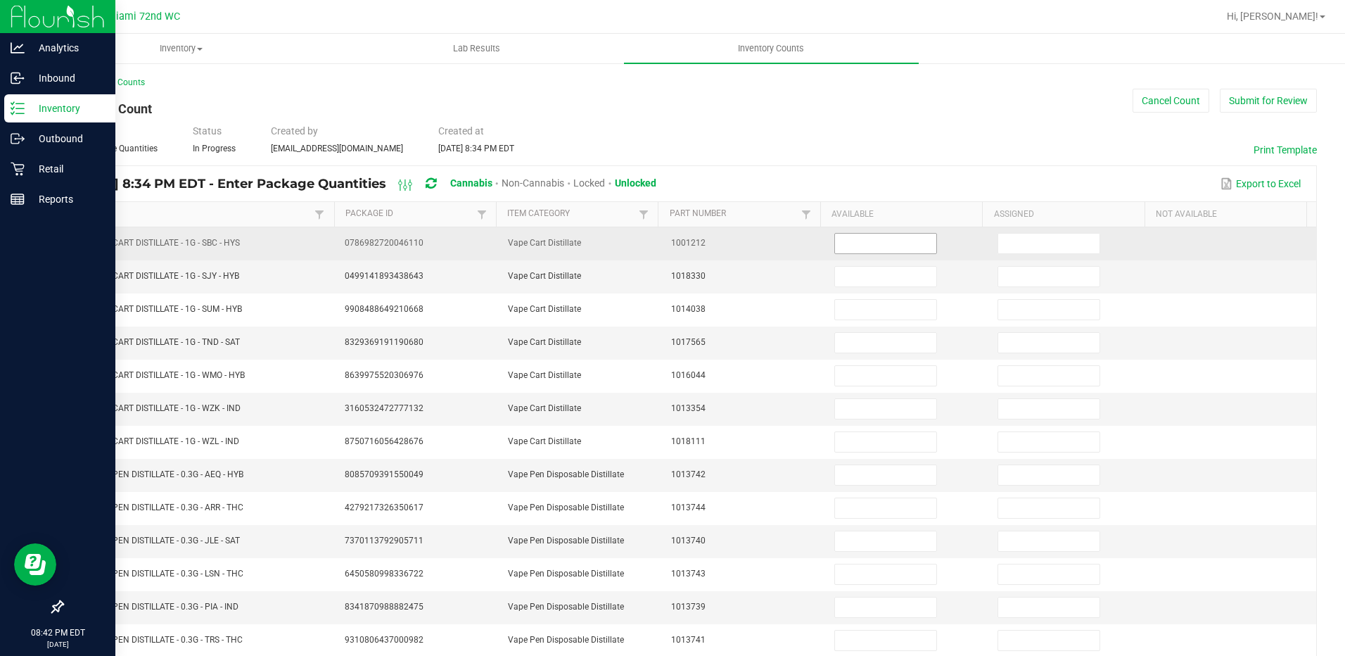
click at [872, 243] on input at bounding box center [885, 244] width 101 height 20
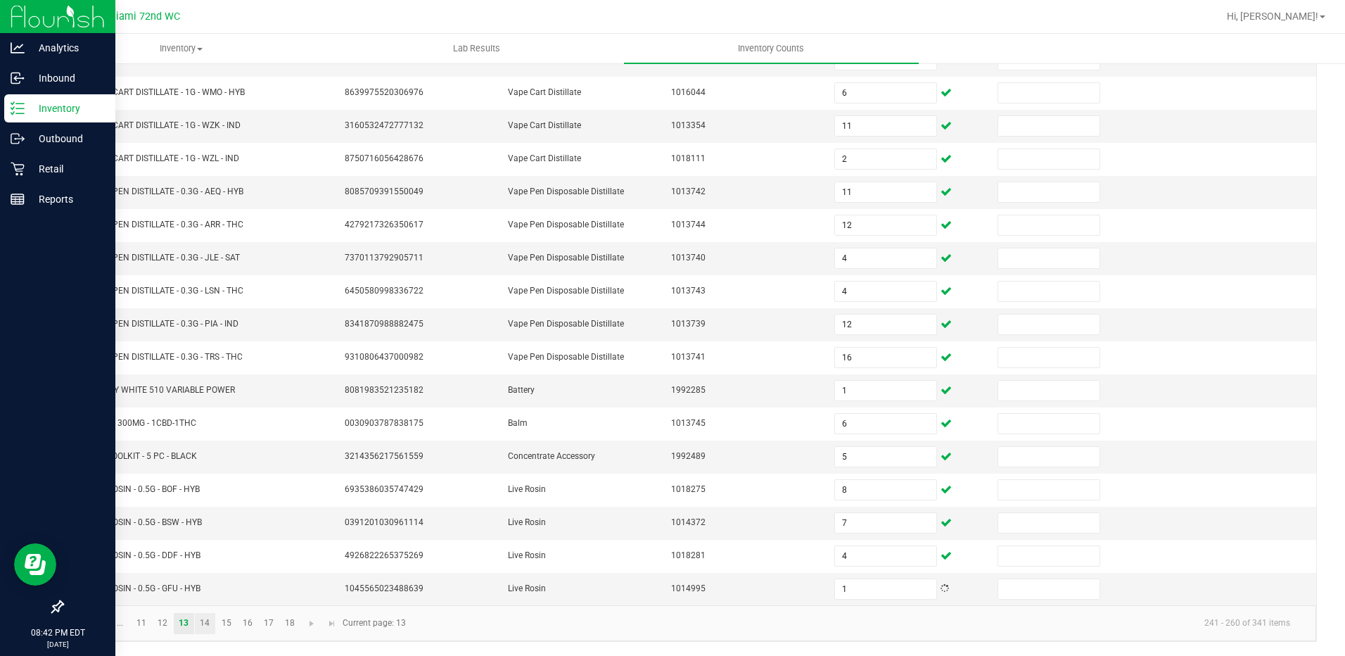
click at [208, 620] on link "14" at bounding box center [205, 623] width 20 height 21
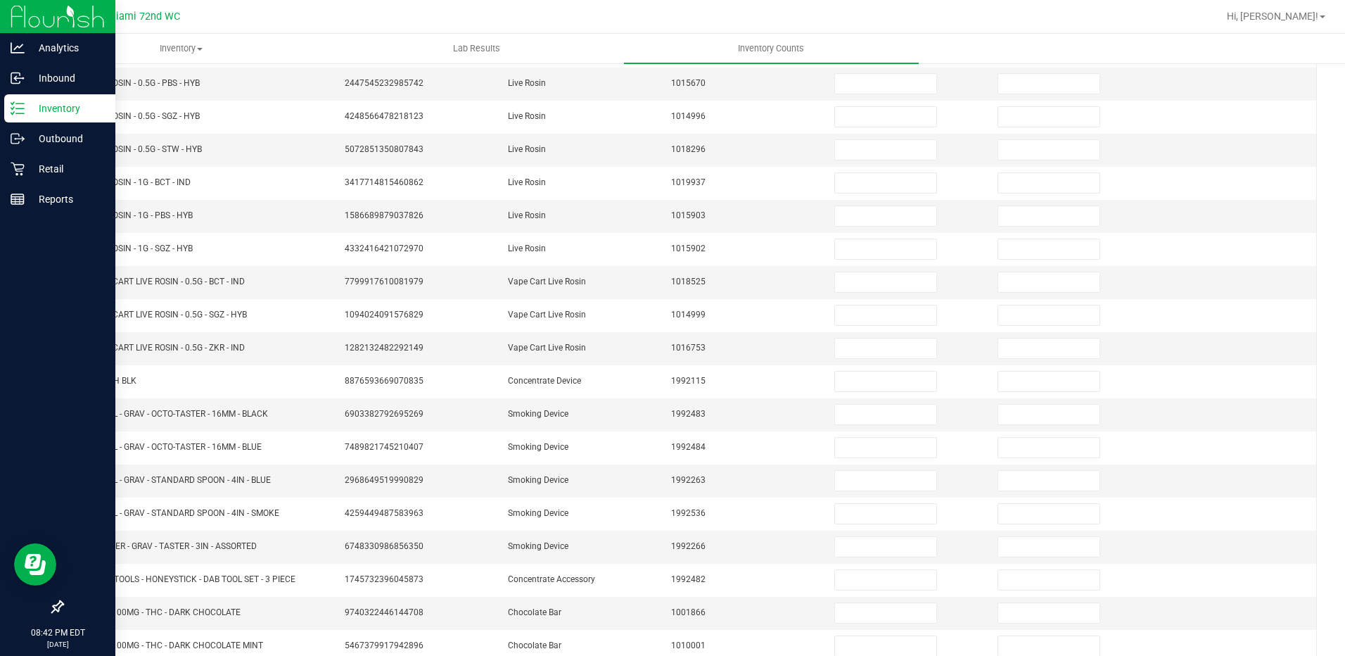
scroll to position [0, 0]
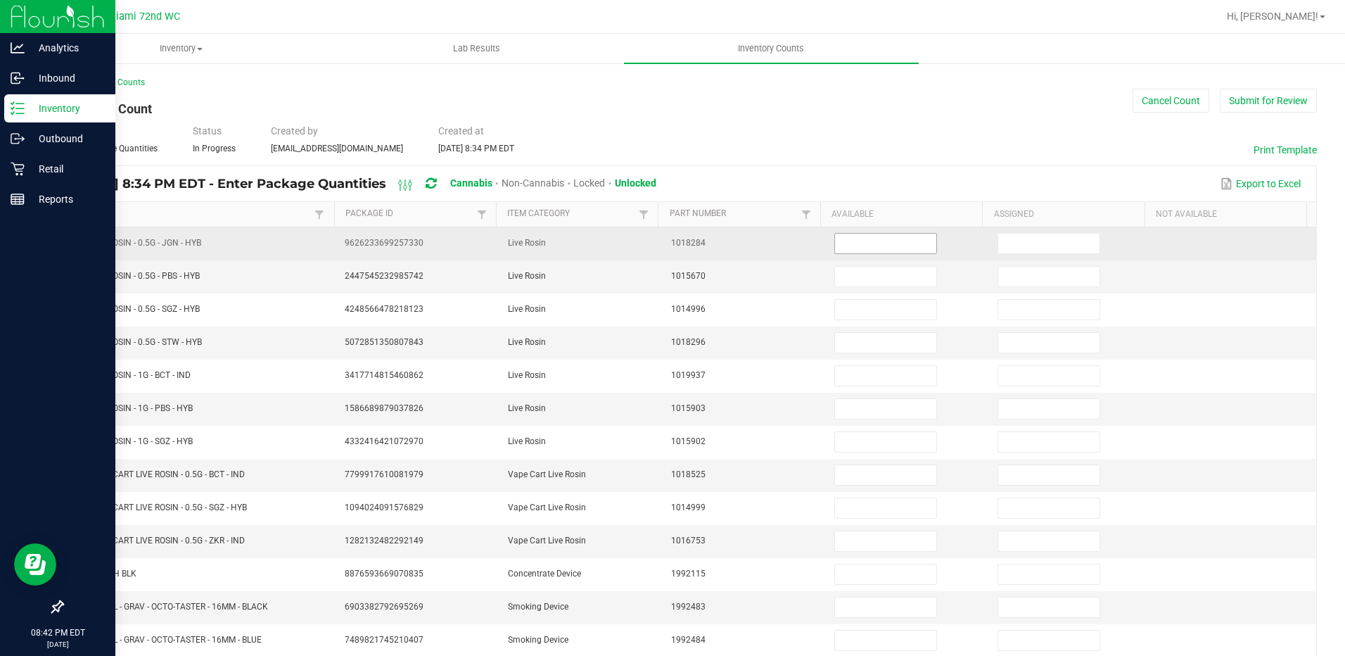
click at [844, 240] on input at bounding box center [885, 244] width 101 height 20
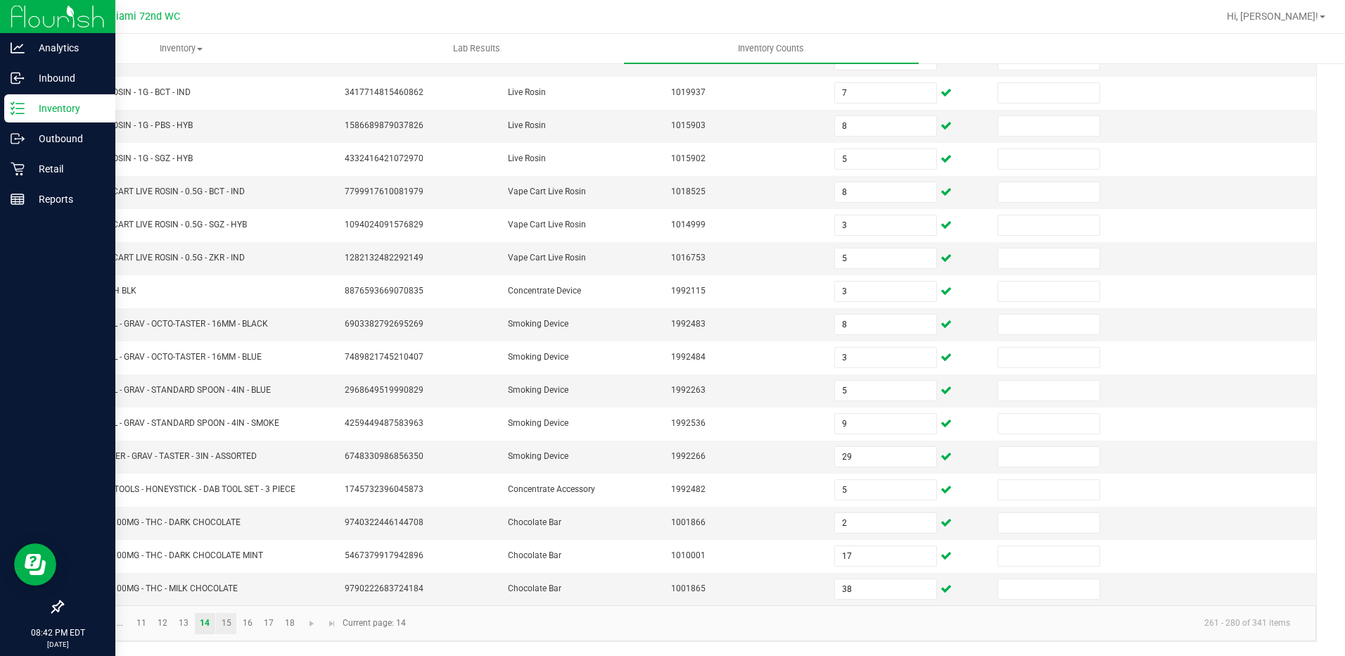
click at [225, 622] on link "15" at bounding box center [226, 623] width 20 height 21
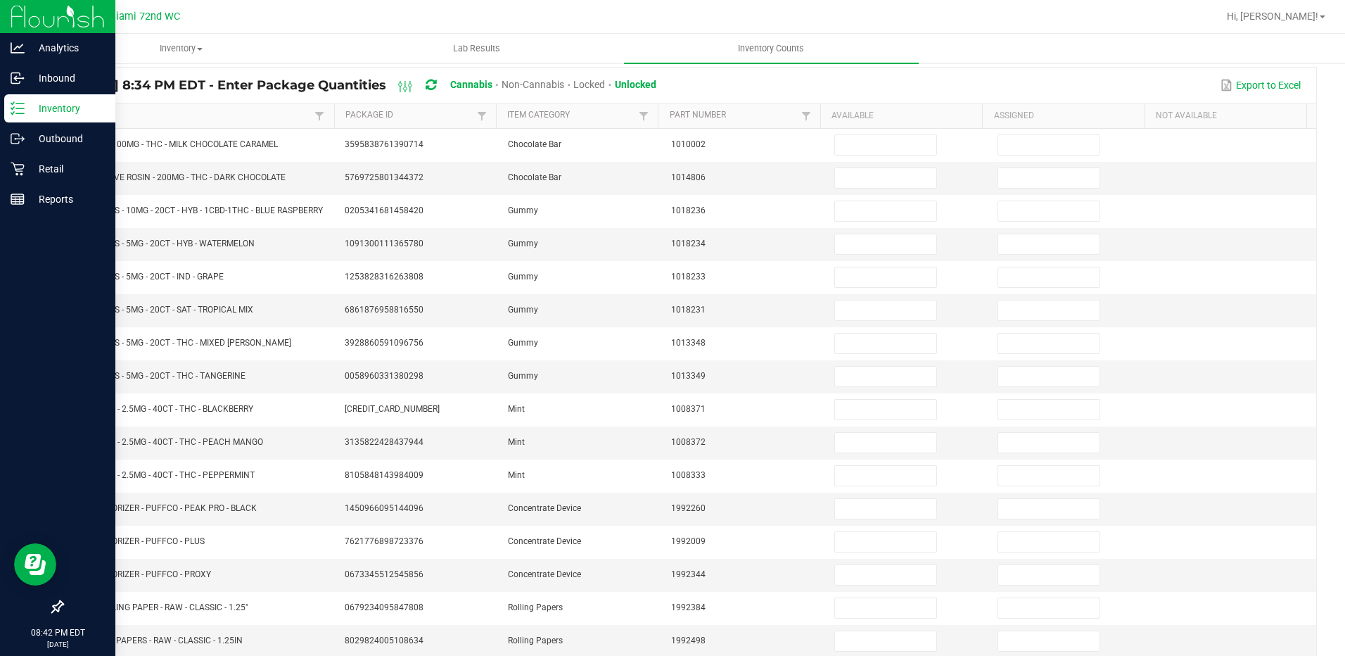
scroll to position [0, 0]
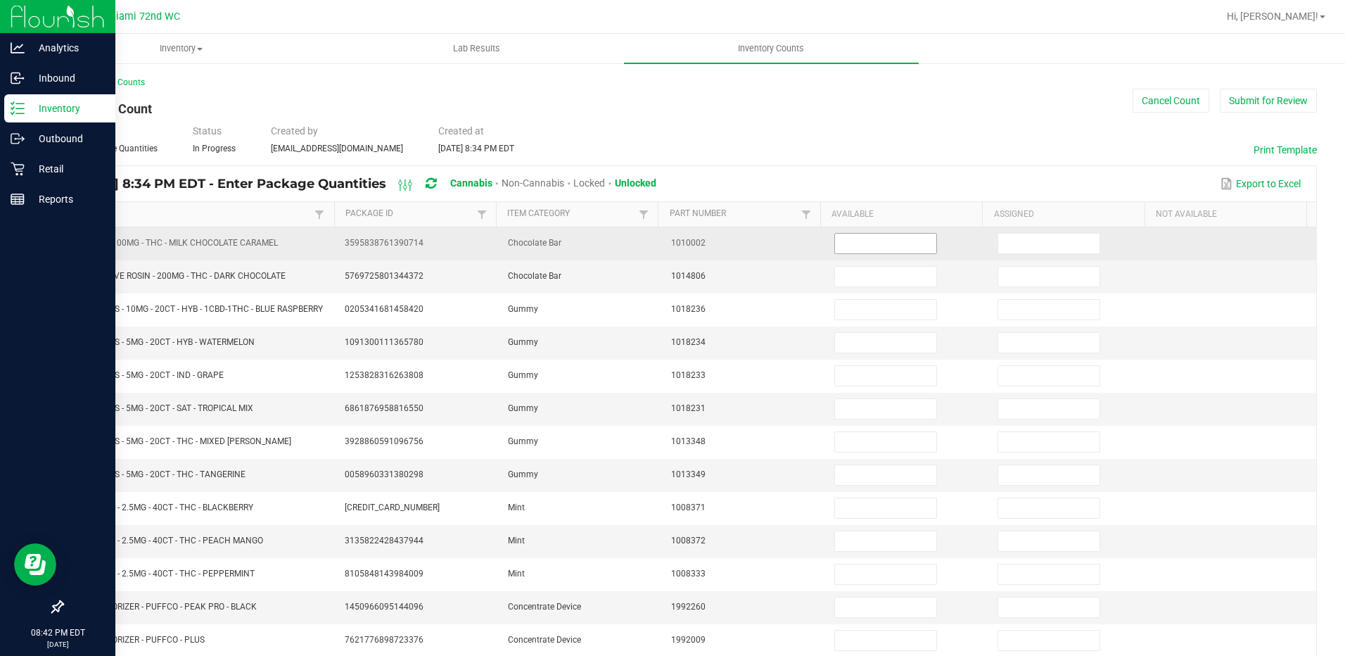
click at [873, 245] on input at bounding box center [885, 244] width 101 height 20
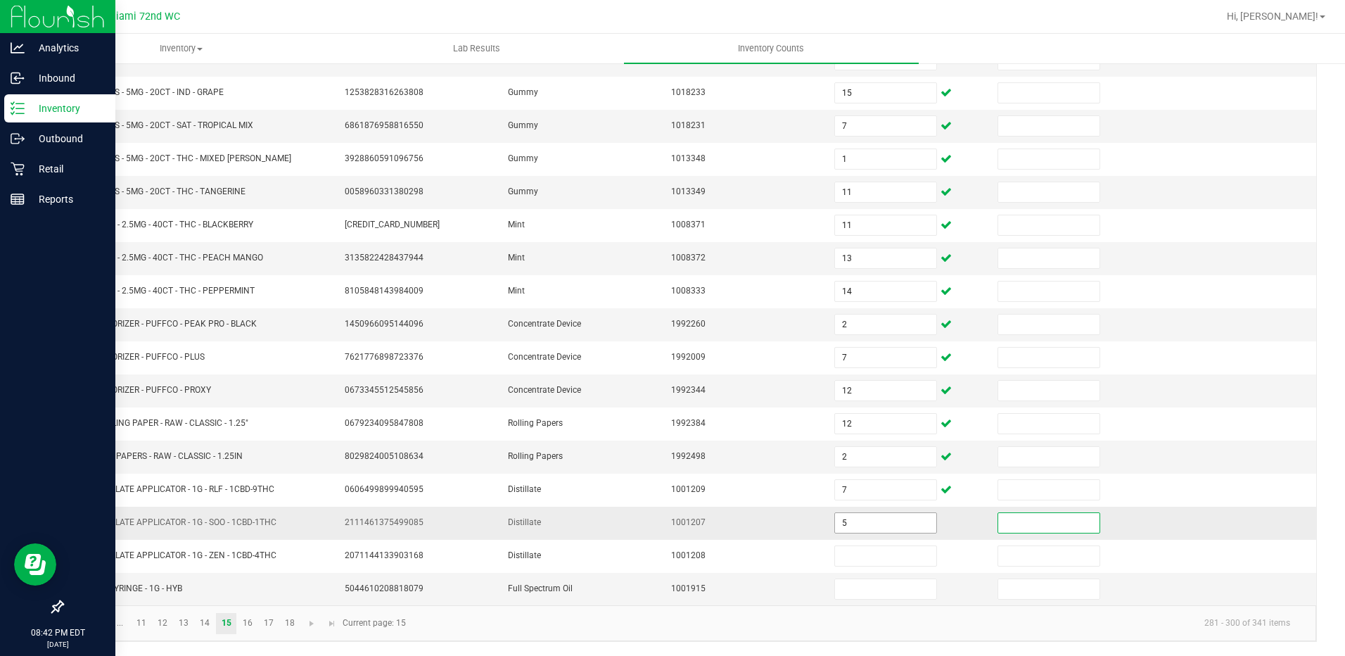
click at [856, 521] on input "5" at bounding box center [885, 523] width 101 height 20
click at [250, 633] on link "16" at bounding box center [247, 623] width 20 height 21
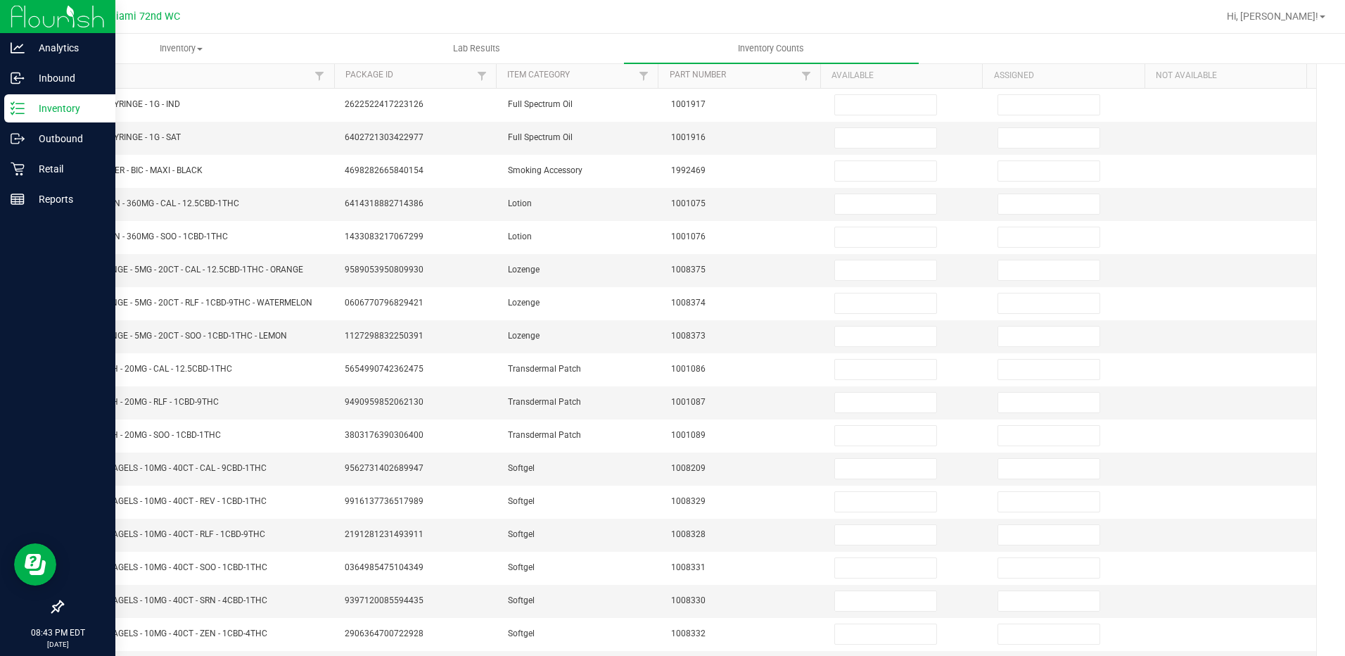
scroll to position [0, 0]
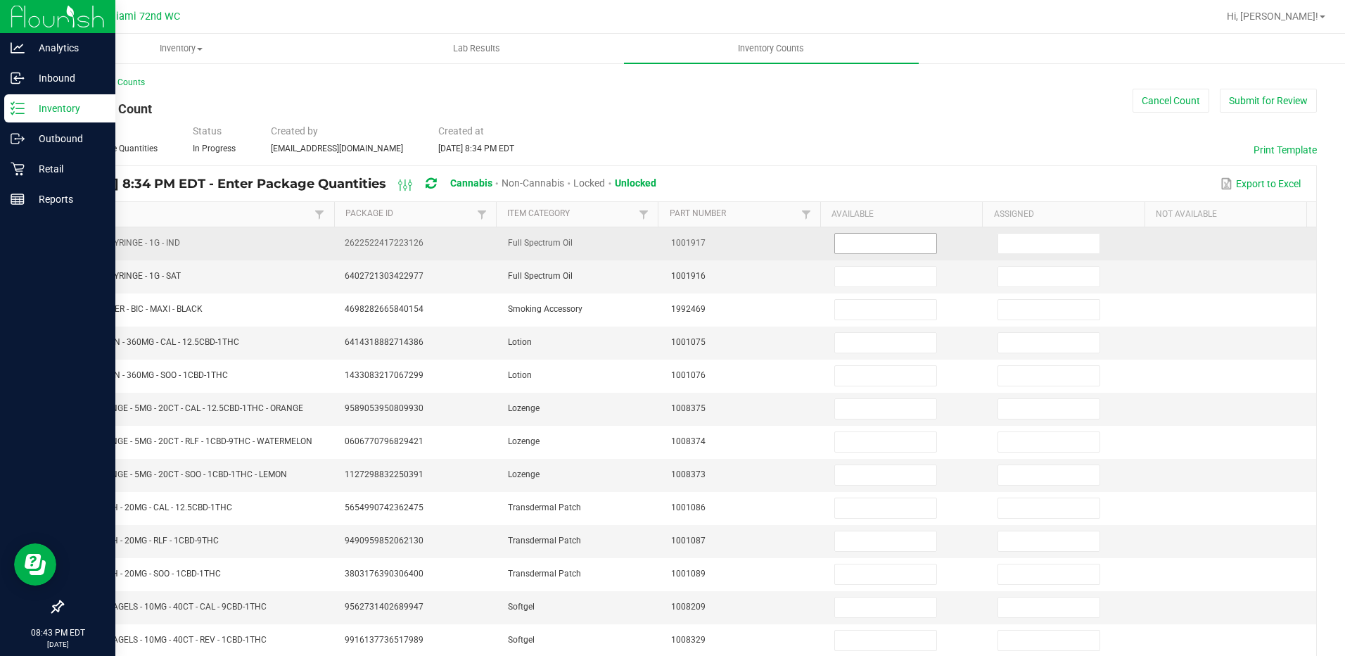
click at [866, 241] on input at bounding box center [885, 244] width 101 height 20
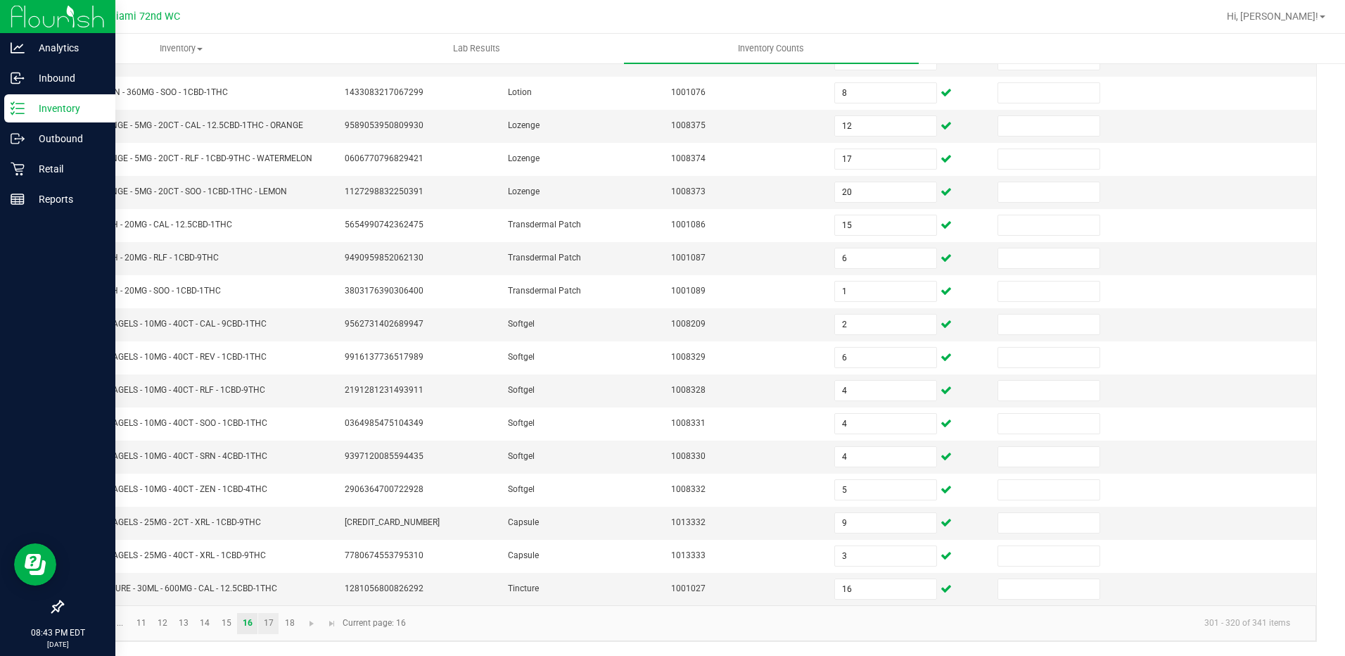
click at [267, 622] on link "17" at bounding box center [268, 623] width 20 height 21
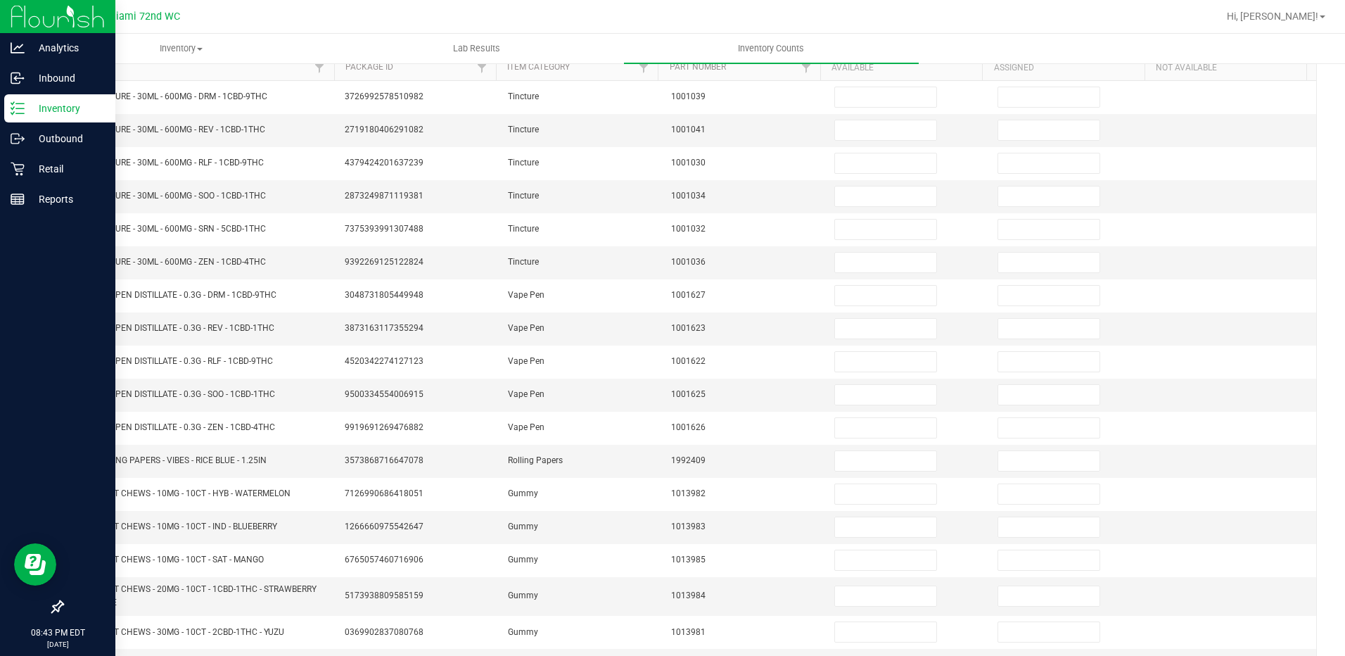
scroll to position [0, 0]
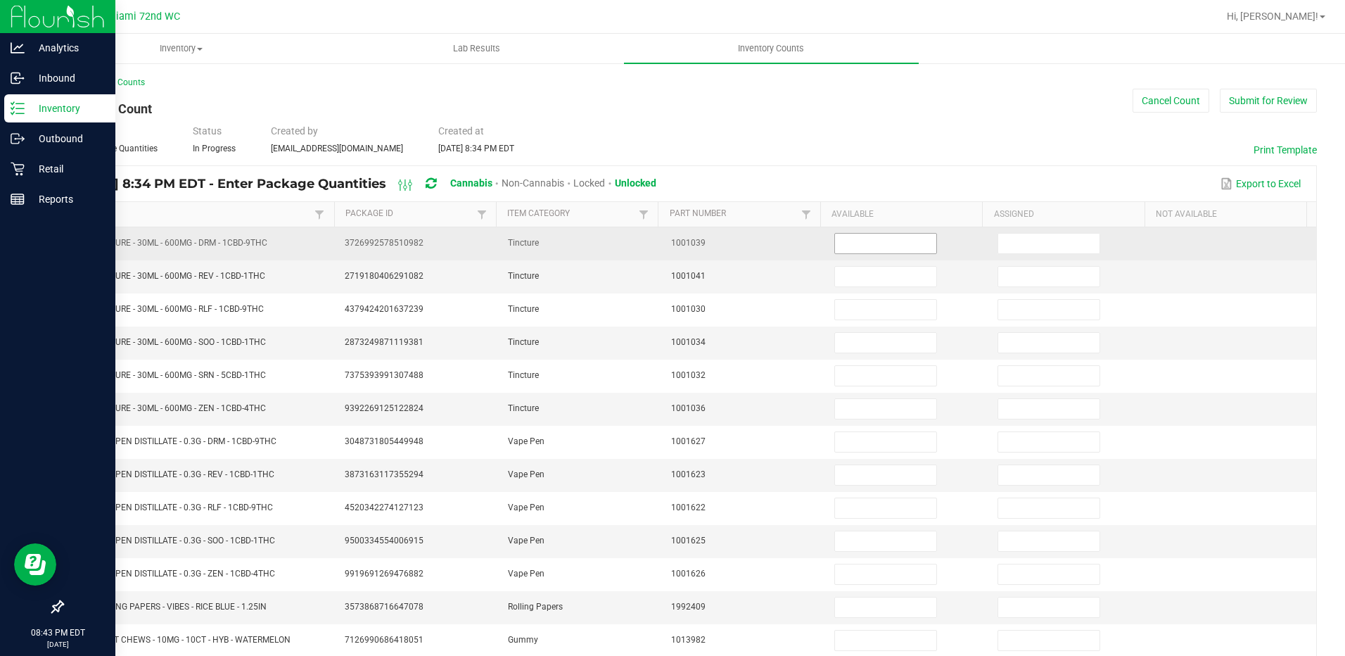
click at [884, 241] on input at bounding box center [885, 244] width 101 height 20
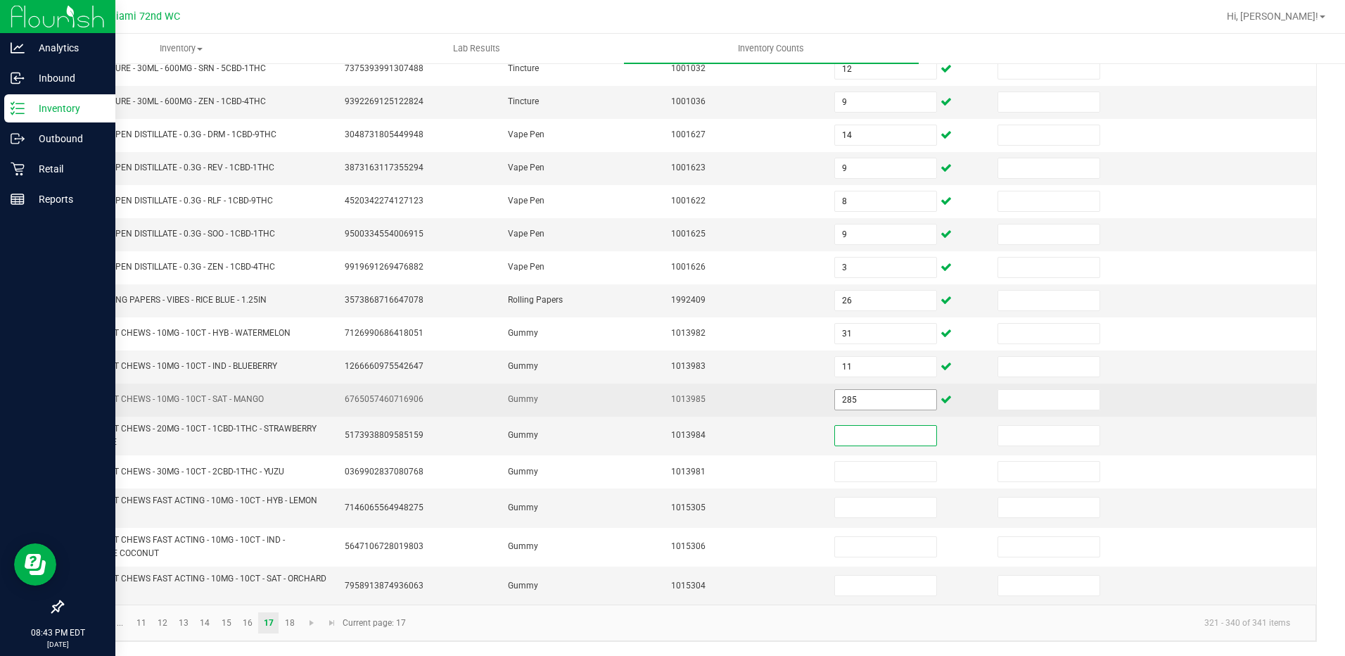
click at [877, 400] on input "285" at bounding box center [885, 400] width 101 height 20
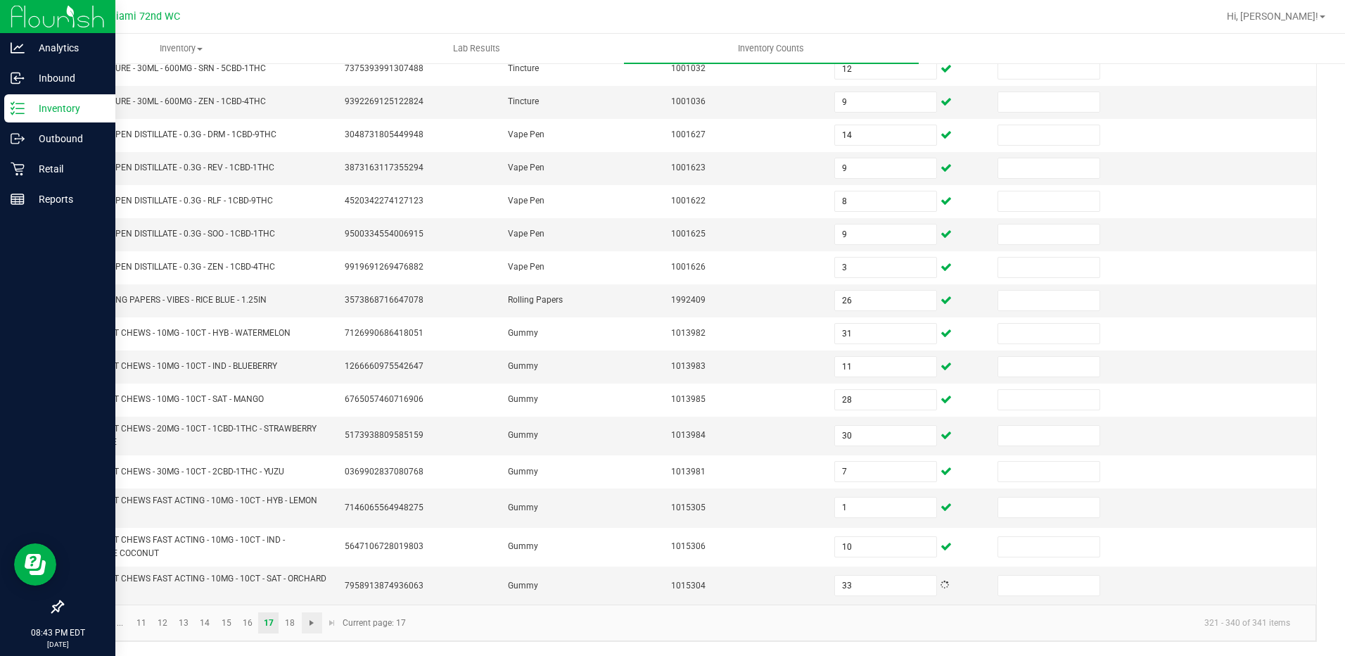
click at [310, 625] on span "Go to the next page" at bounding box center [311, 622] width 11 height 11
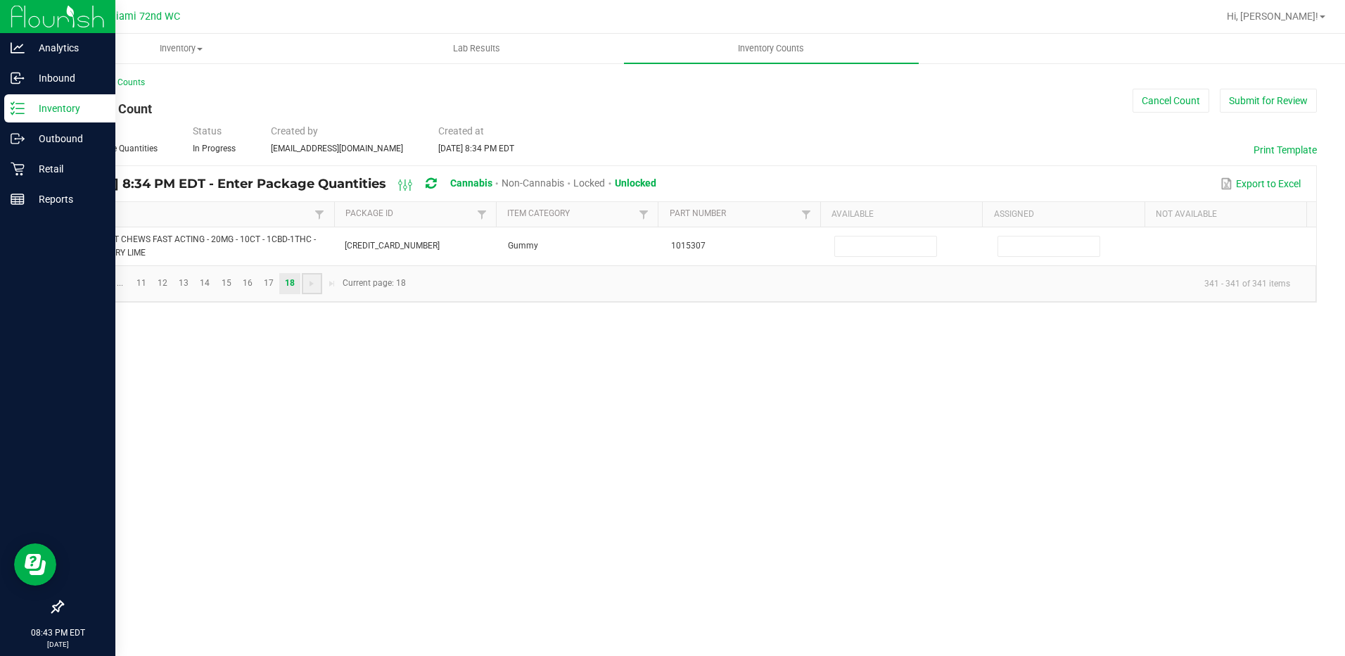
scroll to position [0, 0]
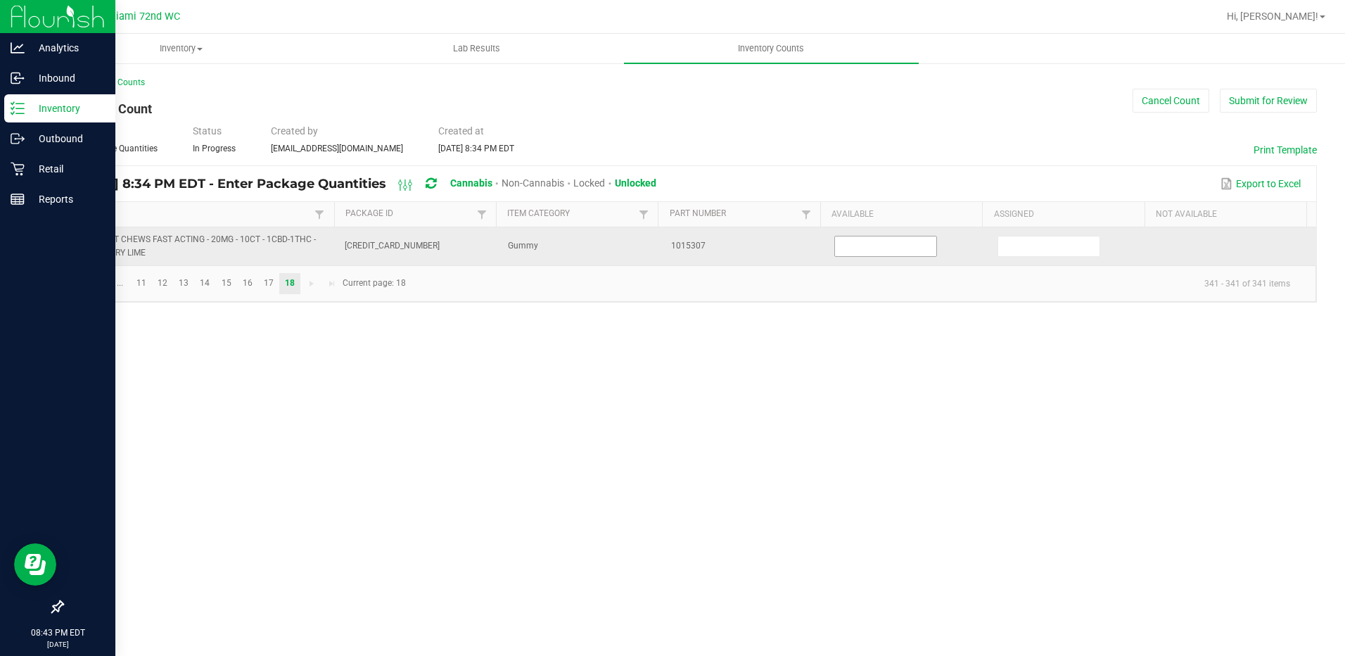
click at [894, 245] on input at bounding box center [885, 246] width 101 height 20
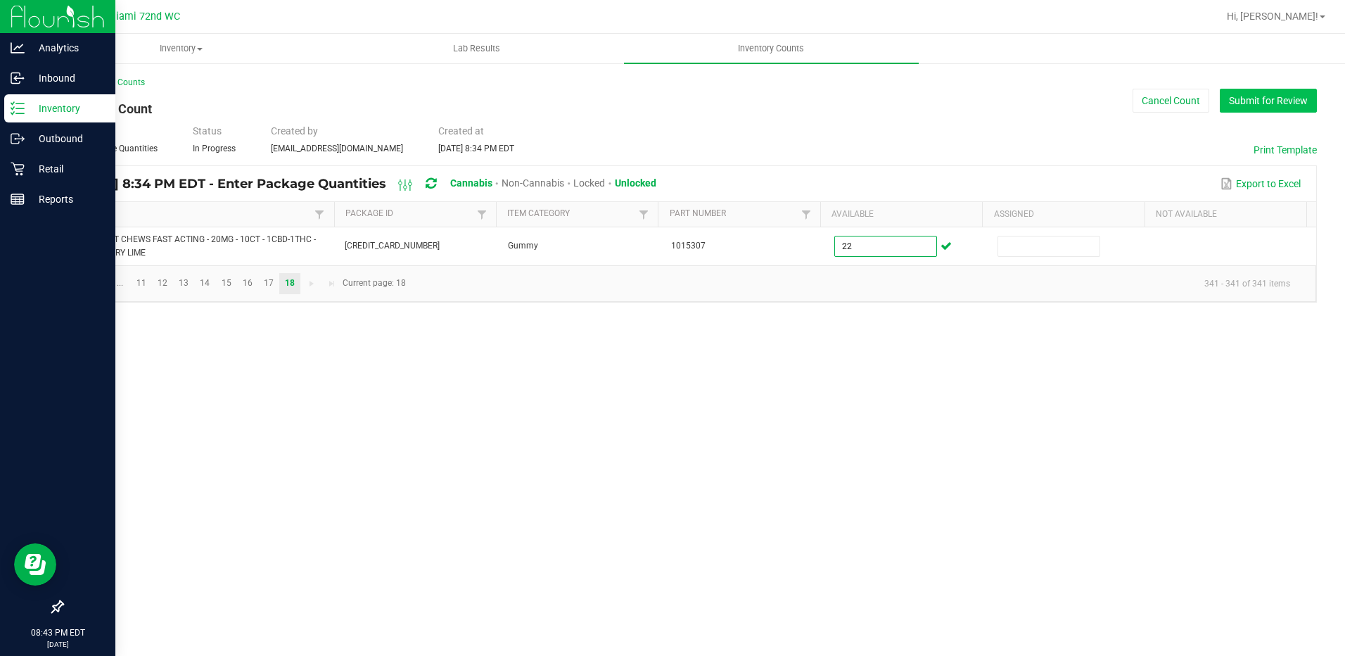
click at [1281, 110] on button "Submit for Review" at bounding box center [1268, 101] width 97 height 24
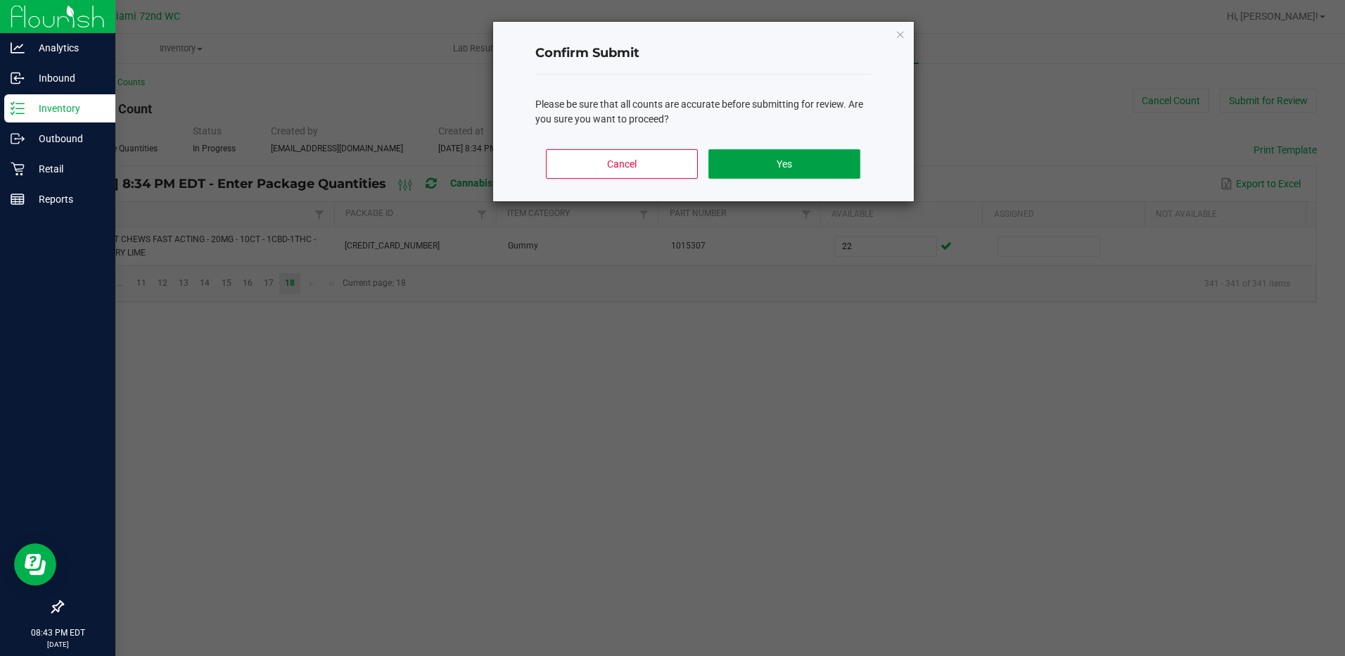
click at [838, 174] on button "Yes" at bounding box center [783, 164] width 151 height 30
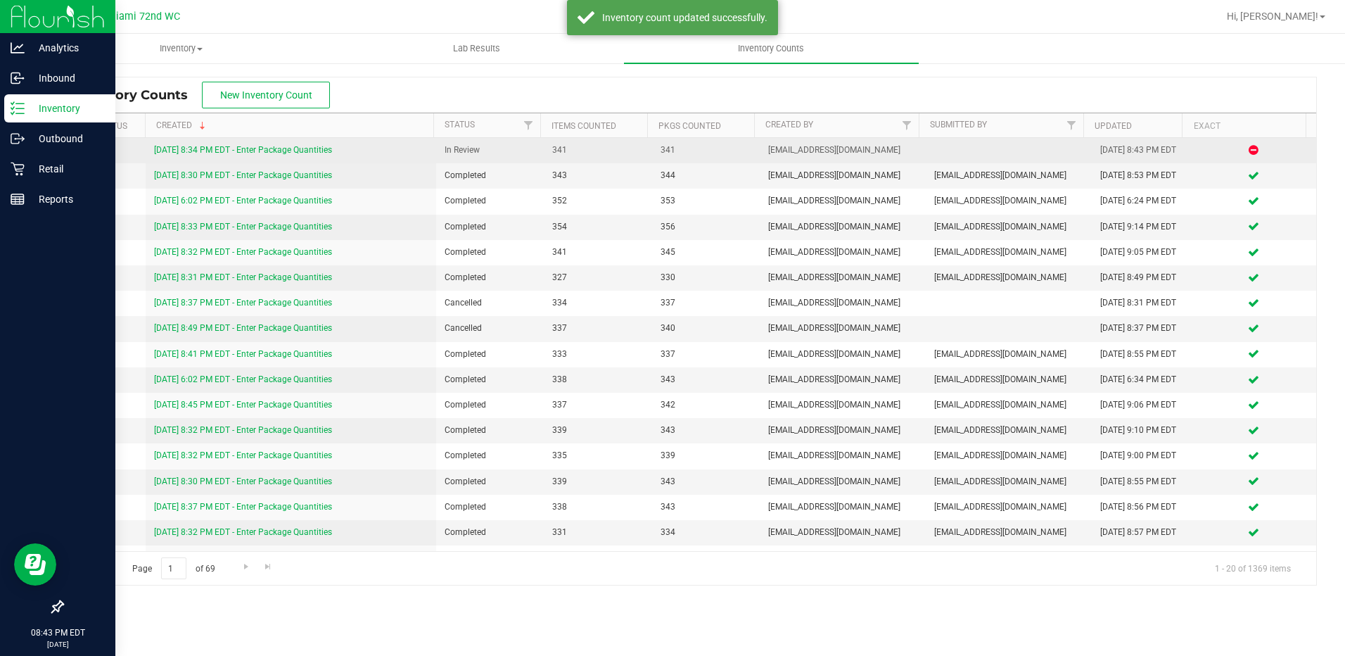
click at [319, 148] on link "[DATE] 8:34 PM EDT - Enter Package Quantities" at bounding box center [243, 150] width 178 height 10
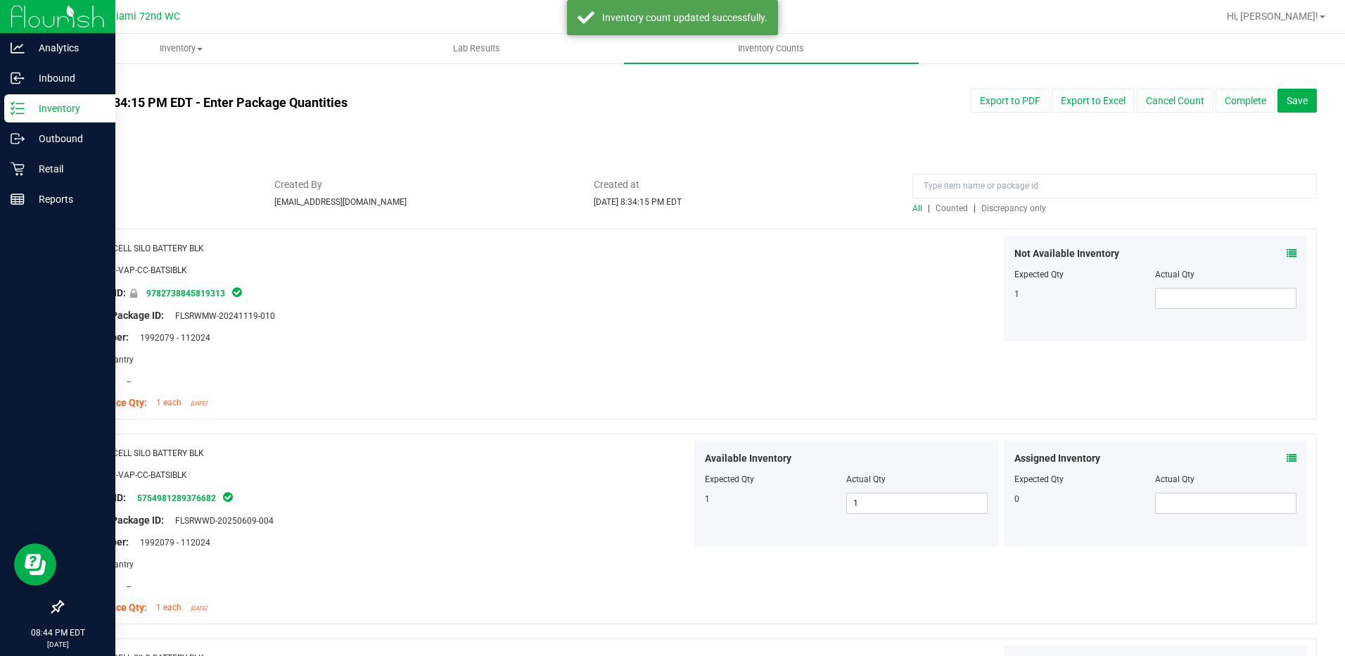
click at [1006, 215] on div at bounding box center [689, 222] width 1255 height 14
click at [1007, 204] on span "Discrepancy only" at bounding box center [1013, 208] width 65 height 10
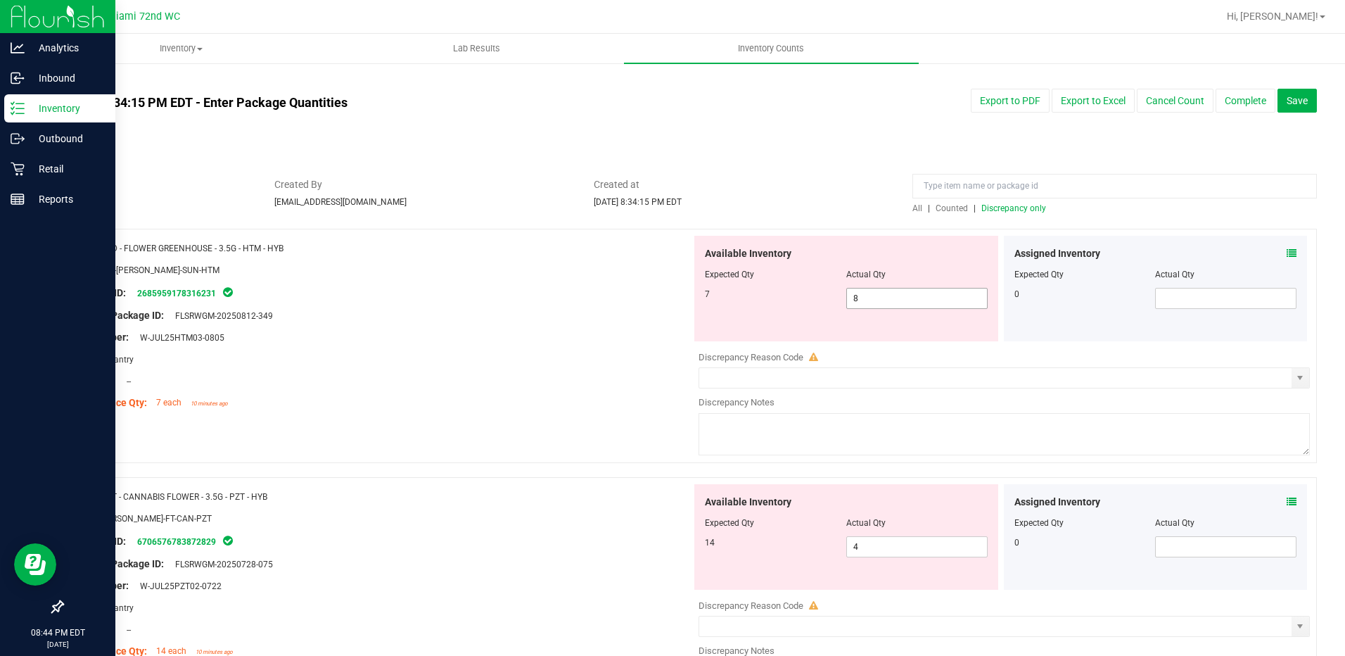
click at [898, 303] on span "8 8" at bounding box center [916, 298] width 141 height 21
click at [0, 0] on input "8" at bounding box center [0, 0] width 0 height 0
click at [500, 324] on div at bounding box center [382, 326] width 618 height 7
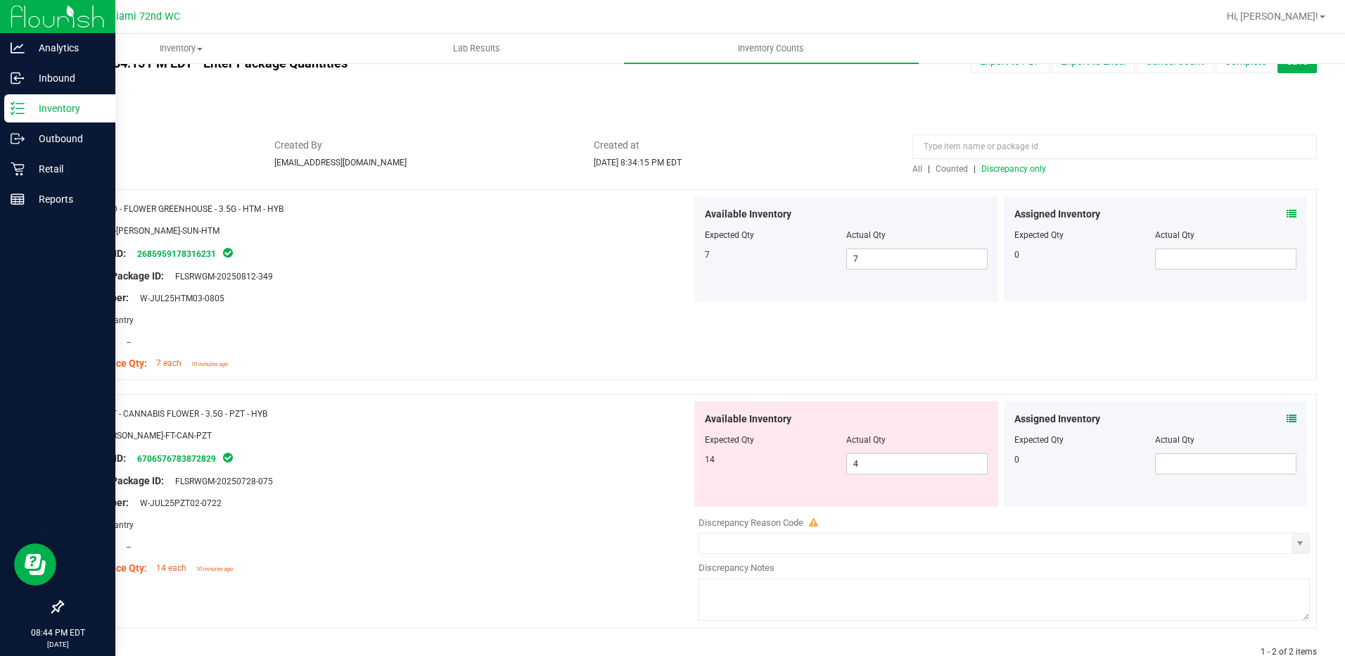
scroll to position [74, 0]
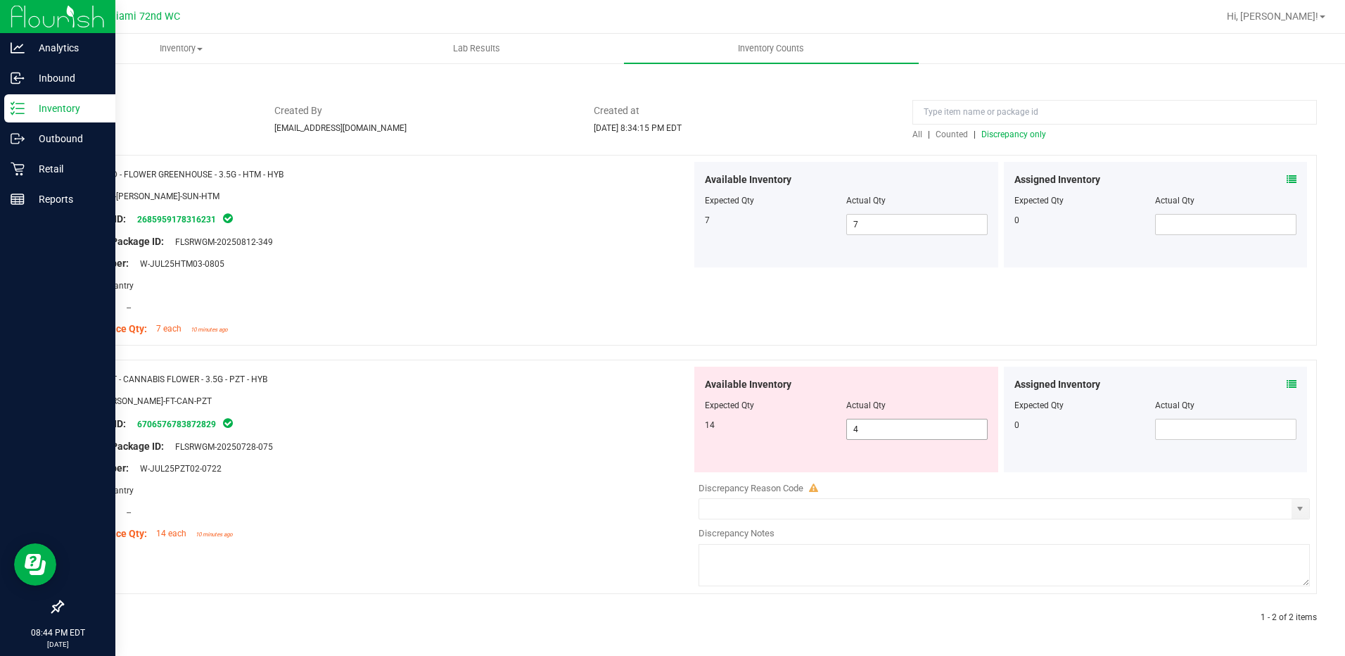
click at [846, 431] on span "4 4" at bounding box center [916, 429] width 141 height 21
click at [554, 428] on div "Name: FT - CANNABIS FLOWER - 3.5G - PZT - HYB SKU: [PERSON_NAME]-FT-CAN-PZT Pac…" at bounding box center [382, 456] width 618 height 179
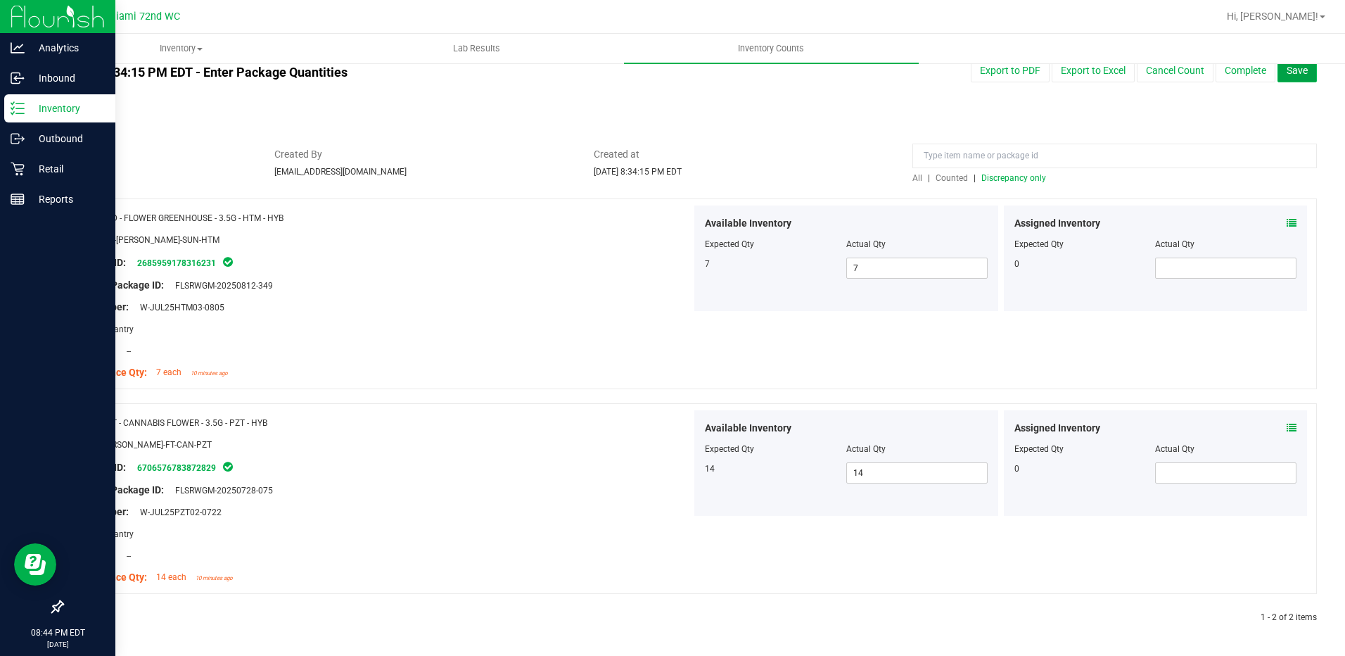
click at [1294, 74] on span "Save" at bounding box center [1297, 70] width 21 height 11
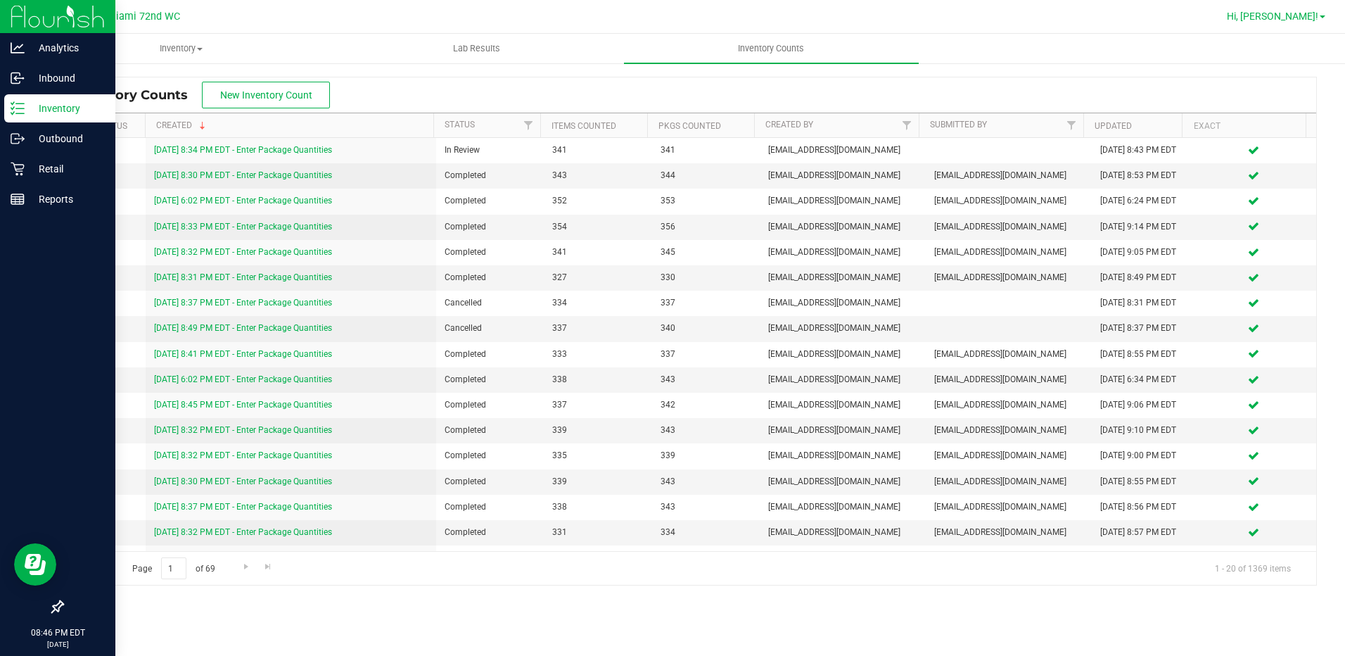
click at [1292, 14] on span "Hi, [PERSON_NAME]!" at bounding box center [1272, 16] width 91 height 11
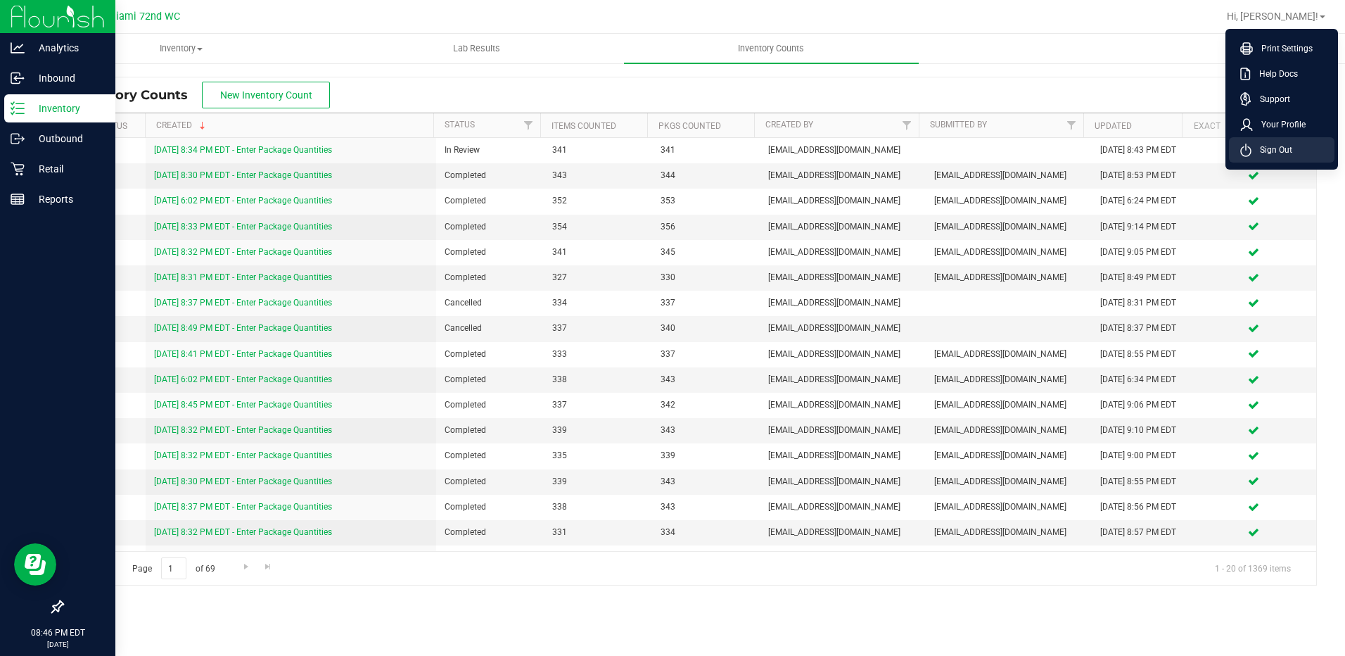
click at [1264, 155] on span "Sign Out" at bounding box center [1272, 150] width 41 height 14
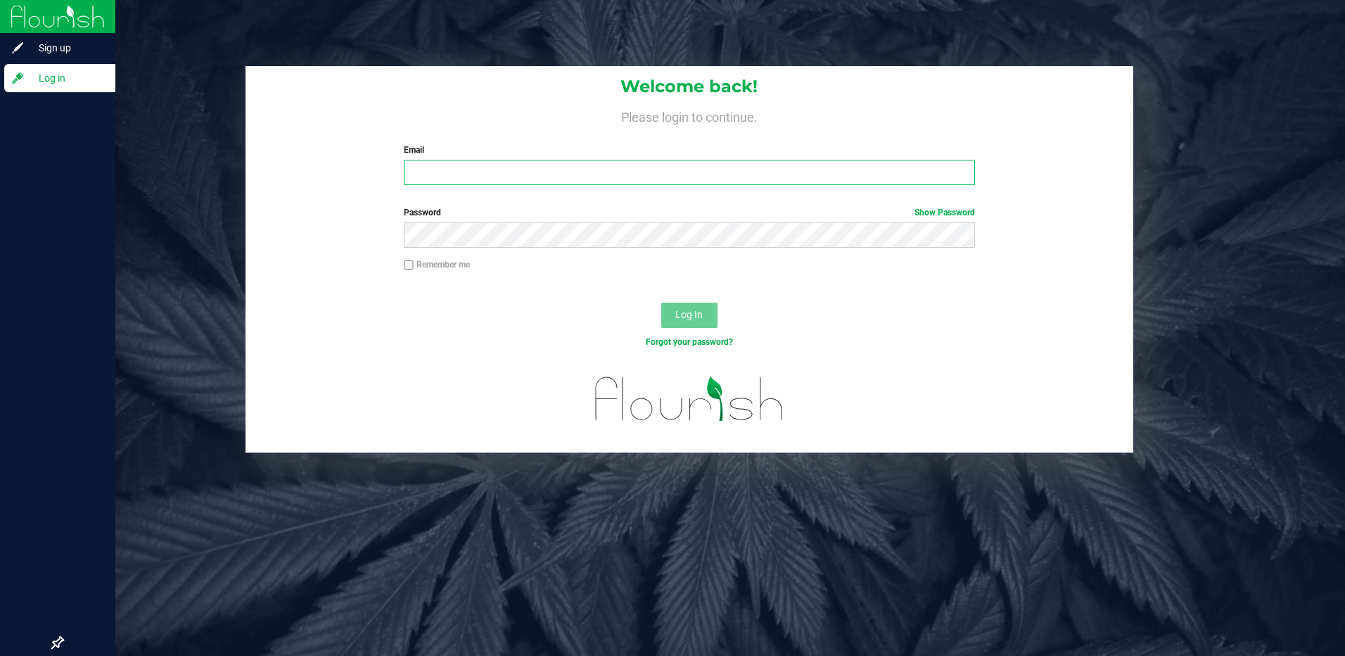
click at [428, 175] on input "Email" at bounding box center [689, 172] width 571 height 25
click at [661, 303] on button "Log In" at bounding box center [689, 315] width 56 height 25
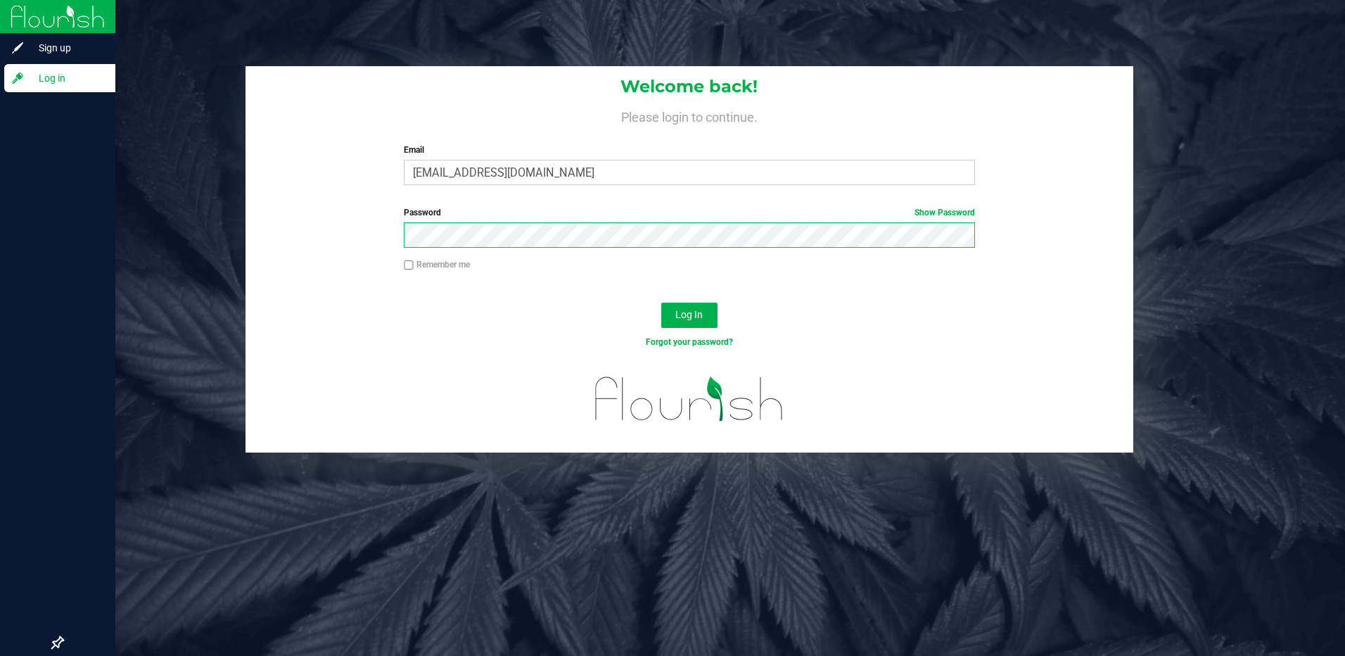
click at [661, 303] on button "Log In" at bounding box center [689, 315] width 56 height 25
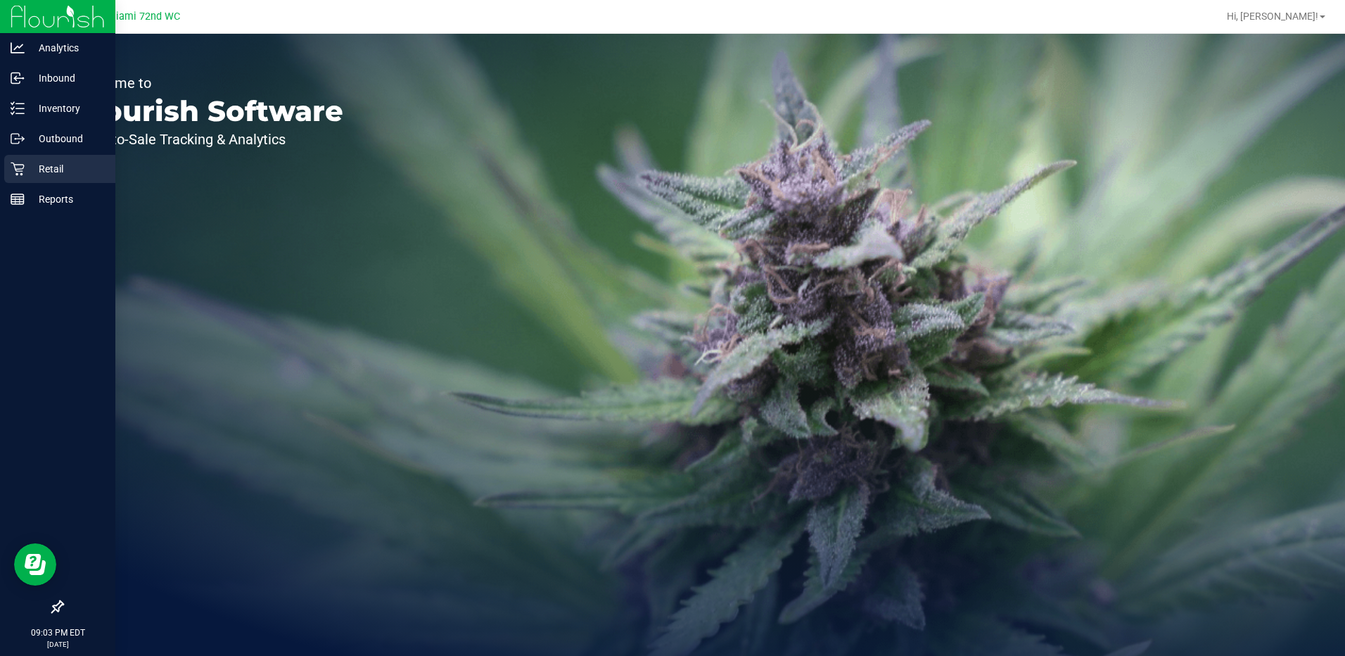
click at [9, 161] on div "Retail" at bounding box center [59, 169] width 111 height 28
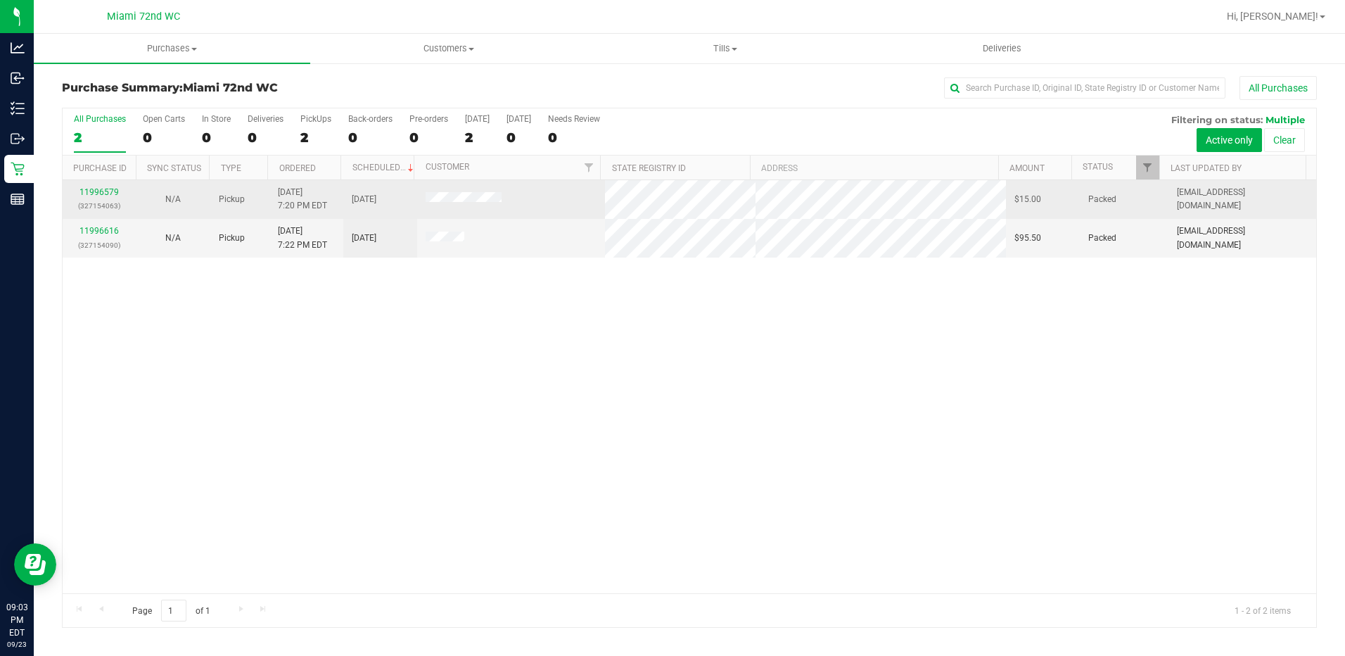
click at [108, 186] on div "11996579 (327154063)" at bounding box center [99, 199] width 57 height 27
click at [106, 191] on link "11996579" at bounding box center [99, 192] width 39 height 10
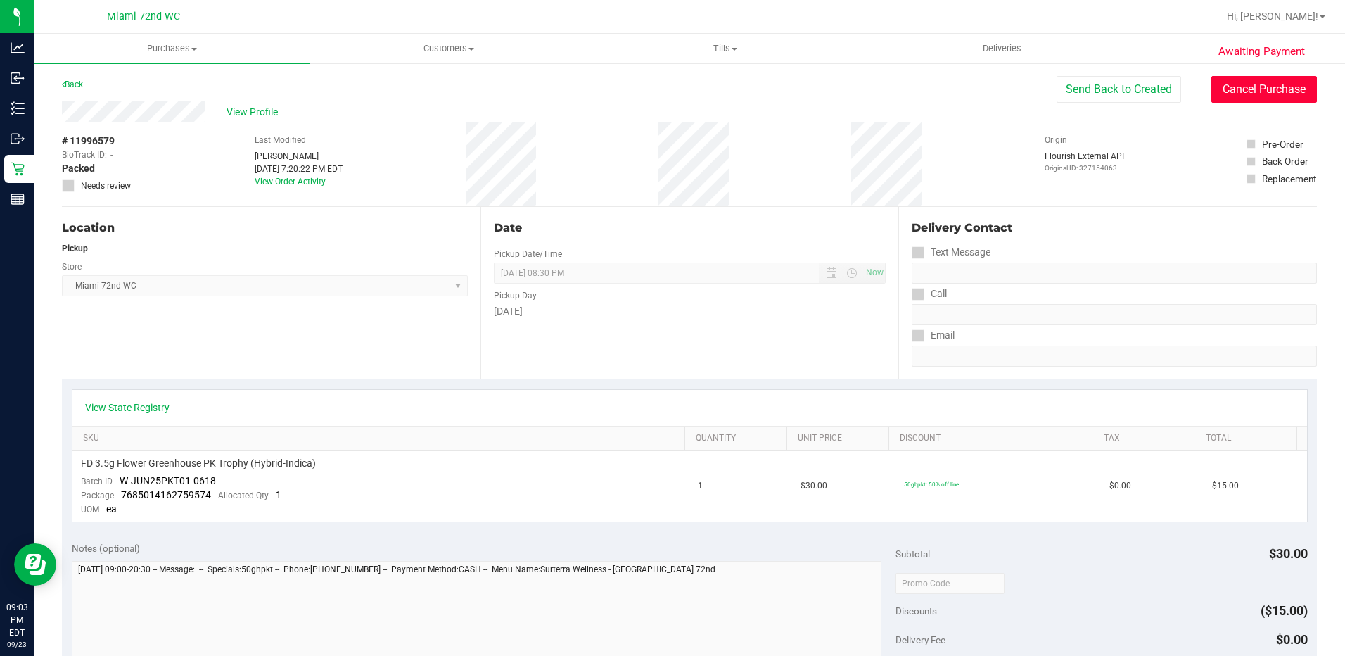
click at [1242, 84] on button "Cancel Purchase" at bounding box center [1264, 89] width 106 height 27
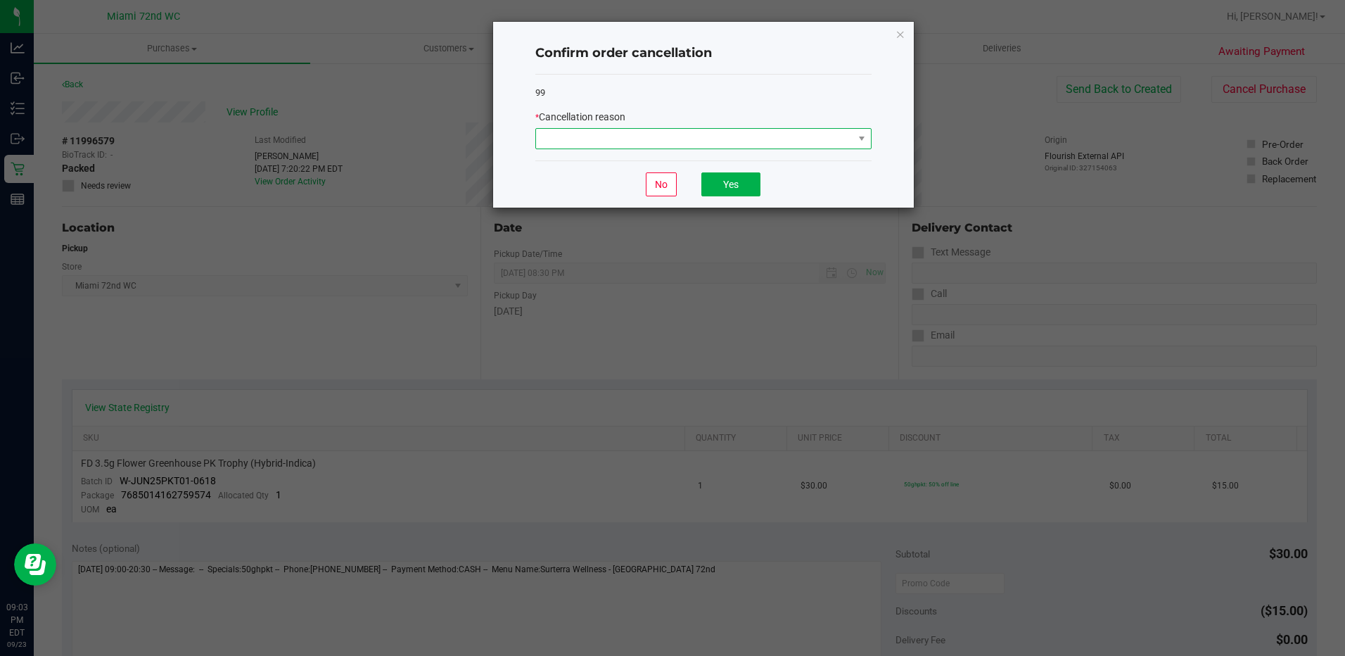
click at [715, 139] on span at bounding box center [694, 139] width 317 height 20
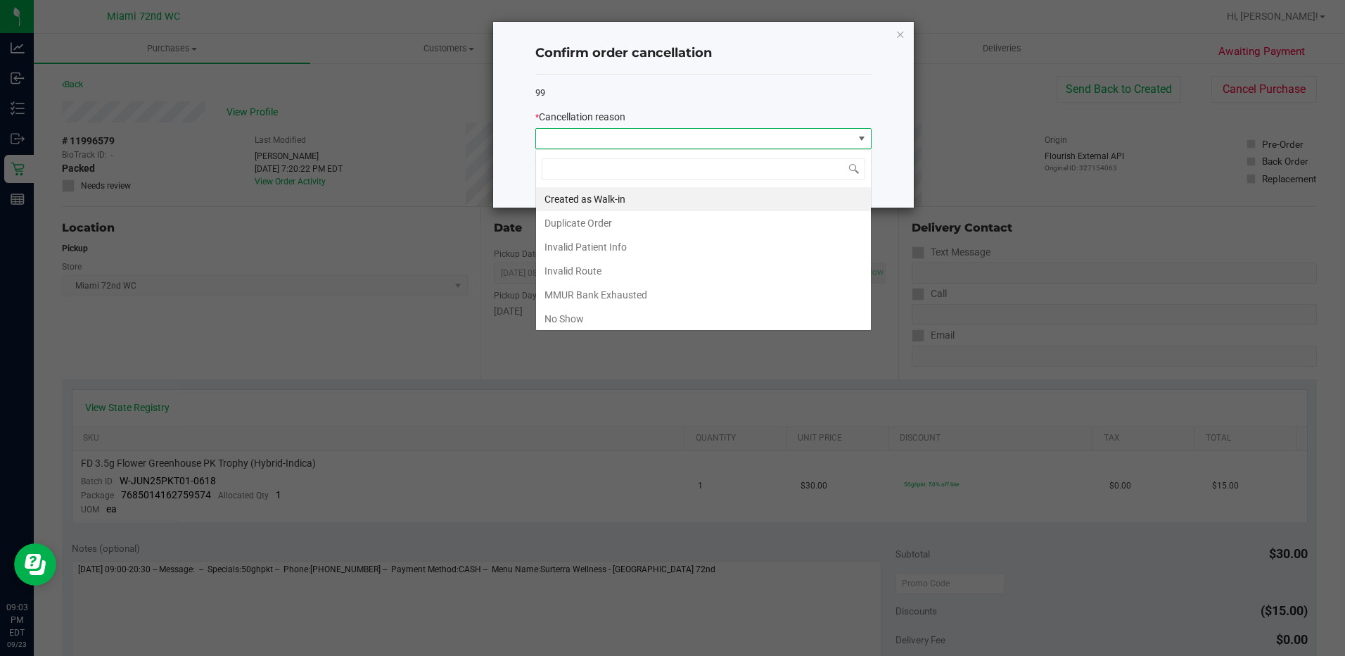
scroll to position [21, 336]
click at [574, 314] on li "No Show" at bounding box center [703, 319] width 335 height 24
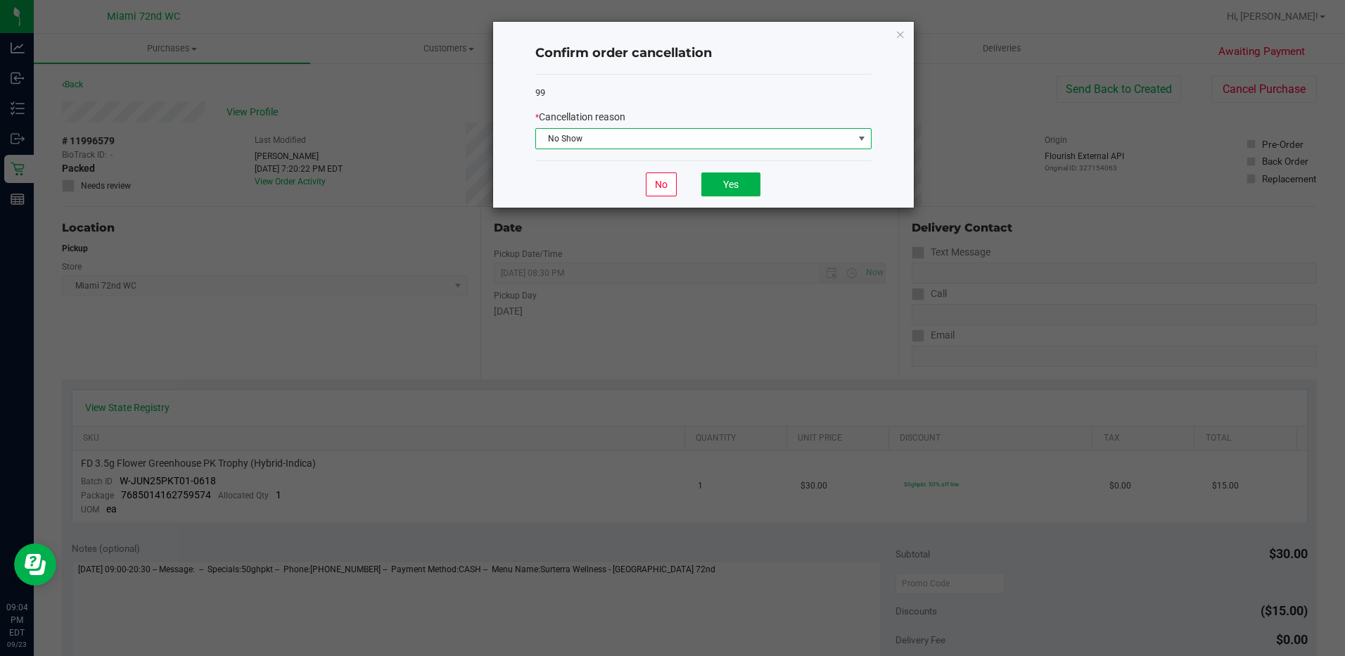
click at [743, 163] on div "No Yes" at bounding box center [703, 183] width 336 height 47
click at [737, 180] on button "Yes" at bounding box center [730, 184] width 59 height 24
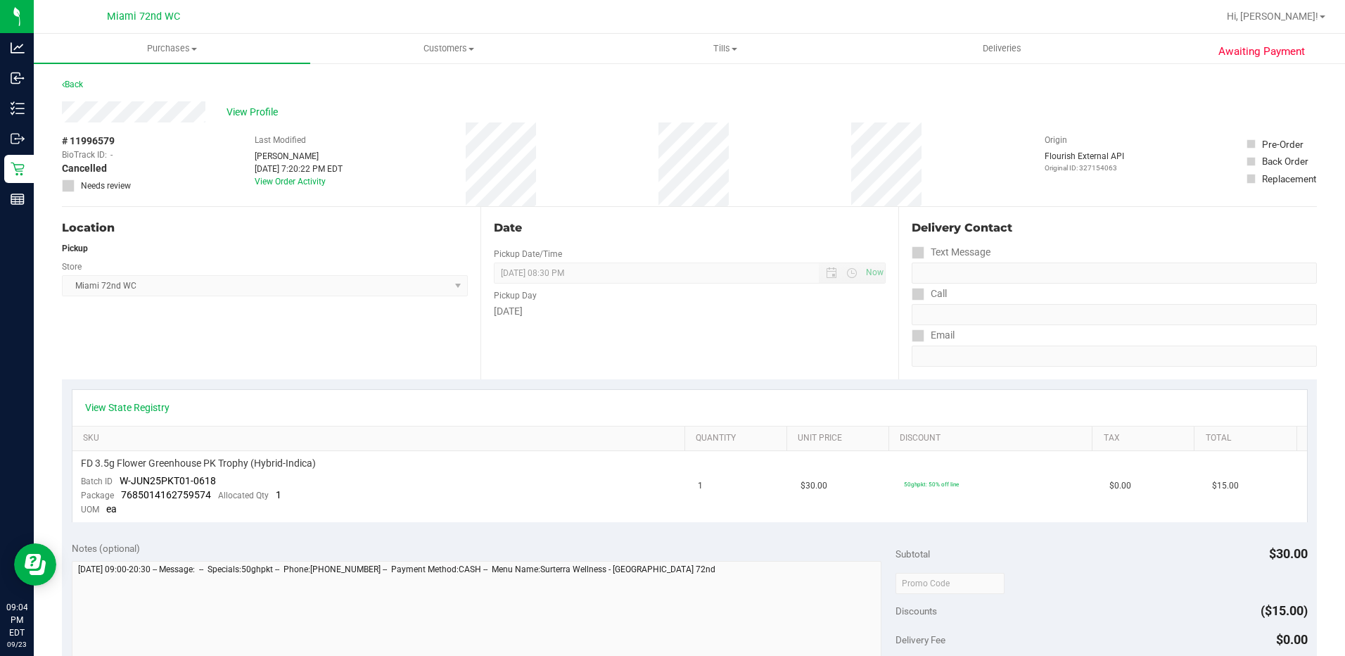
click at [78, 92] on div "Back" at bounding box center [72, 84] width 21 height 17
click at [81, 82] on link "Back" at bounding box center [72, 85] width 21 height 10
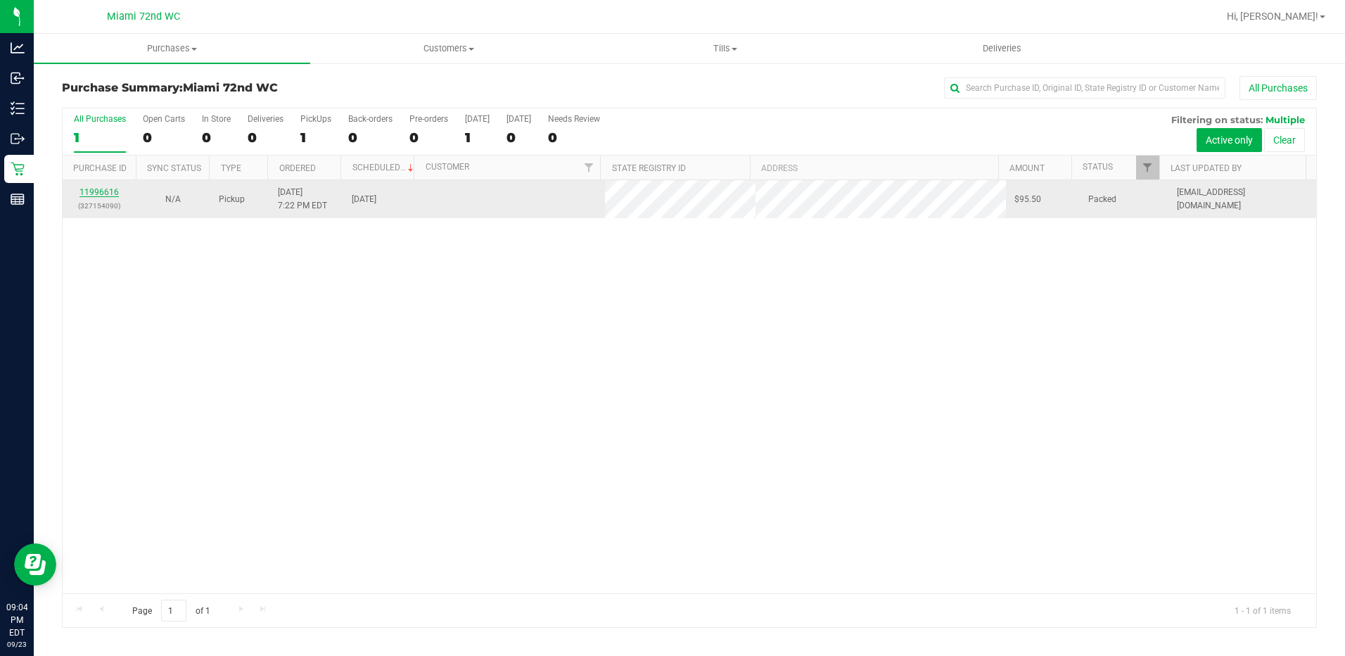
click at [103, 190] on link "11996616" at bounding box center [99, 192] width 39 height 10
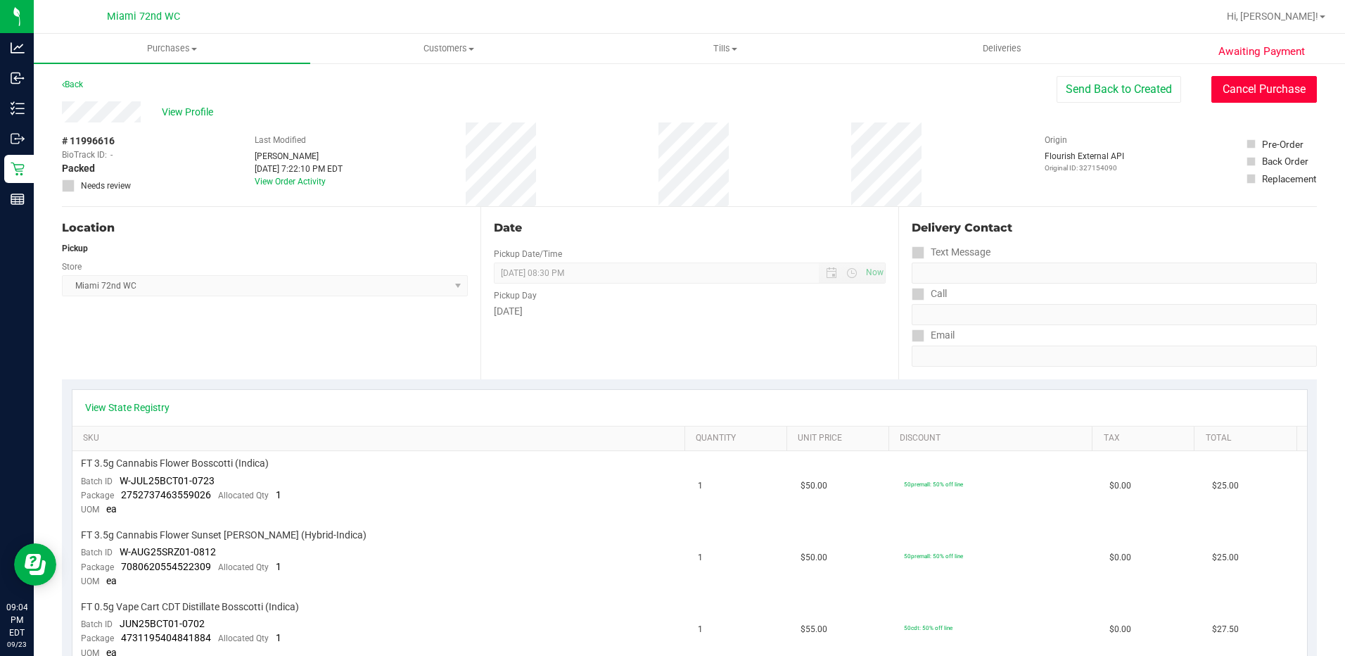
click at [1218, 83] on button "Cancel Purchase" at bounding box center [1264, 89] width 106 height 27
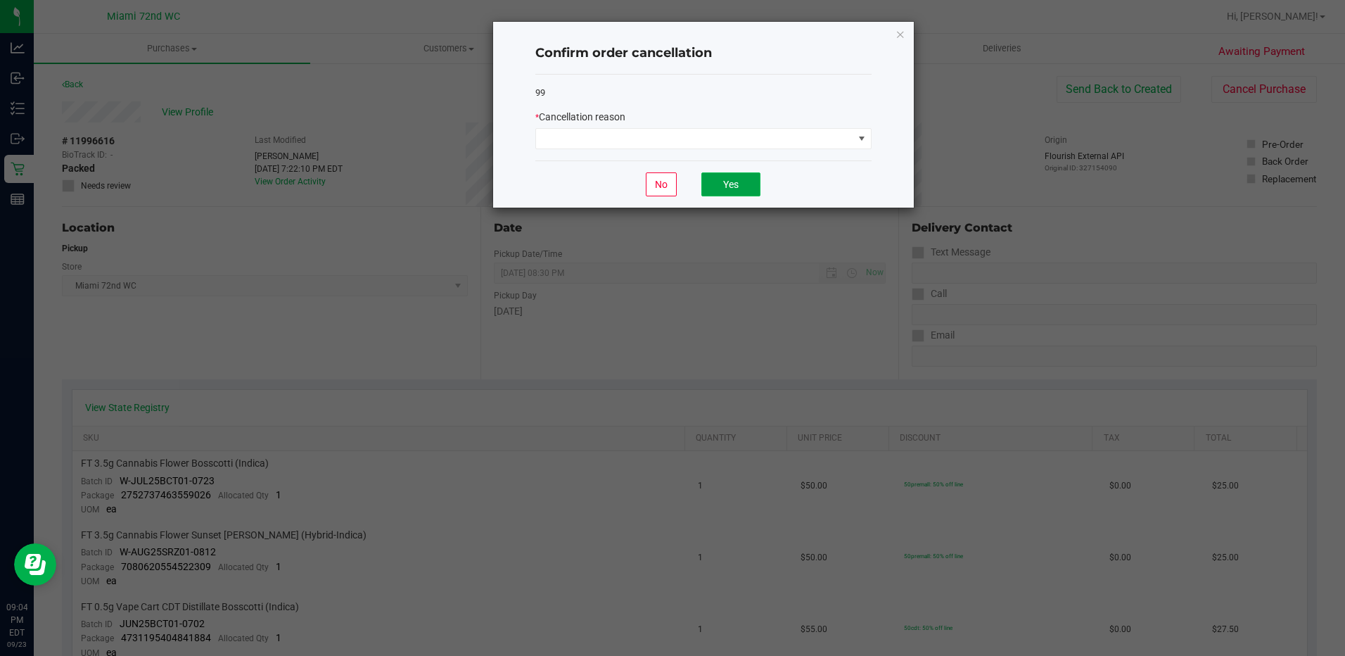
click at [758, 173] on button "Yes" at bounding box center [730, 184] width 59 height 24
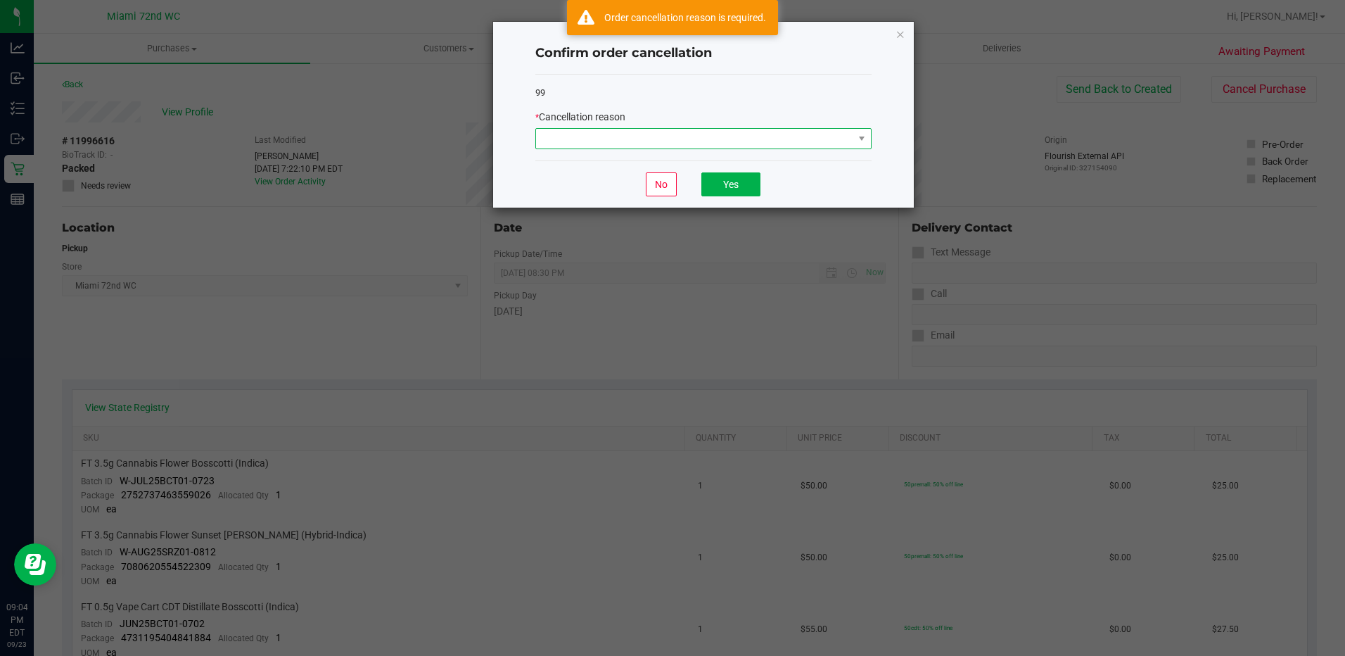
click at [734, 131] on span at bounding box center [694, 139] width 317 height 20
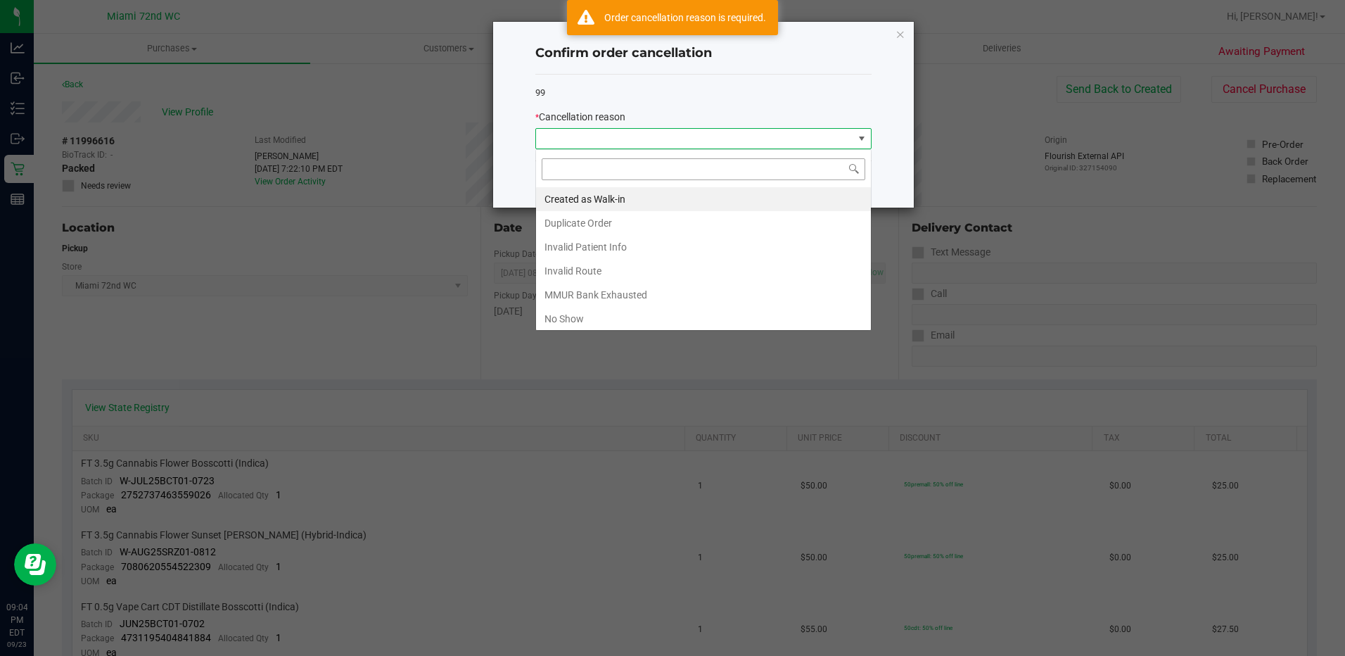
scroll to position [21, 336]
click at [568, 317] on li "No Show" at bounding box center [703, 319] width 335 height 24
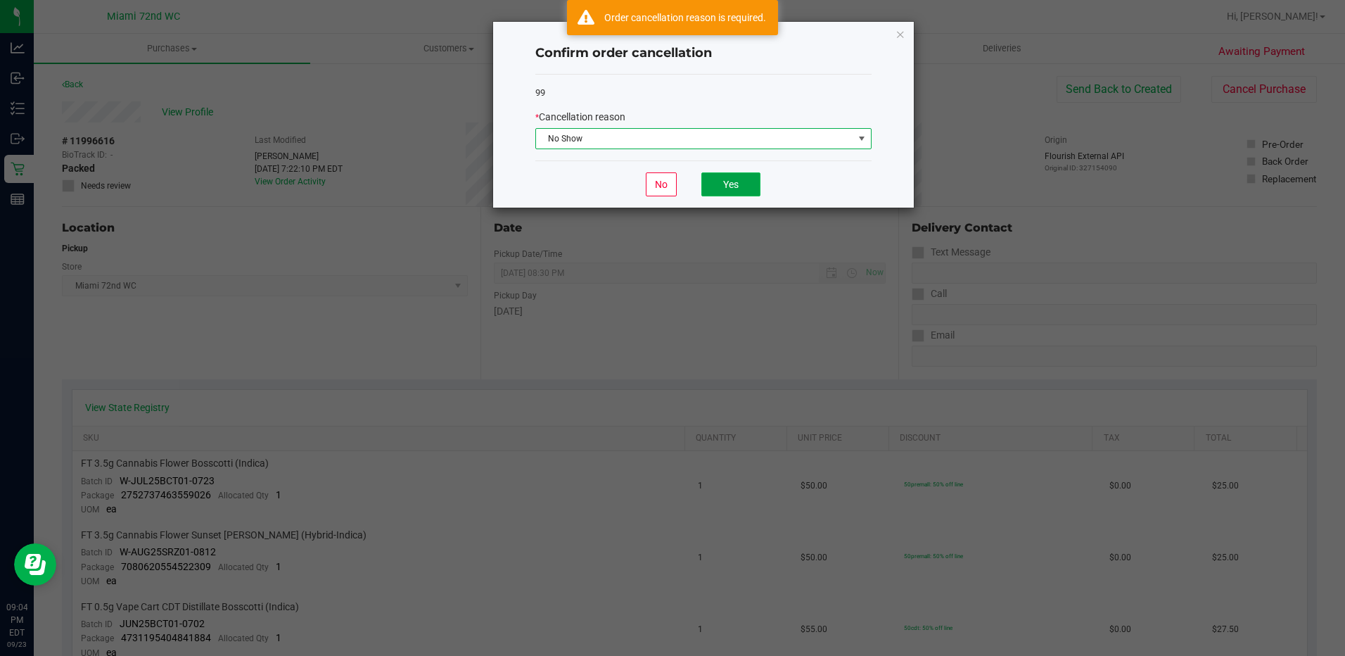
click at [716, 193] on button "Yes" at bounding box center [730, 184] width 59 height 24
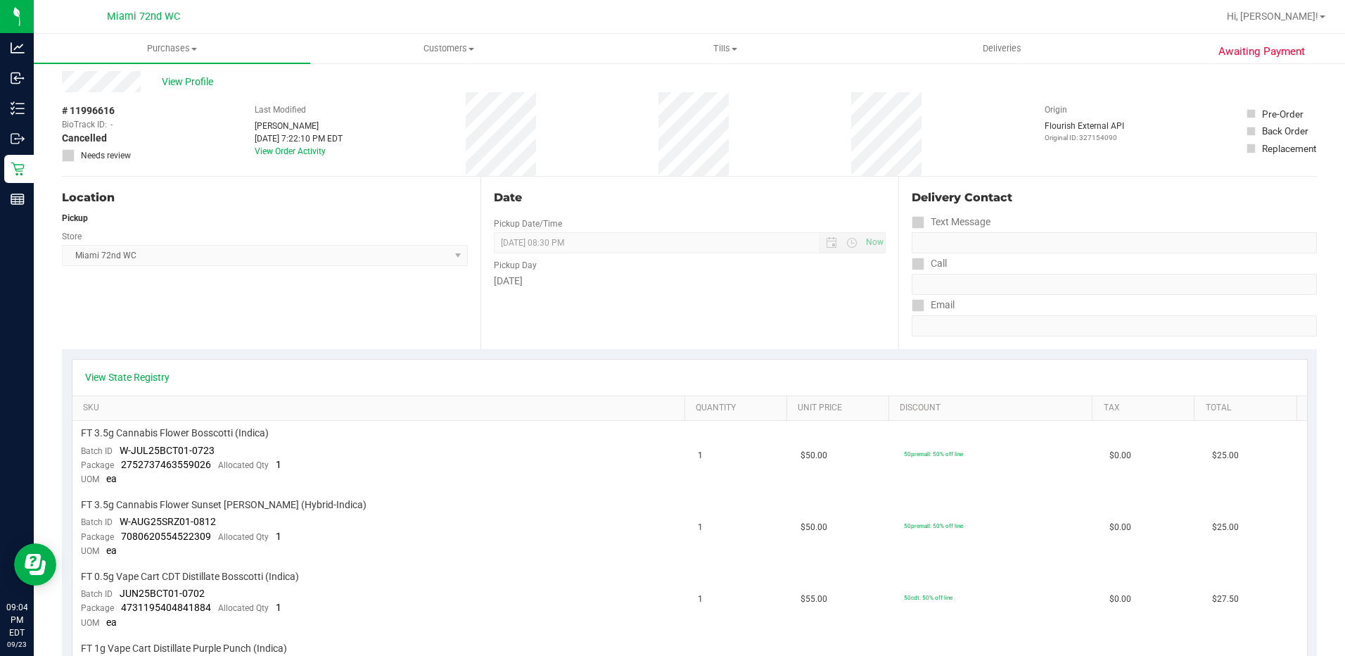
scroll to position [0, 0]
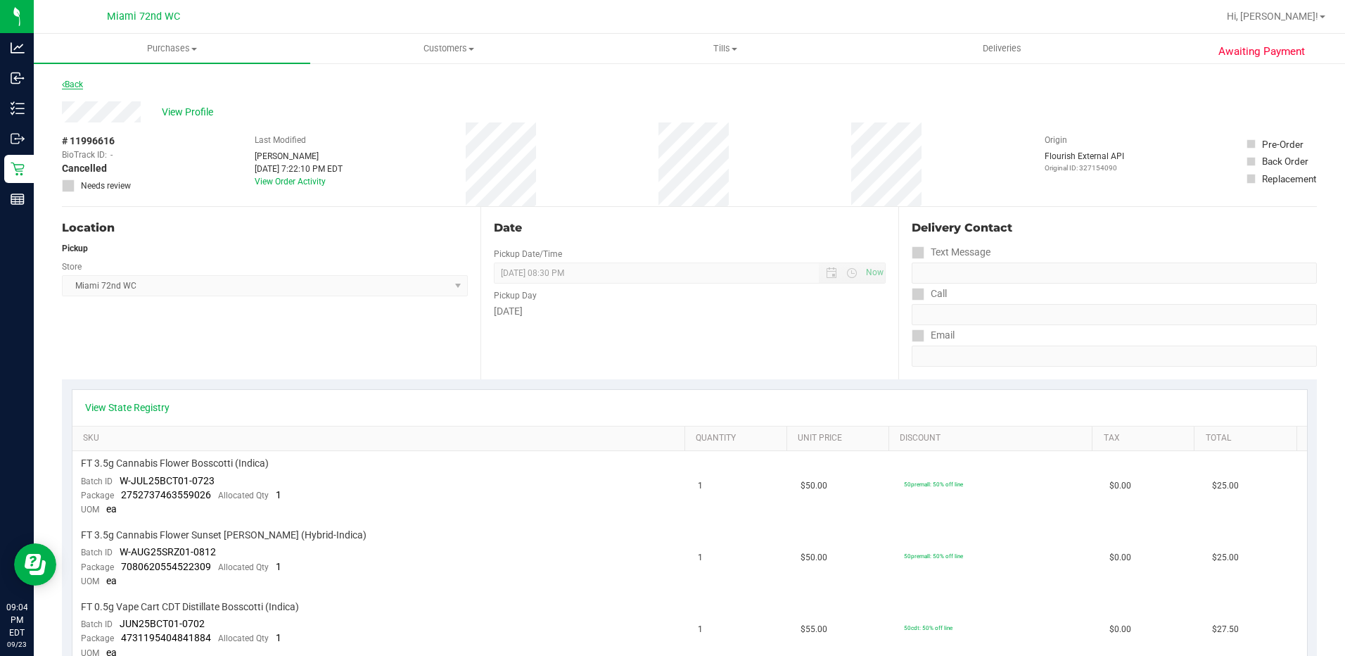
click at [83, 84] on link "Back" at bounding box center [72, 85] width 21 height 10
